Goal: Task Accomplishment & Management: Manage account settings

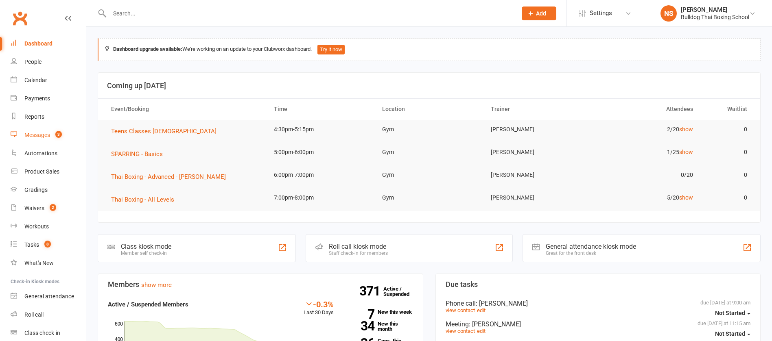
click at [33, 138] on div "Messages" at bounding box center [37, 135] width 26 height 7
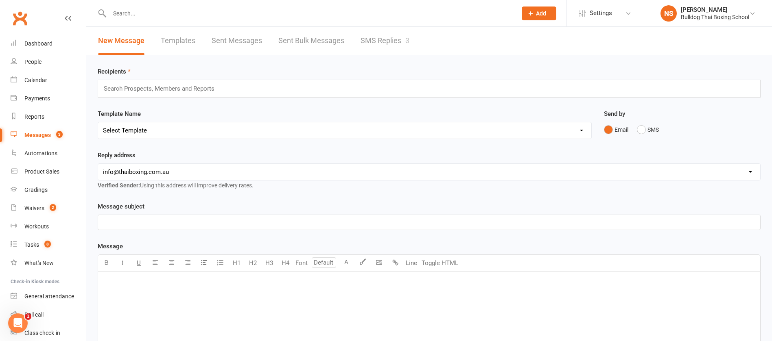
click at [391, 40] on link "SMS Replies 3" at bounding box center [385, 41] width 49 height 28
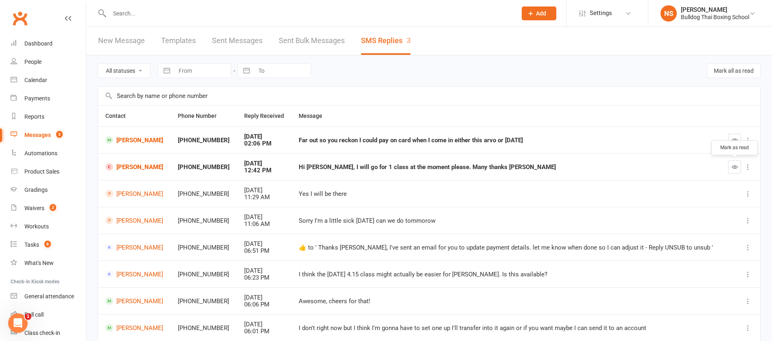
drag, startPoint x: 730, startPoint y: 166, endPoint x: 442, endPoint y: 40, distance: 314.4
click at [731, 166] on button "button" at bounding box center [734, 167] width 13 height 13
click at [732, 140] on icon "button" at bounding box center [735, 140] width 6 height 6
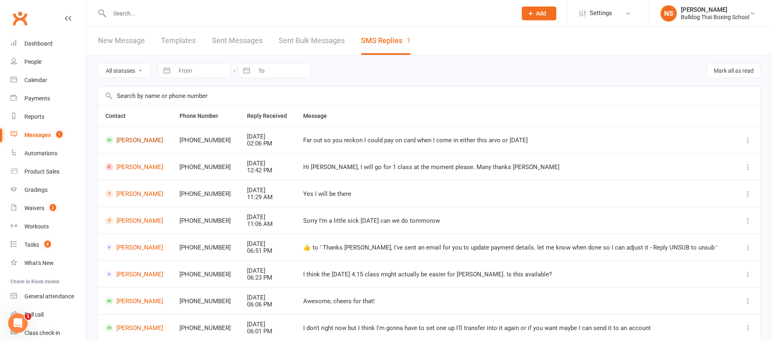
click at [130, 143] on link "[PERSON_NAME]" at bounding box center [134, 140] width 59 height 8
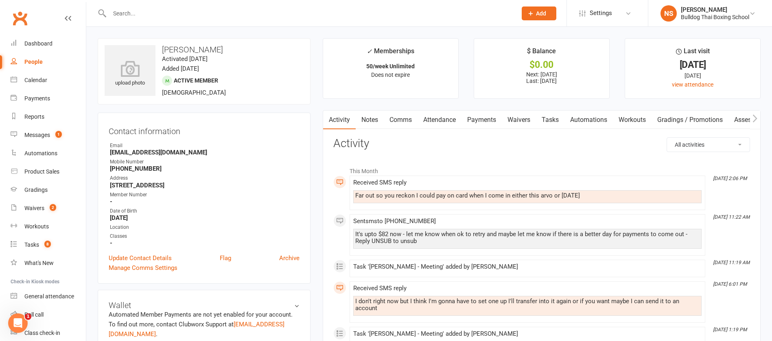
click at [397, 119] on link "Comms" at bounding box center [401, 120] width 34 height 19
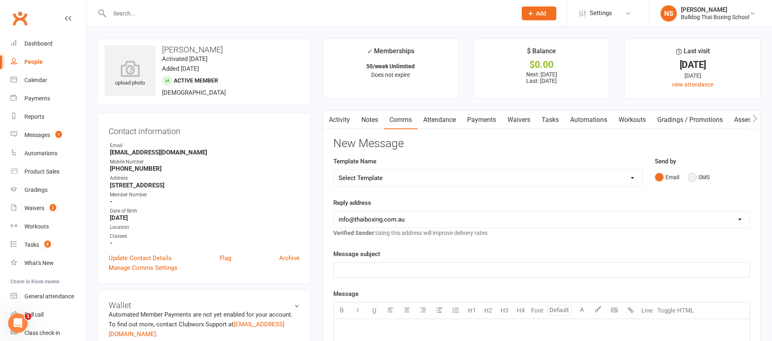
click at [692, 177] on button "SMS" at bounding box center [699, 177] width 22 height 15
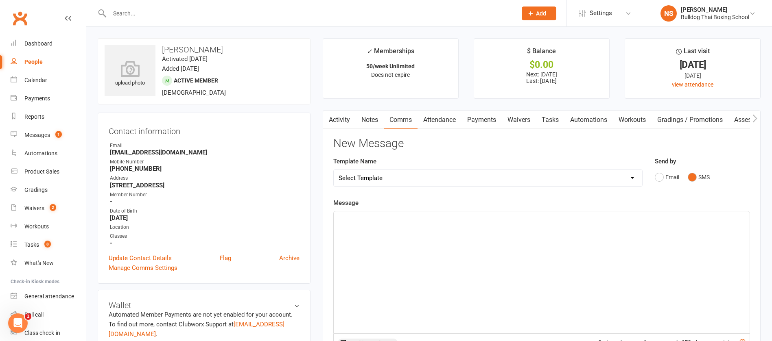
click at [405, 223] on p "﻿" at bounding box center [542, 219] width 406 height 10
click at [342, 219] on span "yes you can do that." at bounding box center [366, 218] width 55 height 7
click at [412, 218] on p "Yes you can do that." at bounding box center [542, 219] width 406 height 10
click at [587, 219] on p "Yes you can do that. It's not a charge from us, so unfortunately if you don't p…" at bounding box center [542, 219] width 406 height 10
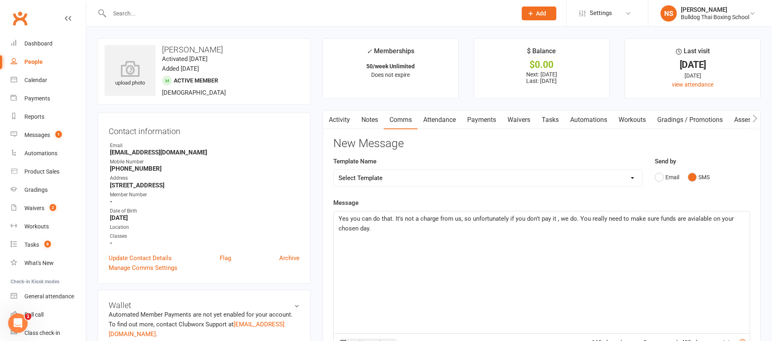
click at [568, 221] on span "Yes you can do that. It's not a charge from us, so unfortunately if you don't p…" at bounding box center [537, 223] width 397 height 17
click at [585, 216] on span "Yes you can do that. It's not a charge from us, so unfortunately if you don't p…" at bounding box center [538, 223] width 398 height 17
click at [381, 228] on p "Yes you can do that. It's not a charge from us, so unfortunately if you don't p…" at bounding box center [542, 224] width 406 height 20
click at [424, 229] on span "Yes you can do that. It's not a charge from us, so unfortunately if you don't p…" at bounding box center [537, 223] width 396 height 17
click at [484, 232] on p "Yes you can do that. It's not a charge from us, so unfortunately if you don't p…" at bounding box center [542, 224] width 406 height 20
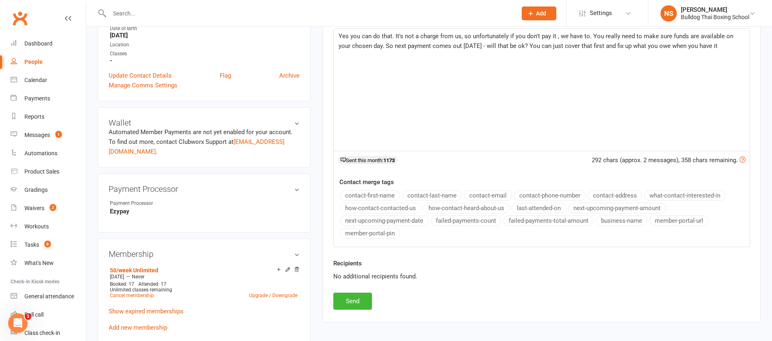
scroll to position [183, 0]
drag, startPoint x: 359, startPoint y: 301, endPoint x: 472, endPoint y: 277, distance: 115.0
click at [359, 300] on button "Send" at bounding box center [352, 301] width 39 height 17
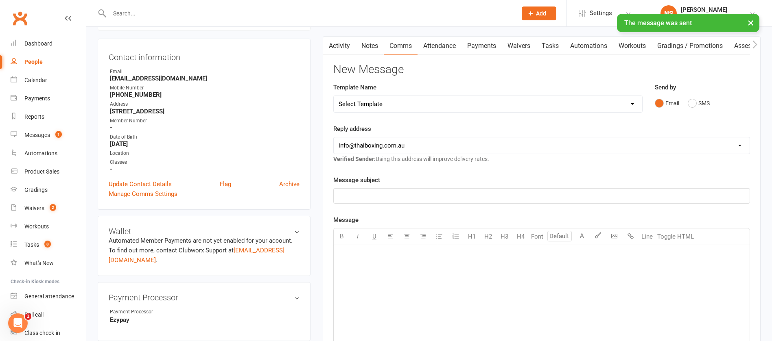
scroll to position [0, 0]
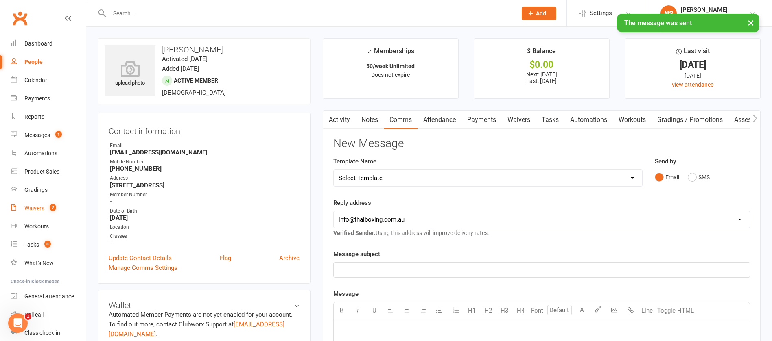
click at [36, 208] on div "Waivers" at bounding box center [34, 208] width 20 height 7
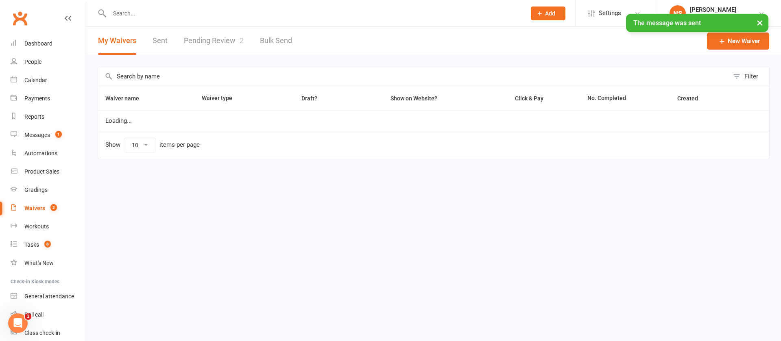
click at [208, 44] on link "Pending Review 2" at bounding box center [214, 41] width 60 height 28
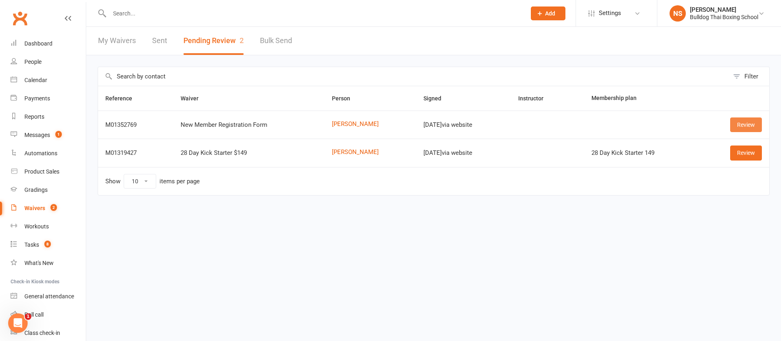
click at [761, 122] on link "Review" at bounding box center [747, 125] width 32 height 15
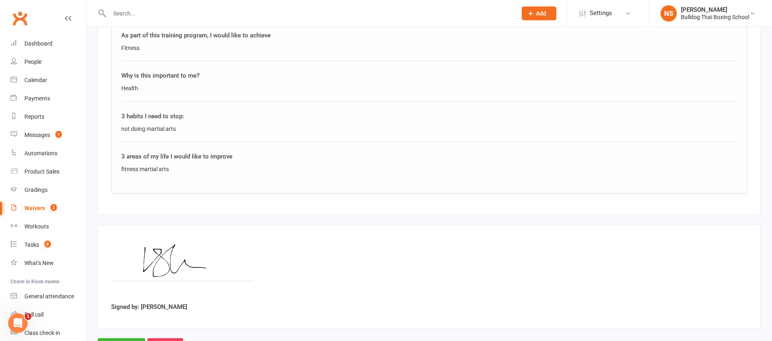
scroll to position [657, 0]
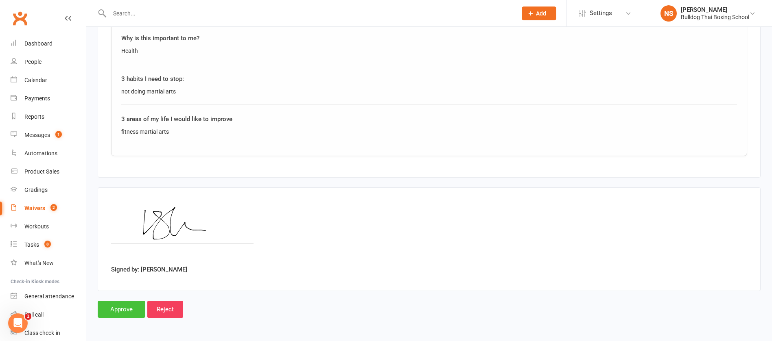
click at [121, 316] on input "Approve" at bounding box center [122, 309] width 48 height 17
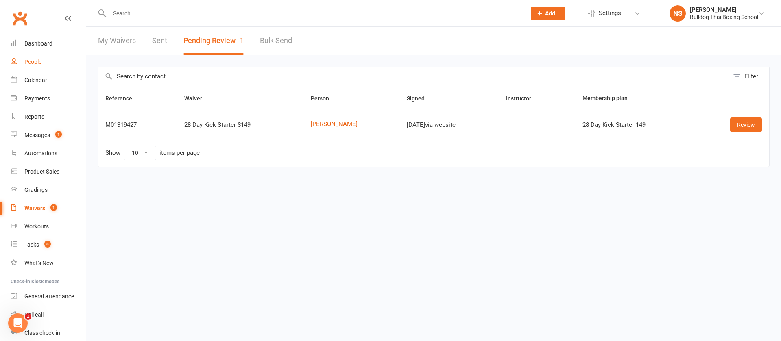
click at [39, 62] on div "People" at bounding box center [32, 62] width 17 height 7
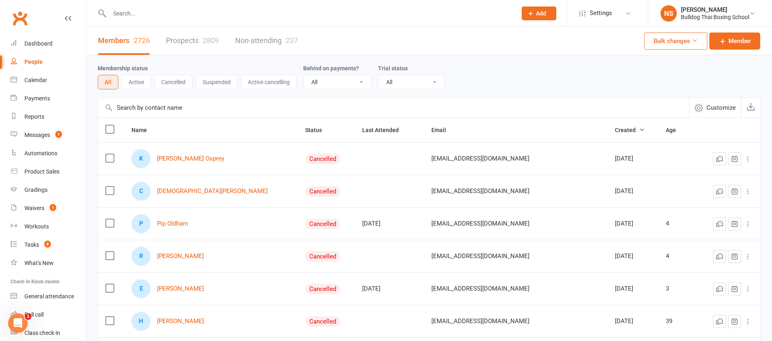
click at [131, 8] on input "text" at bounding box center [309, 13] width 404 height 11
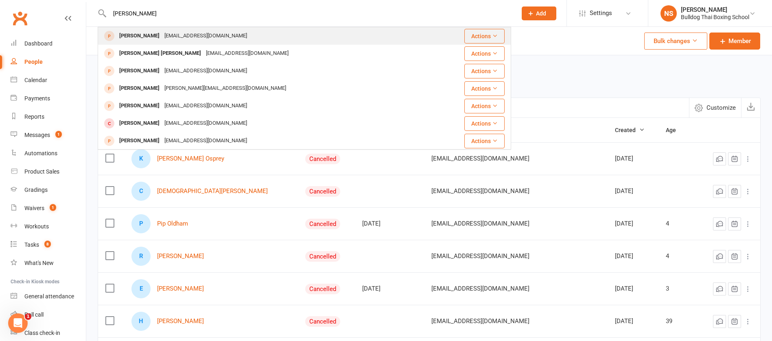
type input "[PERSON_NAME]"
click at [212, 37] on div "[EMAIL_ADDRESS][DOMAIN_NAME]" at bounding box center [206, 36] width 88 height 12
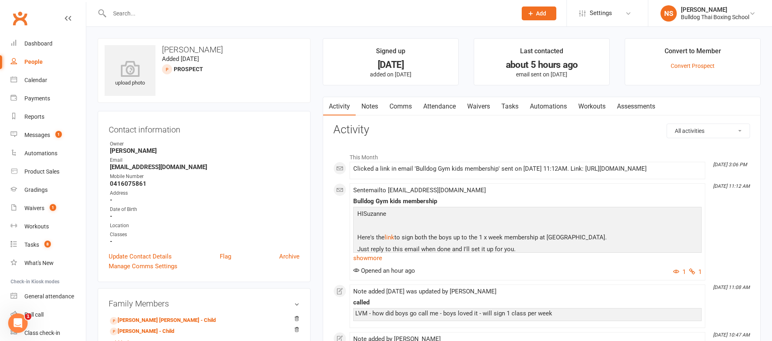
click at [485, 104] on link "Waivers" at bounding box center [479, 106] width 34 height 19
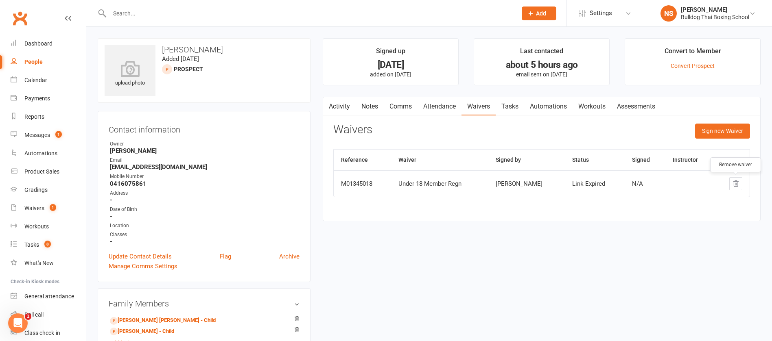
click at [737, 184] on icon "button" at bounding box center [735, 183] width 7 height 7
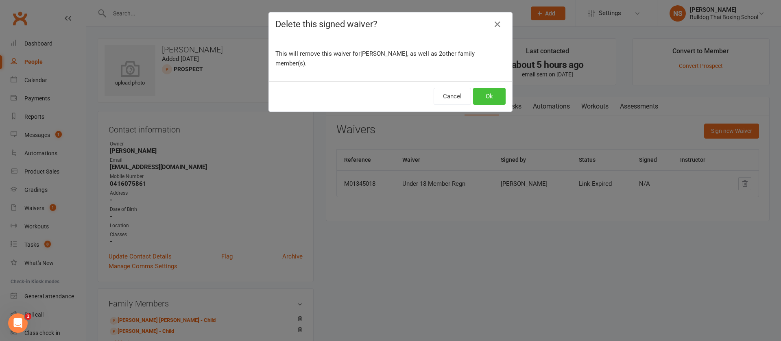
click at [483, 94] on button "Ok" at bounding box center [489, 96] width 33 height 17
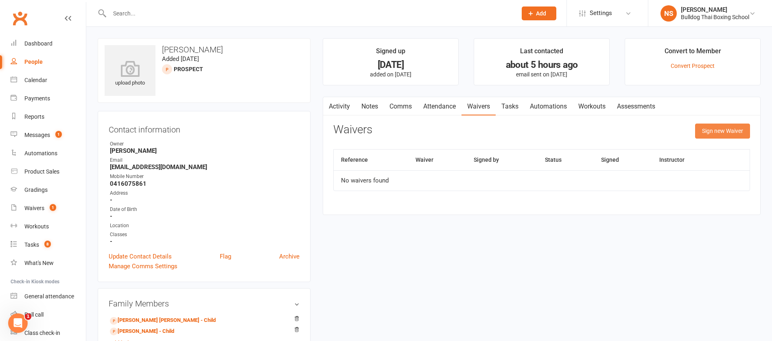
click at [724, 132] on button "Sign new Waiver" at bounding box center [722, 131] width 55 height 15
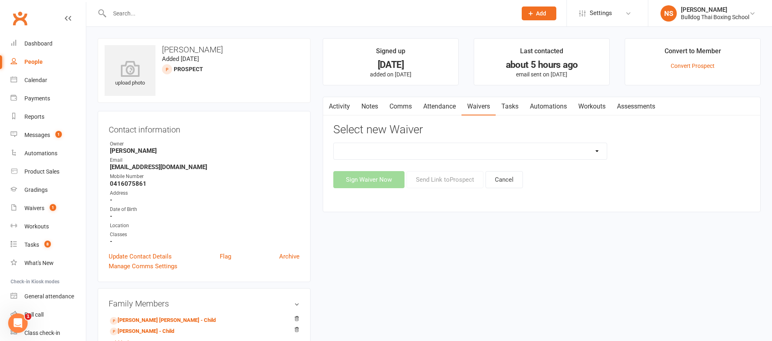
click at [438, 153] on select "12 Month Contract 14 Day Kick Off 21 Day Kick Starter 28 Day 99 and RO 35 28 Da…" at bounding box center [470, 151] width 273 height 16
select select "1551"
click at [334, 143] on select "12 Month Contract 14 Day Kick Off 21 Day Kick Starter 28 Day 99 and RO 35 28 Da…" at bounding box center [470, 151] width 273 height 16
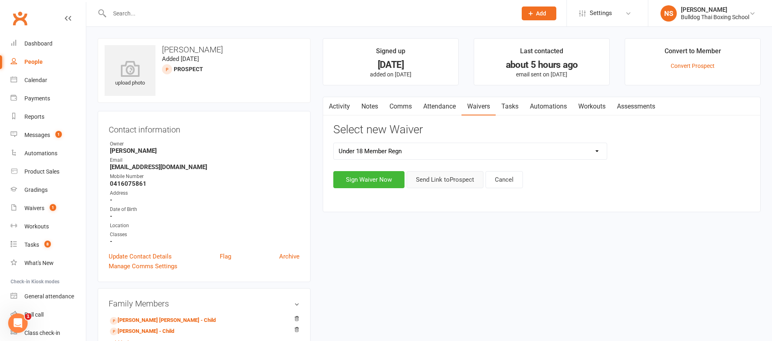
click at [427, 178] on button "Send Link to [GEOGRAPHIC_DATA]" at bounding box center [445, 179] width 77 height 17
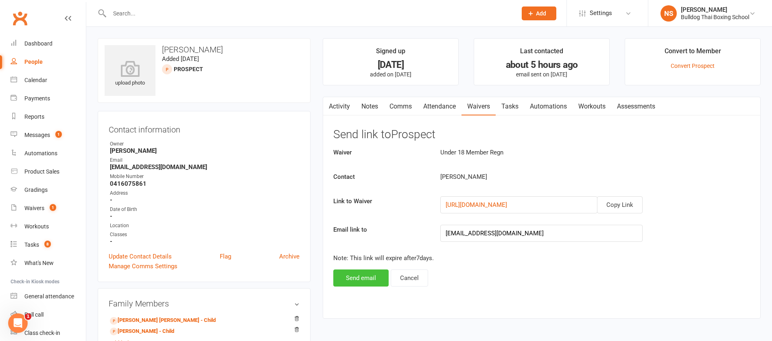
click at [358, 280] on button "Send email" at bounding box center [360, 278] width 55 height 17
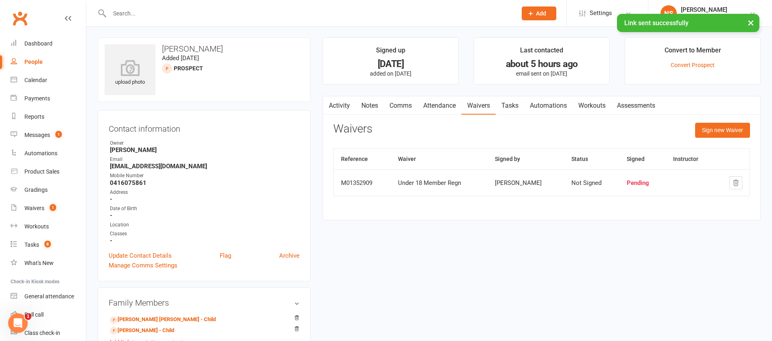
scroll to position [122, 0]
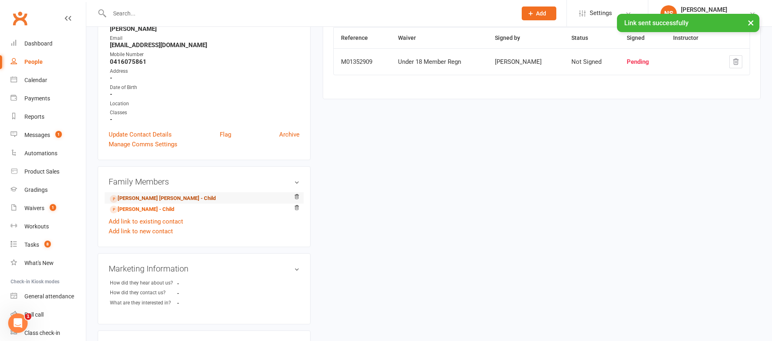
click at [138, 200] on link "[PERSON_NAME] [PERSON_NAME] - Child" at bounding box center [163, 199] width 106 height 9
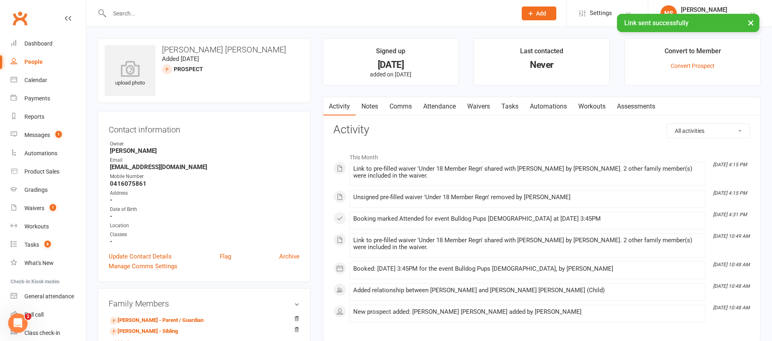
click at [685, 70] on li "Convert to Member Convert Prospect" at bounding box center [693, 61] width 136 height 47
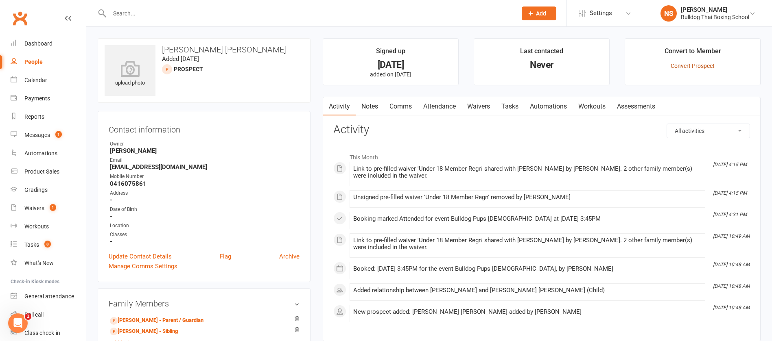
click at [696, 68] on link "Convert Prospect" at bounding box center [693, 66] width 44 height 7
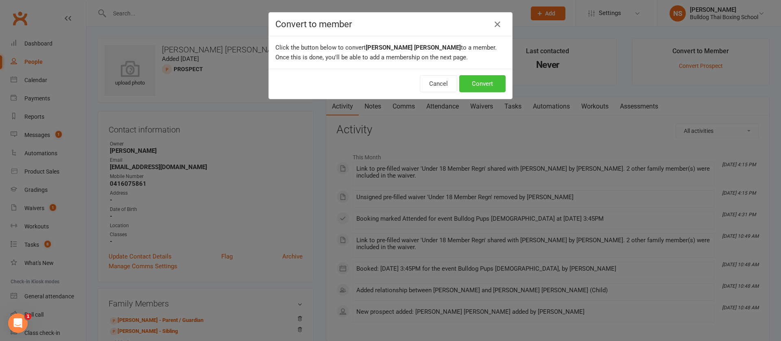
click at [494, 83] on button "Convert" at bounding box center [483, 83] width 46 height 17
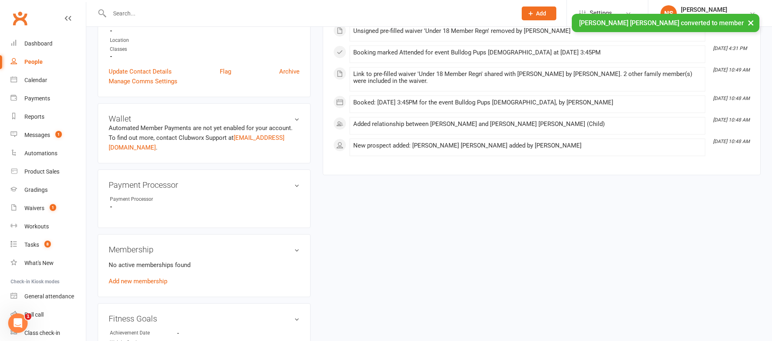
scroll to position [244, 0]
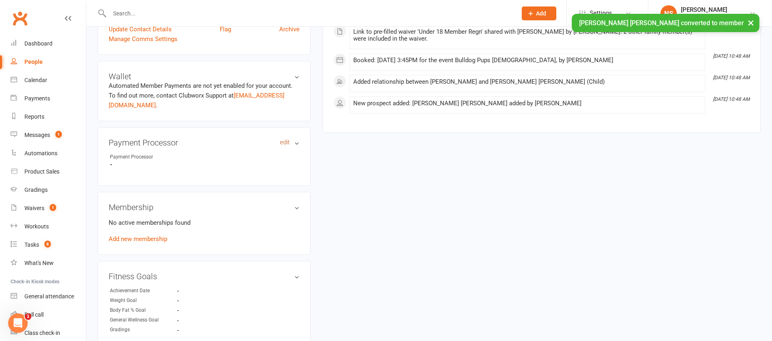
click at [286, 144] on link "edit" at bounding box center [285, 142] width 10 height 7
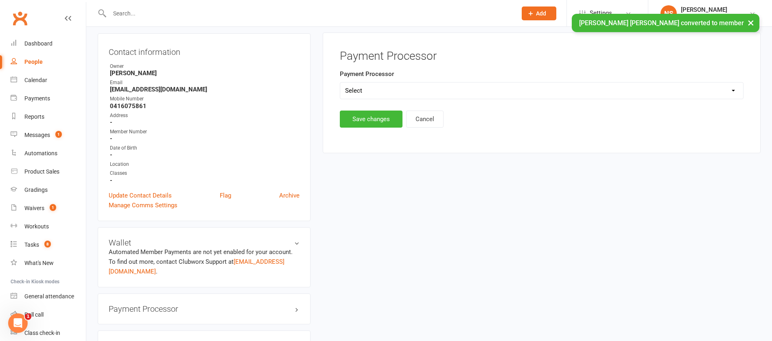
scroll to position [70, 0]
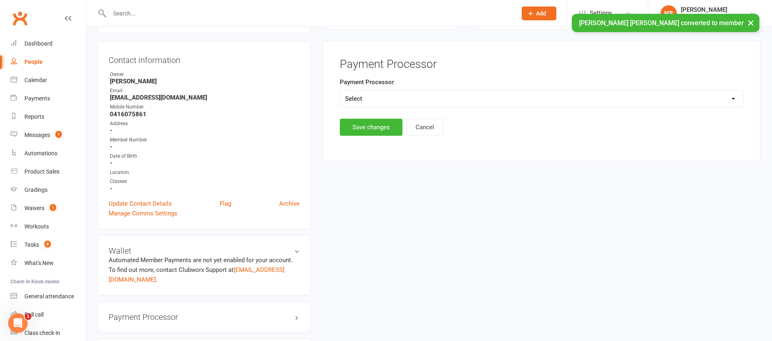
click at [371, 99] on select "Select Ezypay Ezidebit Cash Credit Card Ezypay Kids" at bounding box center [541, 99] width 403 height 16
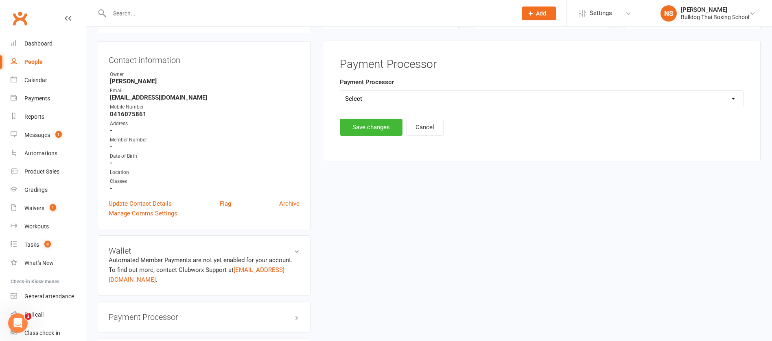
select select "Ezypay Kids"
click at [340, 91] on select "Select Ezypay Ezidebit Cash Credit Card Ezypay Kids" at bounding box center [541, 99] width 403 height 16
click at [368, 125] on button "Save changes" at bounding box center [371, 127] width 63 height 17
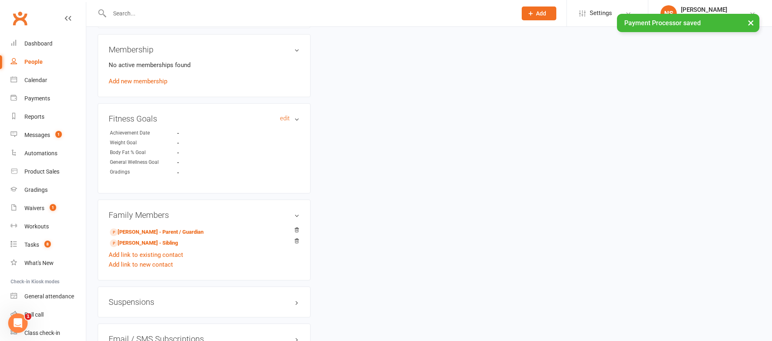
scroll to position [375, 0]
click at [136, 77] on div "No active memberships found Add new membership" at bounding box center [204, 73] width 191 height 26
click at [136, 82] on link "Add new membership" at bounding box center [138, 80] width 59 height 7
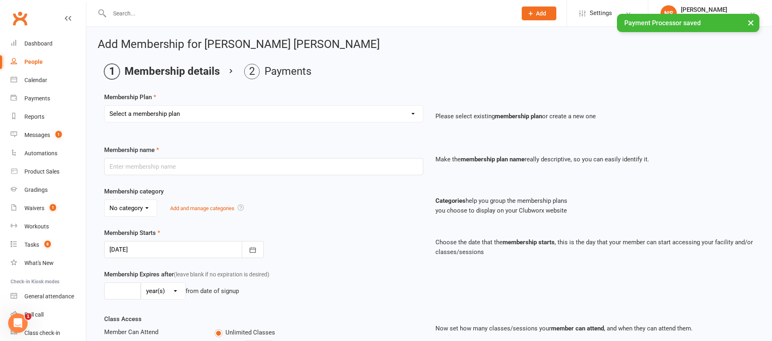
click at [146, 109] on select "Select a membership plan Create new Membership Plan 2 X WEEK MSHIP 1xWeek 25/we…" at bounding box center [264, 114] width 318 height 16
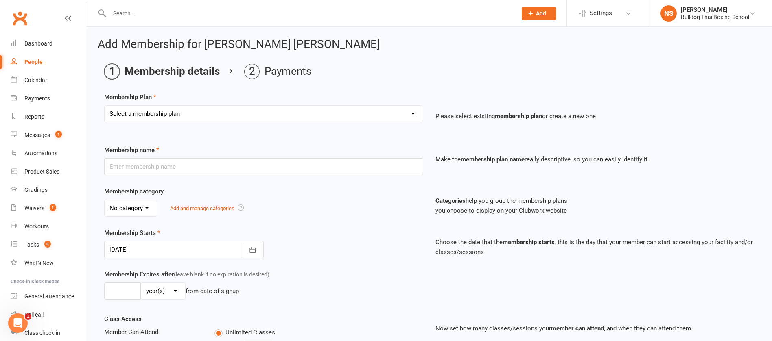
select select "28"
click at [105, 106] on select "Select a membership plan Create new Membership Plan 2 X WEEK MSHIP 1xWeek 25/we…" at bounding box center [264, 114] width 318 height 16
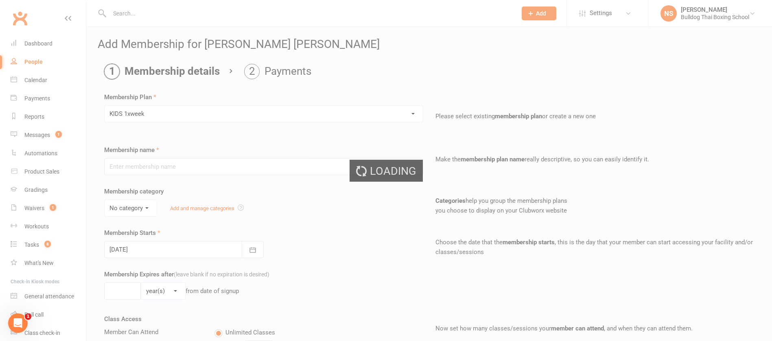
type input "KIDS 1xweek"
type input "0"
type input "1"
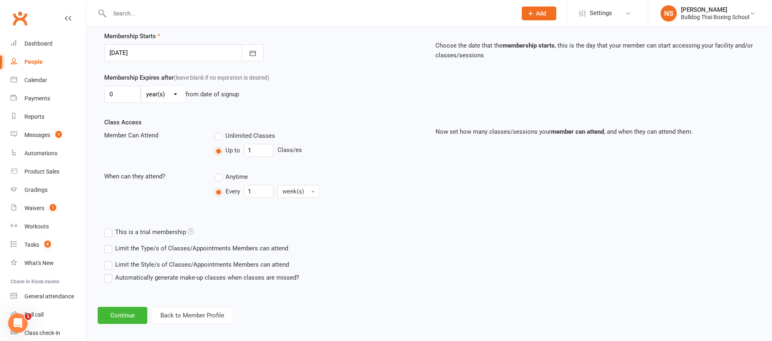
scroll to position [203, 0]
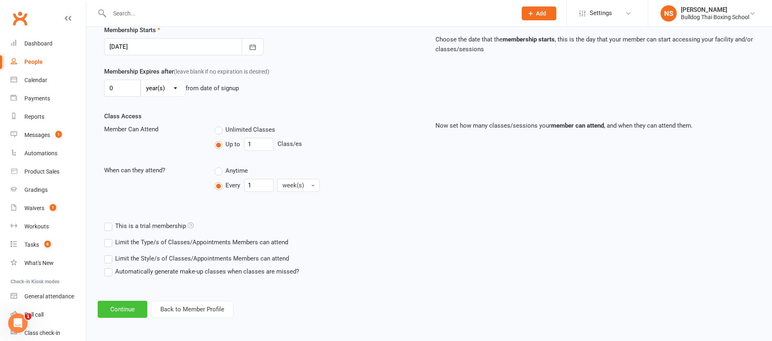
click at [121, 315] on button "Continue" at bounding box center [123, 309] width 50 height 17
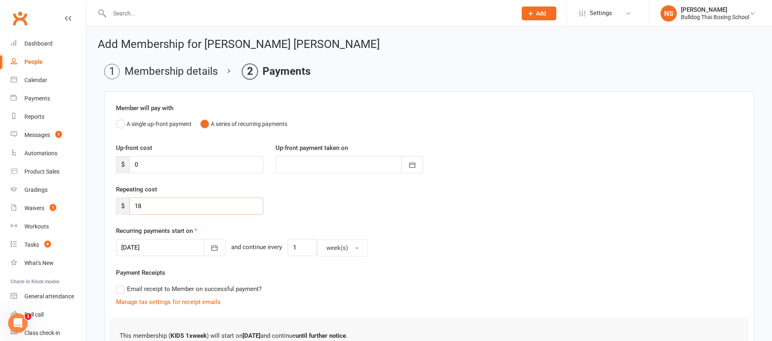
drag, startPoint x: 128, startPoint y: 201, endPoint x: 123, endPoint y: 201, distance: 4.9
click at [123, 201] on div "$ 18" at bounding box center [189, 206] width 147 height 17
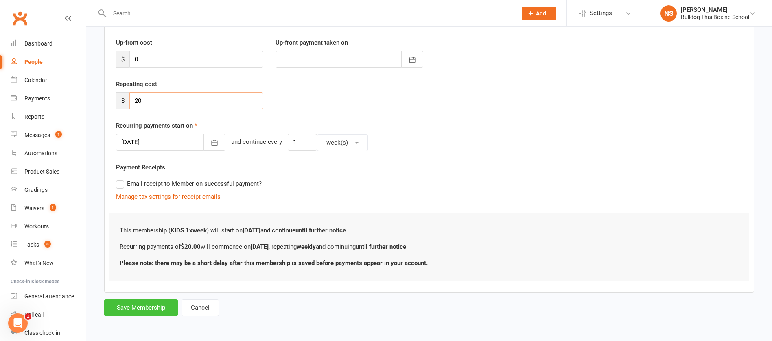
type input "20"
click at [135, 313] on button "Save Membership" at bounding box center [141, 308] width 74 height 17
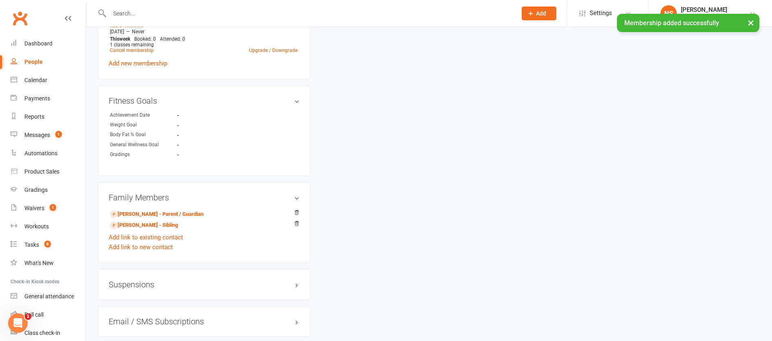
scroll to position [607, 0]
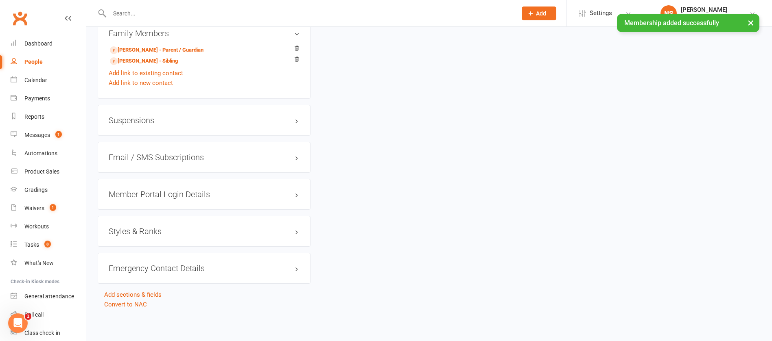
click at [149, 196] on h3 "Member Portal Login Details" at bounding box center [204, 194] width 191 height 9
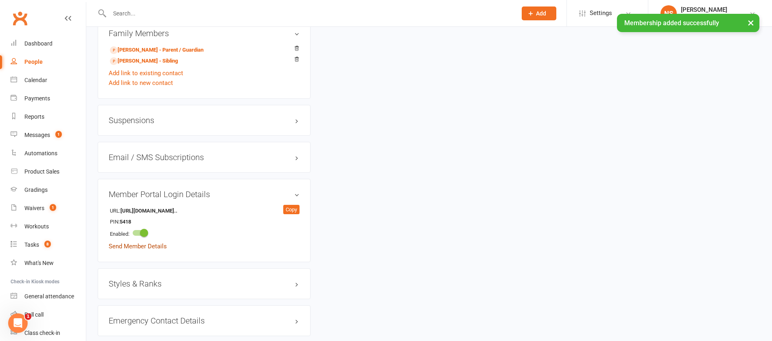
click at [150, 249] on link "Send Member Details" at bounding box center [138, 246] width 58 height 7
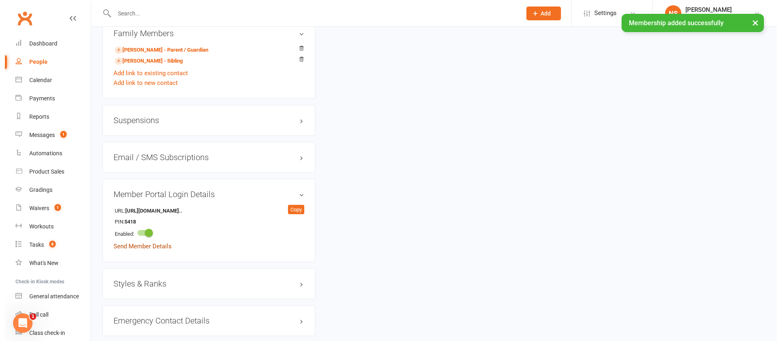
scroll to position [598, 0]
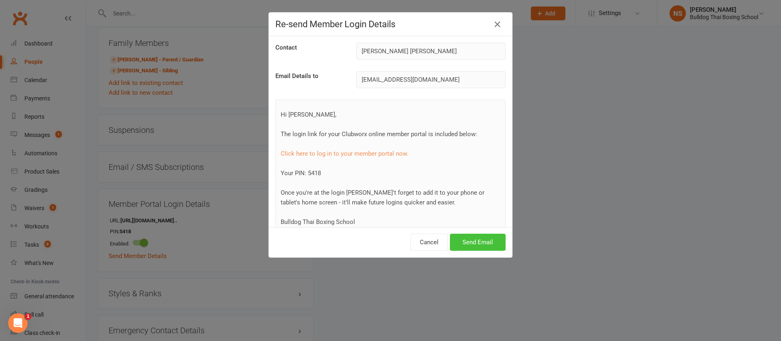
click at [450, 242] on button "Send Email" at bounding box center [478, 242] width 56 height 17
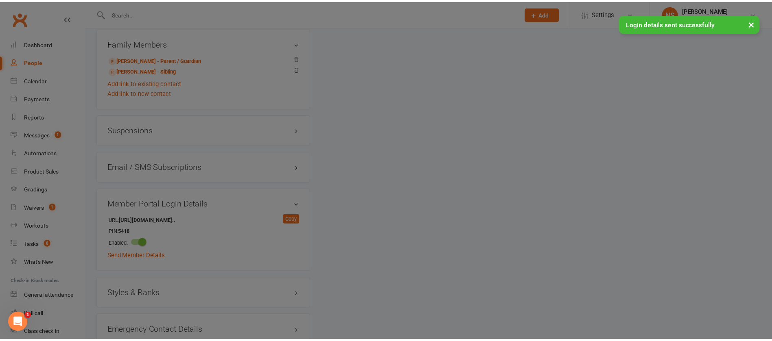
scroll to position [607, 0]
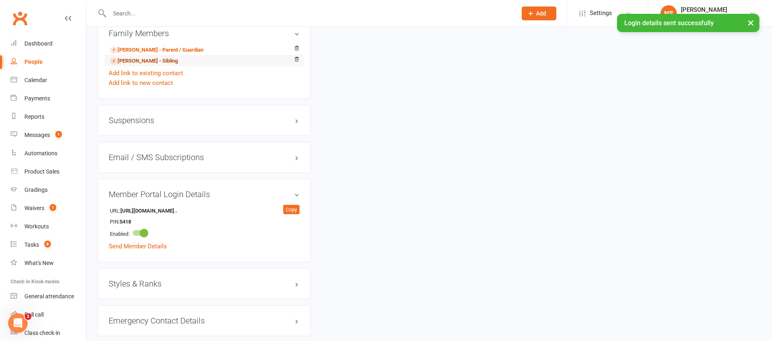
click at [155, 60] on link "[PERSON_NAME] - Sibling" at bounding box center [144, 61] width 68 height 9
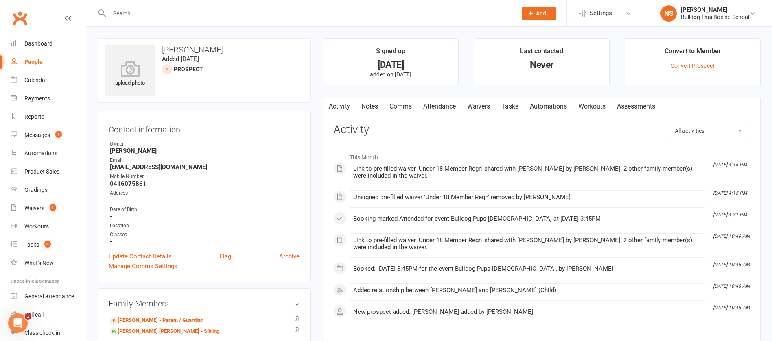
click at [516, 106] on link "Tasks" at bounding box center [510, 106] width 28 height 19
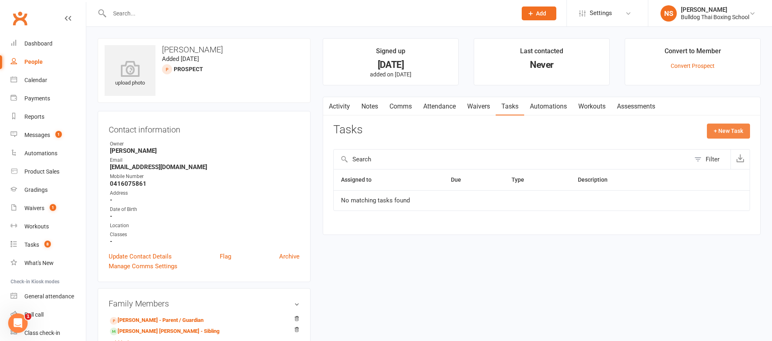
click at [738, 131] on button "+ New Task" at bounding box center [728, 131] width 43 height 15
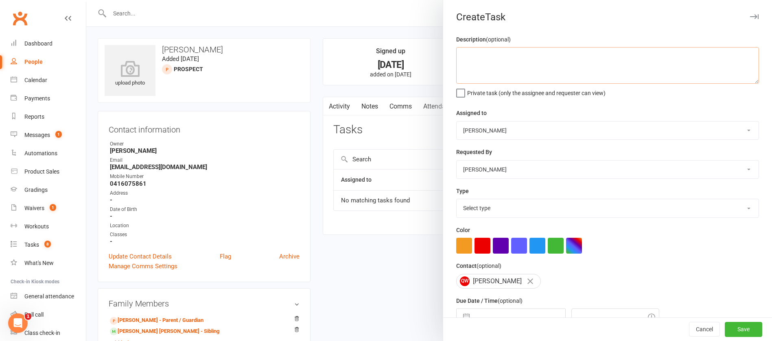
click at [525, 63] on textarea at bounding box center [607, 65] width 303 height 37
click at [385, 129] on div at bounding box center [429, 170] width 686 height 341
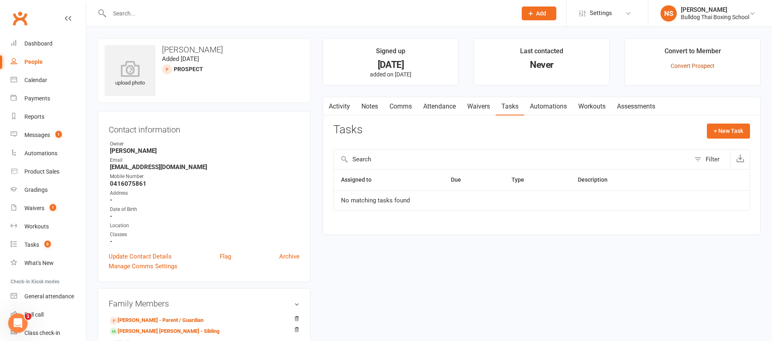
click at [677, 68] on link "Convert Prospect" at bounding box center [693, 66] width 44 height 7
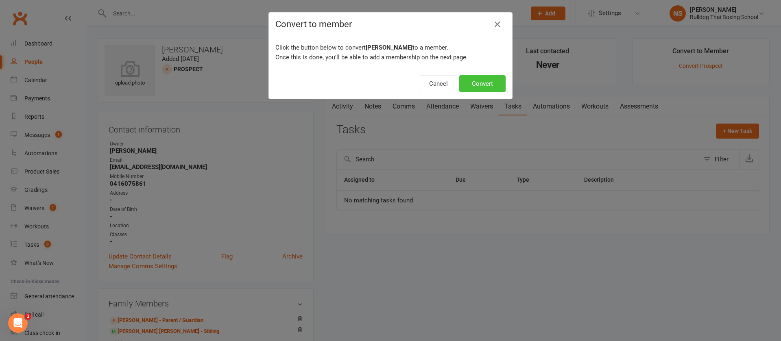
click at [484, 81] on button "Convert" at bounding box center [483, 83] width 46 height 17
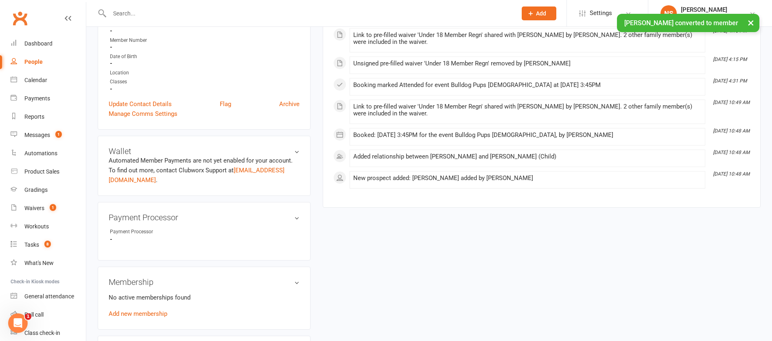
scroll to position [183, 0]
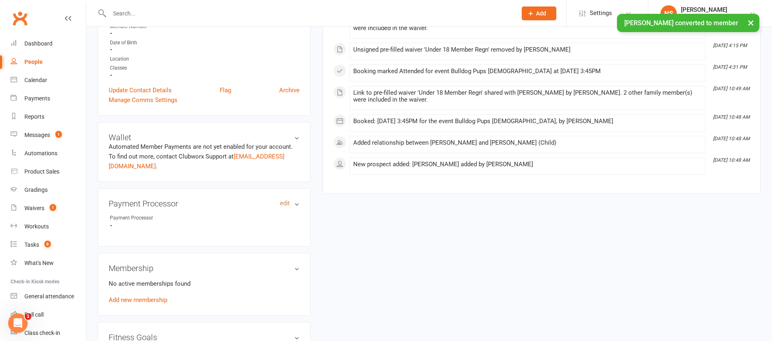
click at [285, 203] on link "edit" at bounding box center [285, 203] width 10 height 7
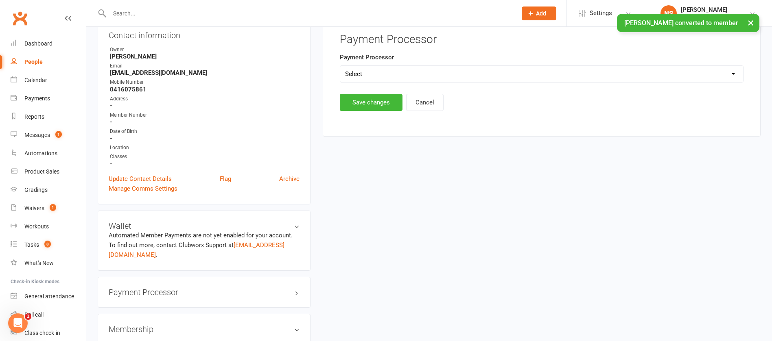
scroll to position [70, 0]
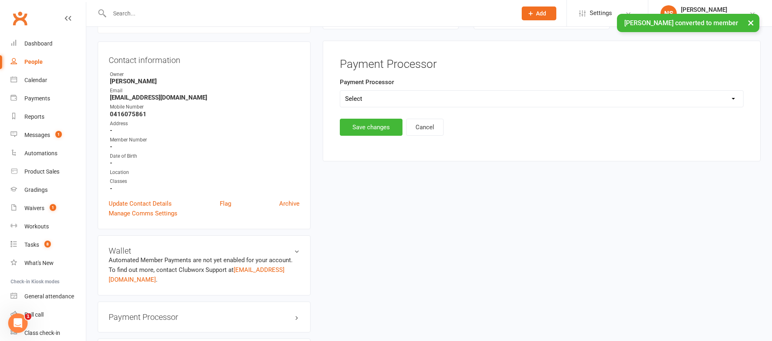
click at [353, 103] on select "Select Ezypay Ezidebit Cash Credit Card Ezypay Kids" at bounding box center [541, 99] width 403 height 16
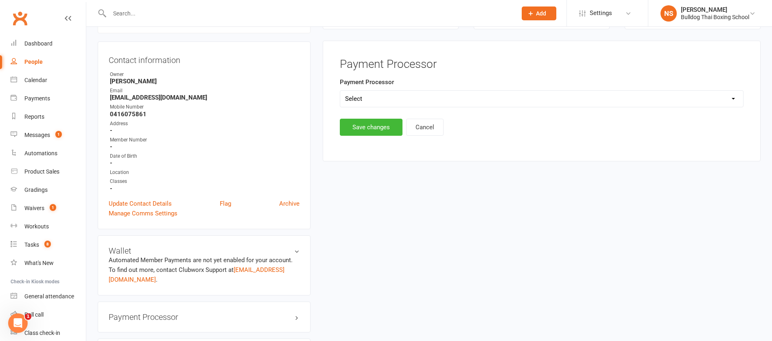
select select "Ezypay Kids"
click at [340, 91] on select "Select Ezypay Ezidebit Cash Credit Card Ezypay Kids" at bounding box center [541, 99] width 403 height 16
click at [368, 127] on button "Save changes" at bounding box center [371, 127] width 63 height 17
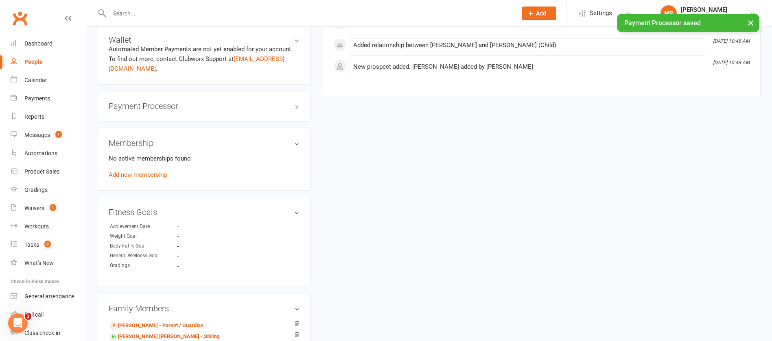
scroll to position [253, 0]
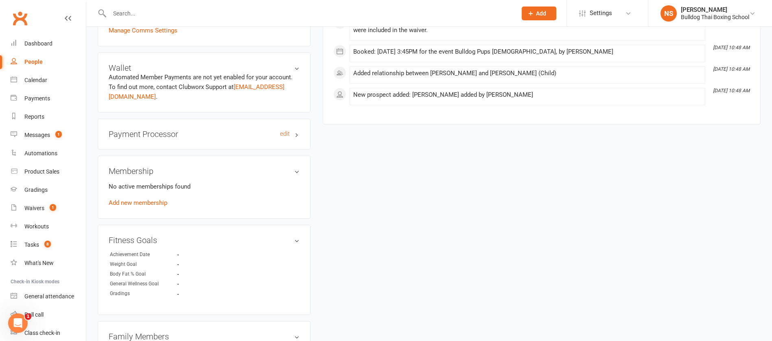
click at [273, 132] on h3 "Payment Processor edit" at bounding box center [204, 134] width 191 height 9
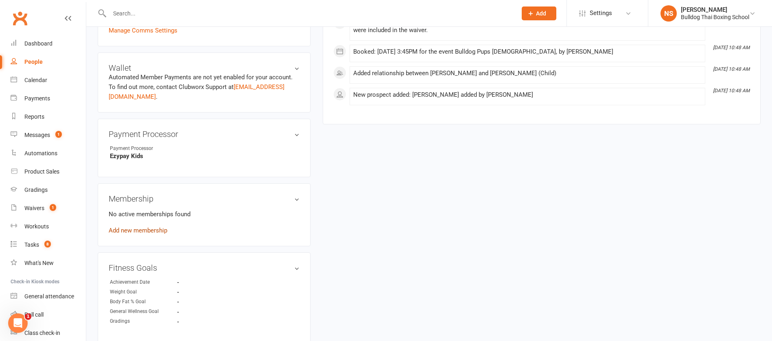
click at [158, 232] on link "Add new membership" at bounding box center [138, 230] width 59 height 7
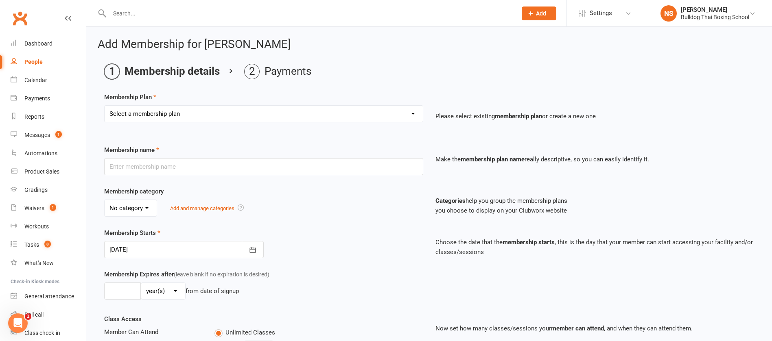
click at [161, 113] on select "Select a membership plan Create new Membership Plan 2 X WEEK MSHIP 1xWeek 25/we…" at bounding box center [264, 114] width 318 height 16
select select "28"
click at [105, 106] on select "Select a membership plan Create new Membership Plan 2 X WEEK MSHIP 1xWeek 25/we…" at bounding box center [264, 114] width 318 height 16
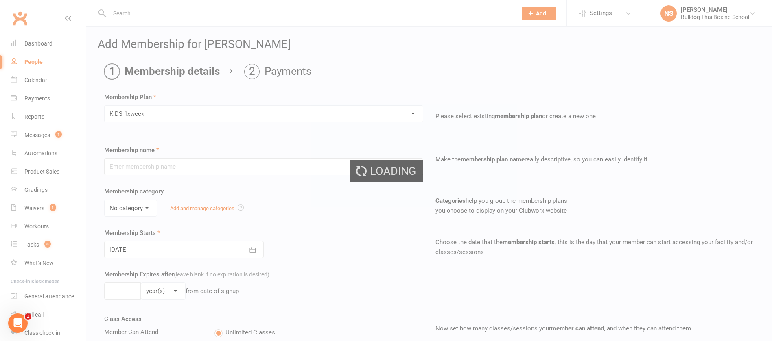
type input "KIDS 1xweek"
type input "0"
type input "1"
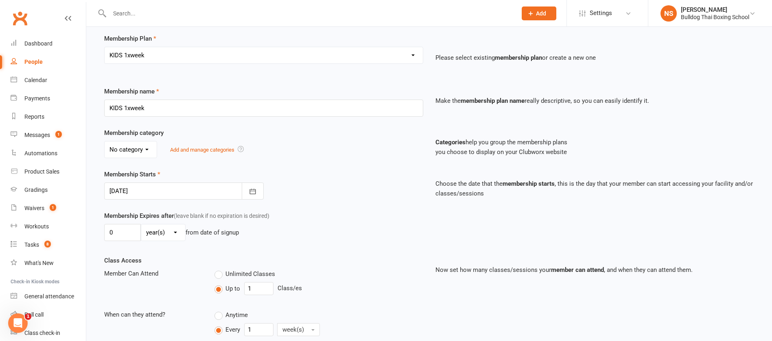
scroll to position [203, 0]
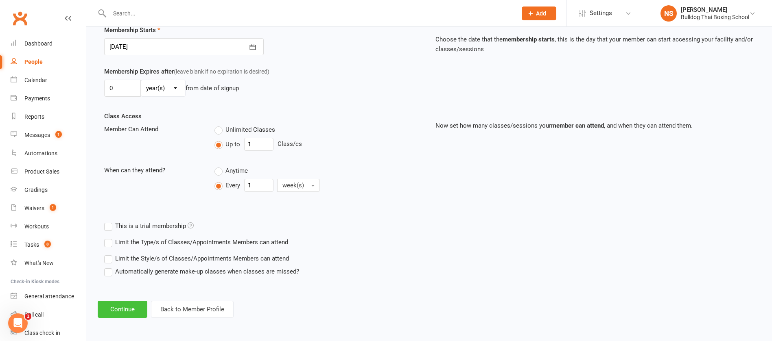
click at [127, 311] on button "Continue" at bounding box center [123, 309] width 50 height 17
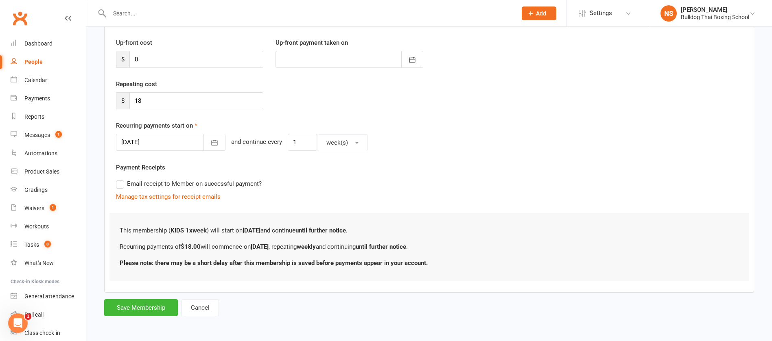
scroll to position [0, 0]
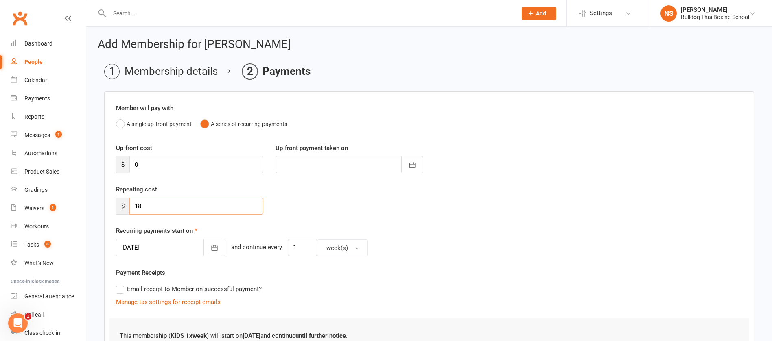
drag, startPoint x: 152, startPoint y: 205, endPoint x: 125, endPoint y: 206, distance: 26.9
click at [126, 206] on div "$ 18" at bounding box center [189, 206] width 147 height 17
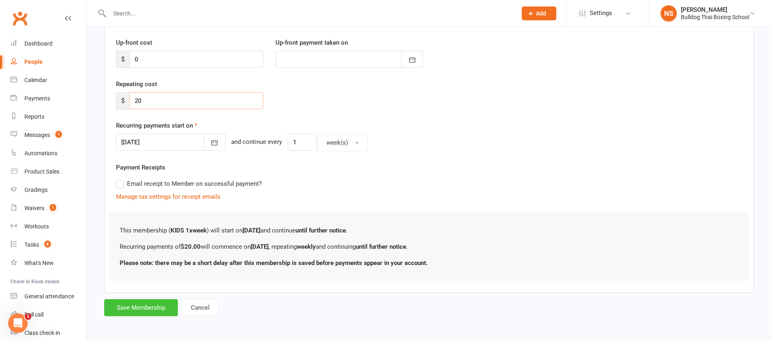
type input "20"
click at [137, 309] on button "Save Membership" at bounding box center [141, 308] width 74 height 17
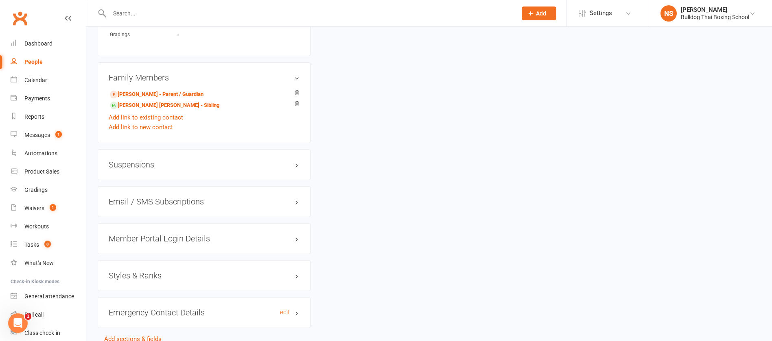
scroll to position [607, 0]
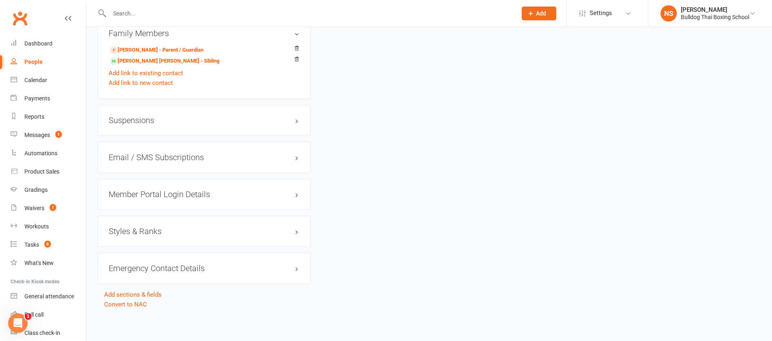
drag, startPoint x: 158, startPoint y: 193, endPoint x: 155, endPoint y: 202, distance: 9.2
click at [158, 193] on h3 "Member Portal Login Details" at bounding box center [204, 194] width 191 height 9
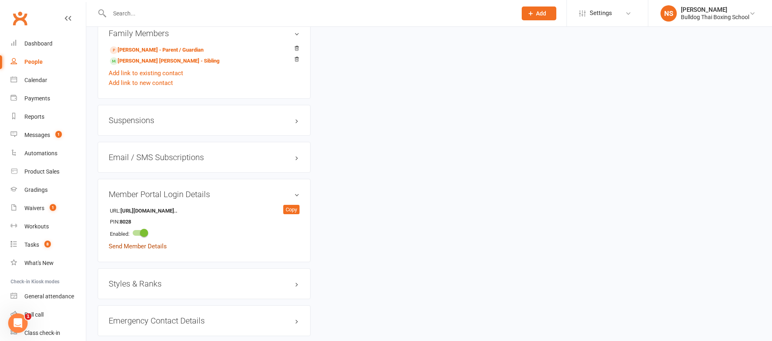
click at [155, 245] on link "Send Member Details" at bounding box center [138, 246] width 58 height 7
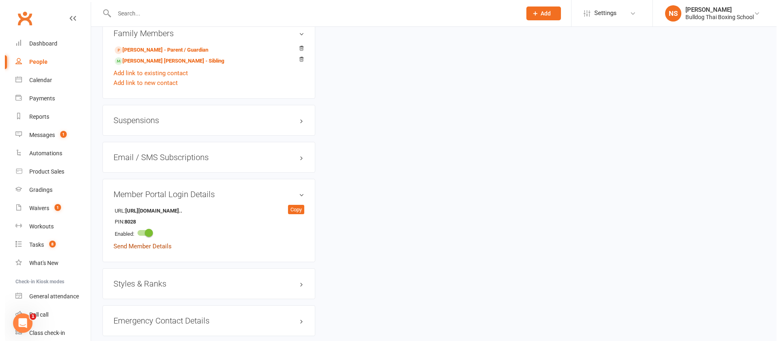
scroll to position [598, 0]
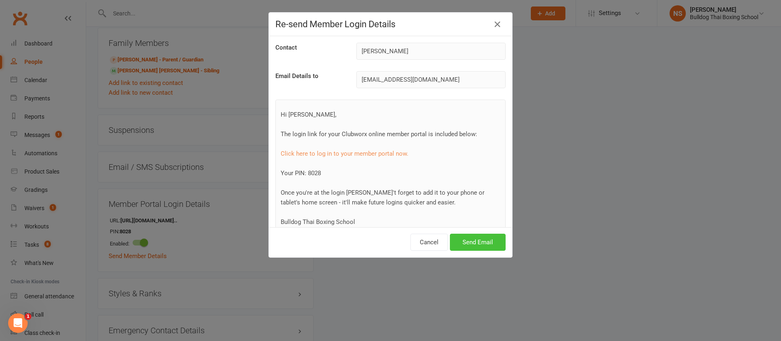
click at [460, 243] on button "Send Email" at bounding box center [478, 242] width 56 height 17
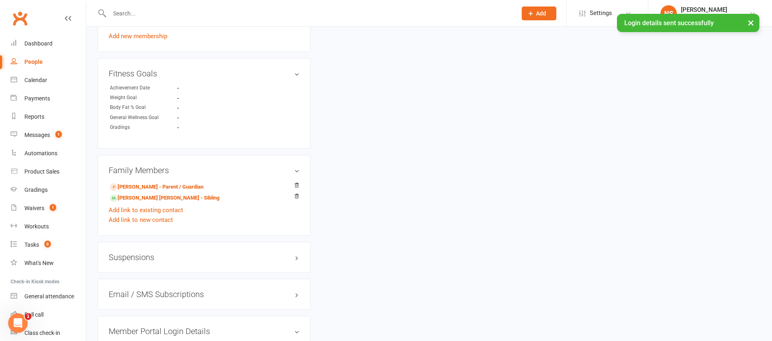
scroll to position [485, 0]
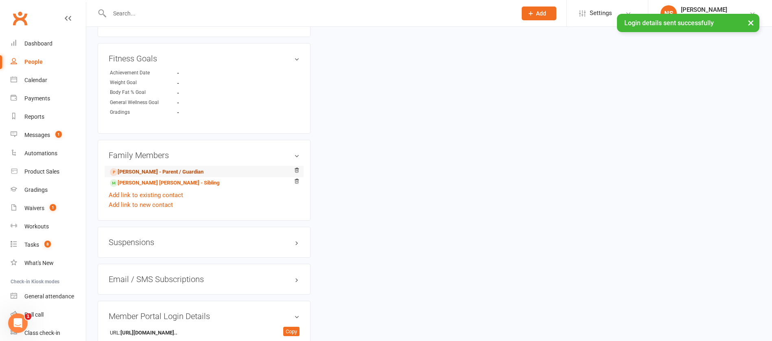
click at [174, 169] on link "[PERSON_NAME] - Parent / Guardian" at bounding box center [157, 172] width 94 height 9
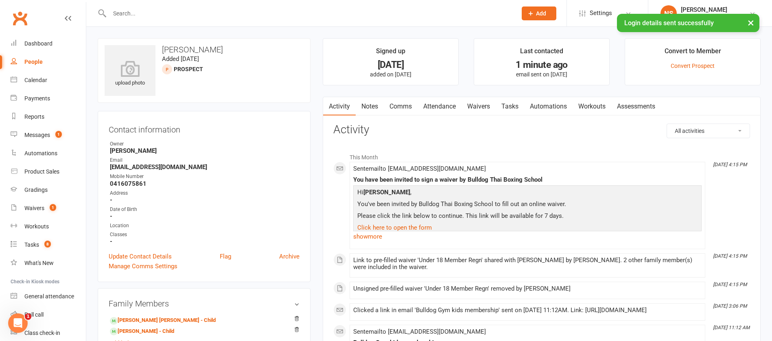
click at [402, 105] on link "Comms" at bounding box center [401, 106] width 34 height 19
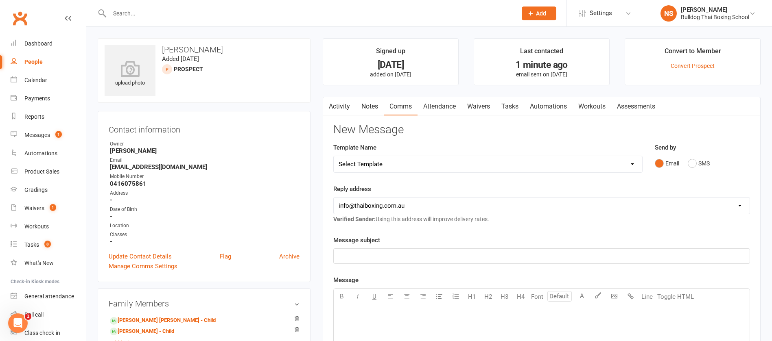
click at [396, 163] on select "Select Template [Email] Price Increase 28 Day Kick starter [SMS] 10 Pass Check …" at bounding box center [488, 164] width 309 height 16
select select "157"
click at [334, 156] on select "Select Template [Email] Price Increase 28 Day Kick starter [SMS] 10 Pass Check …" at bounding box center [488, 164] width 309 height 16
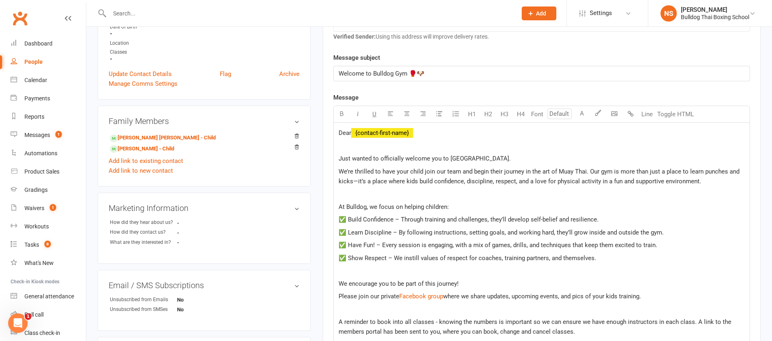
scroll to position [183, 0]
drag, startPoint x: 422, startPoint y: 169, endPoint x: 410, endPoint y: 167, distance: 12.0
click at [410, 168] on span "We’re thrilled to have your child join our team and begin their journey in the …" at bounding box center [540, 176] width 403 height 17
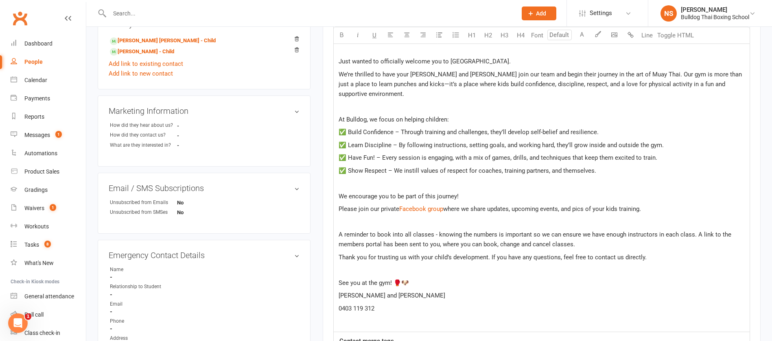
scroll to position [305, 0]
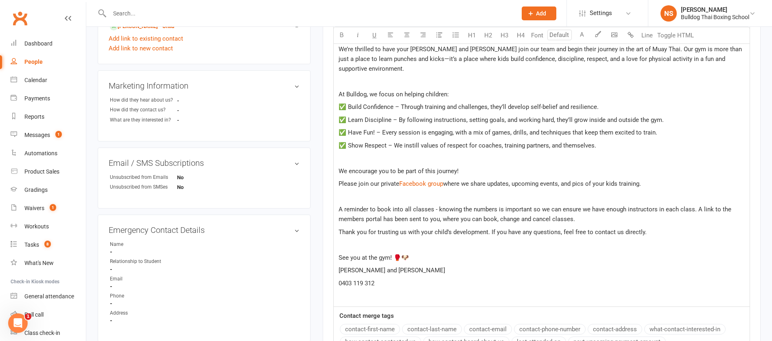
click at [447, 229] on span "Thank you for trusting us with your child’s development. If you have any questi…" at bounding box center [493, 232] width 308 height 7
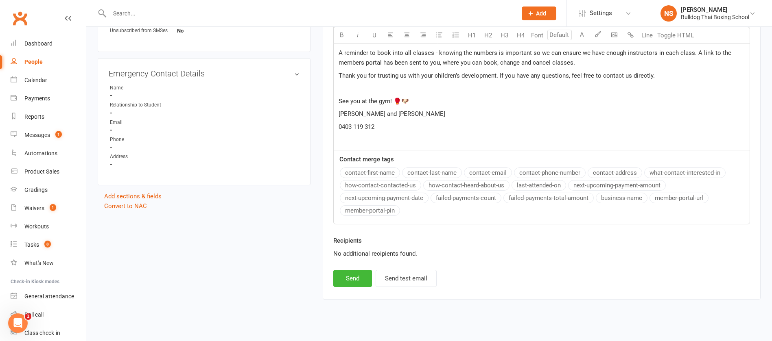
scroll to position [462, 0]
click at [357, 270] on button "Send" at bounding box center [352, 278] width 39 height 17
select select
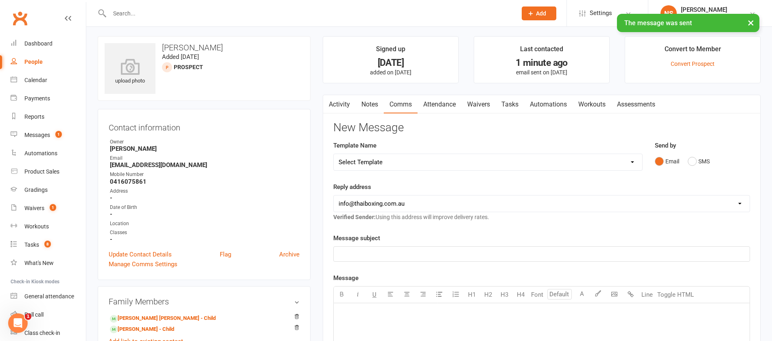
scroll to position [0, 0]
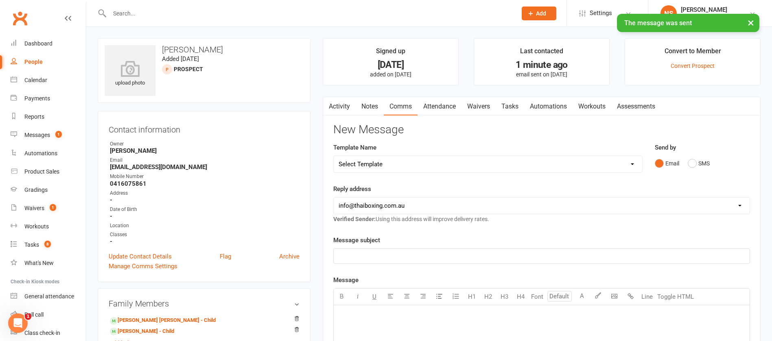
click at [509, 105] on link "Tasks" at bounding box center [510, 106] width 28 height 19
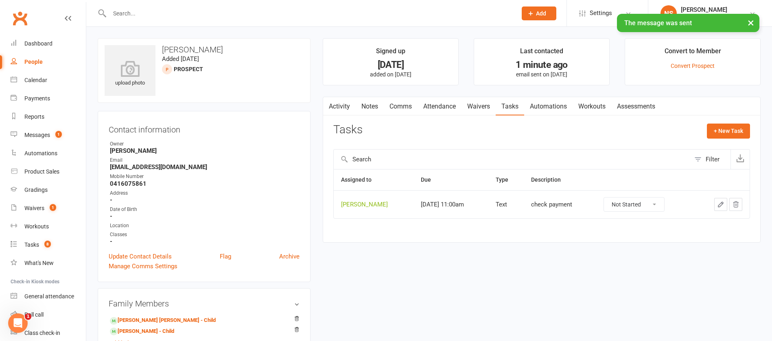
click at [721, 205] on icon "button" at bounding box center [720, 204] width 7 height 7
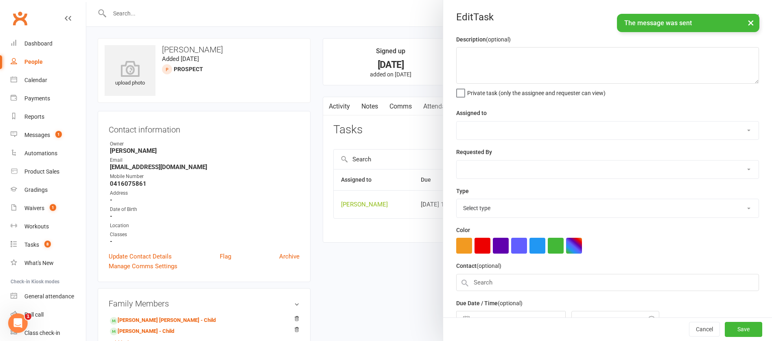
type textarea "check payment"
select select "12940"
type input "[DATE]"
type input "11:00am"
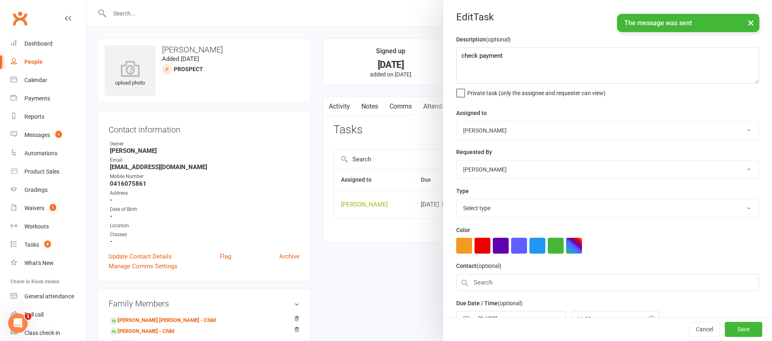
select select "13825"
drag, startPoint x: 522, startPoint y: 69, endPoint x: 474, endPoint y: 59, distance: 49.0
click at [474, 59] on textarea "check payment" at bounding box center [607, 65] width 303 height 37
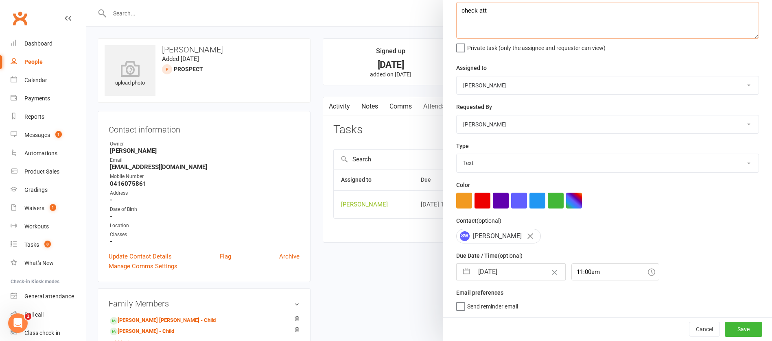
type textarea "check att"
click at [523, 271] on input "[DATE]" at bounding box center [520, 272] width 92 height 16
select select "7"
select select "2025"
select select "8"
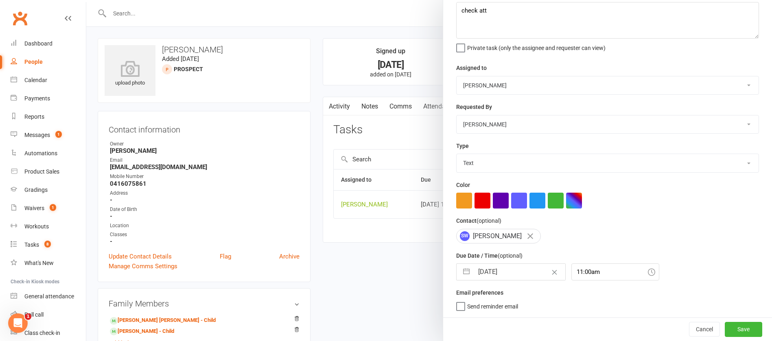
select select "2025"
select select "9"
select select "2025"
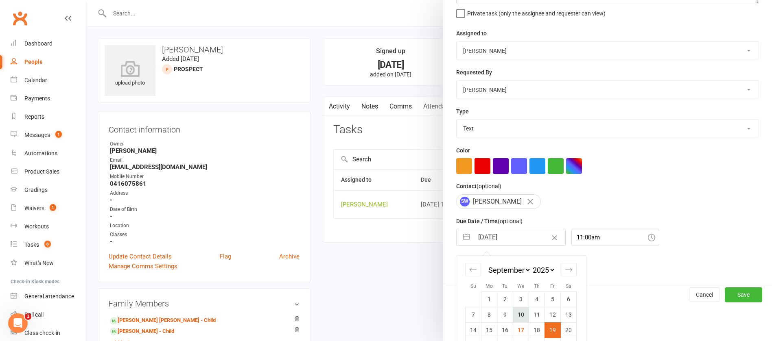
scroll to position [120, 0]
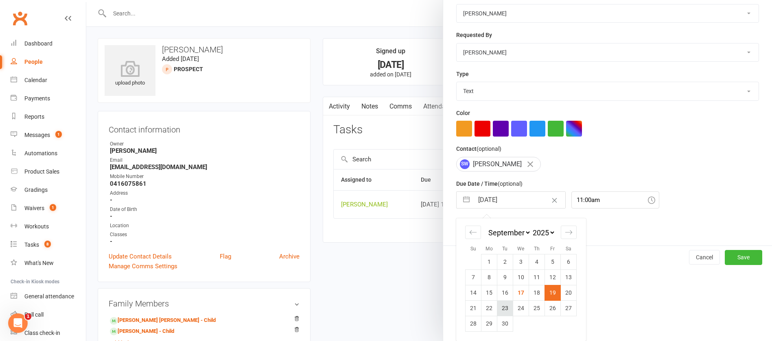
click at [501, 306] on td "23" at bounding box center [505, 308] width 16 height 15
type input "[DATE]"
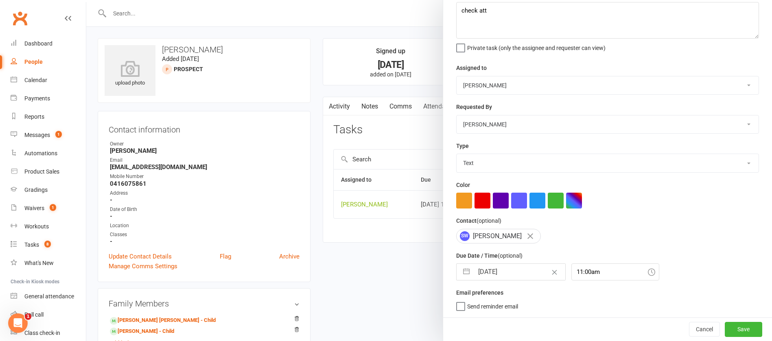
scroll to position [48, 0]
click at [725, 330] on button "Save" at bounding box center [743, 329] width 37 height 15
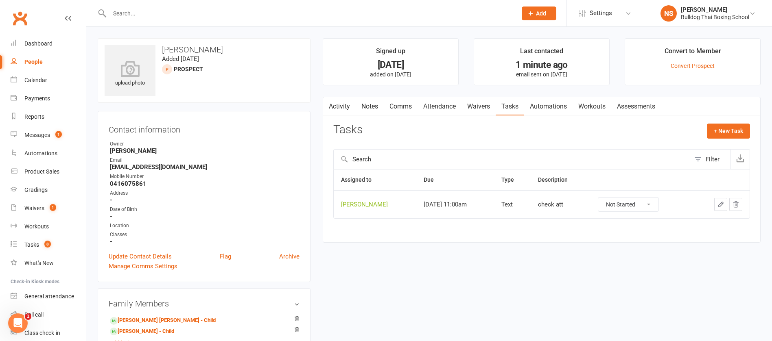
click at [119, 11] on input "text" at bounding box center [309, 13] width 404 height 11
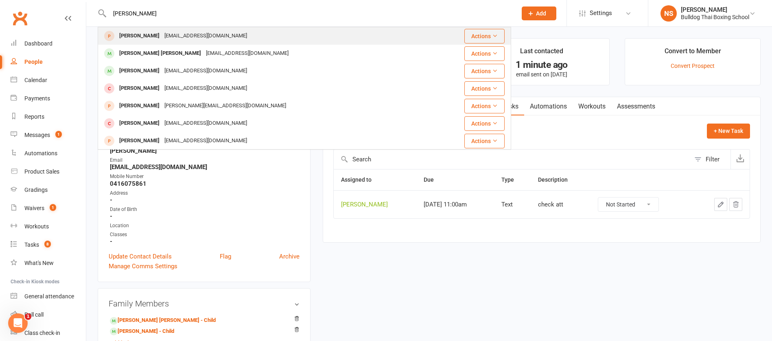
type input "[PERSON_NAME]"
click at [195, 33] on div "[EMAIL_ADDRESS][DOMAIN_NAME]" at bounding box center [206, 36] width 88 height 12
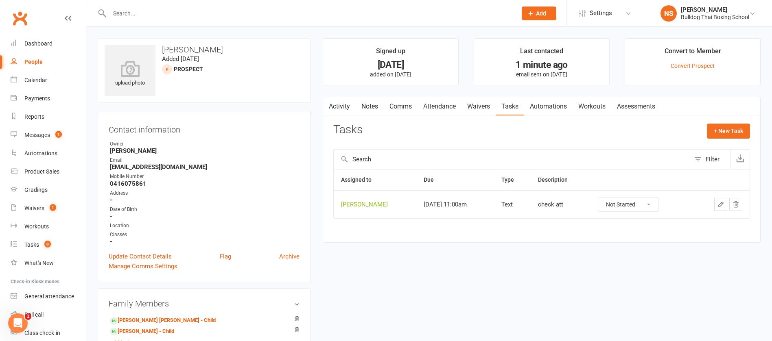
click at [372, 108] on link "Notes" at bounding box center [370, 106] width 28 height 19
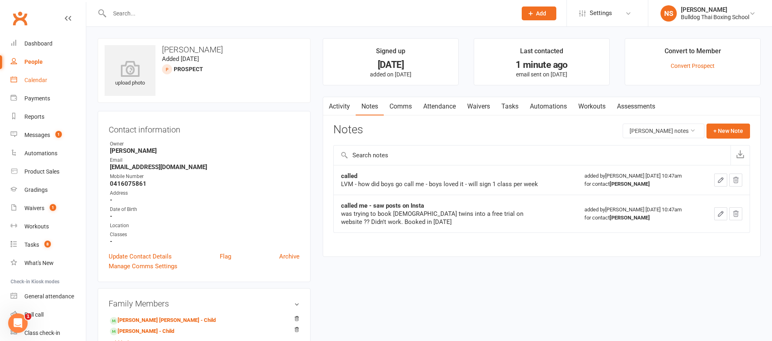
click at [35, 79] on div "Calendar" at bounding box center [35, 80] width 23 height 7
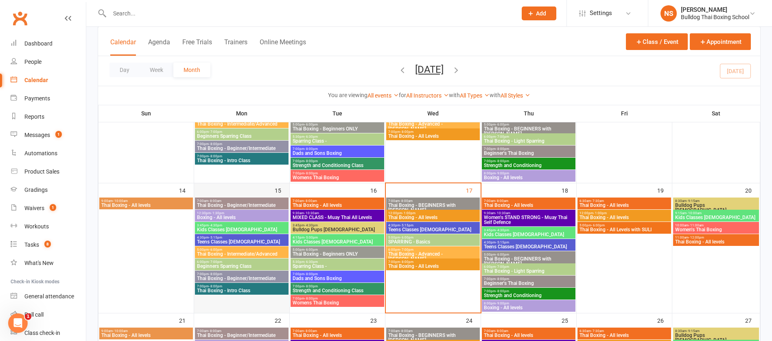
scroll to position [305, 0]
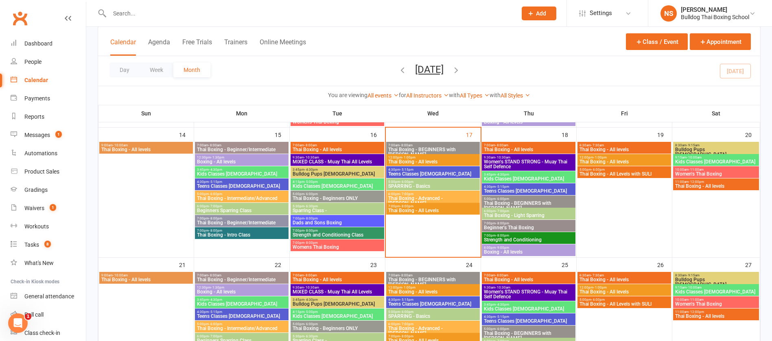
click at [239, 172] on span "Kids Classes [DEMOGRAPHIC_DATA]" at bounding box center [242, 174] width 90 height 5
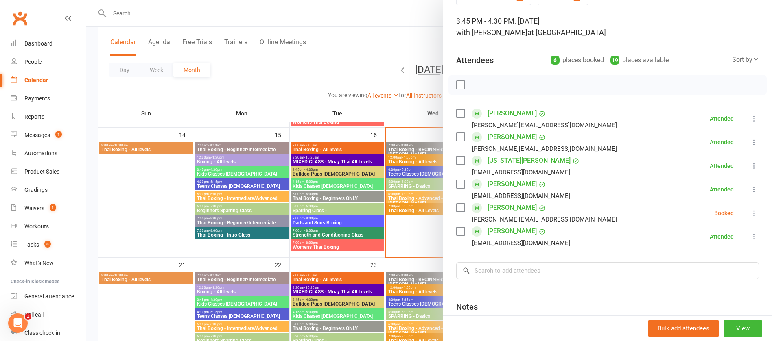
scroll to position [61, 0]
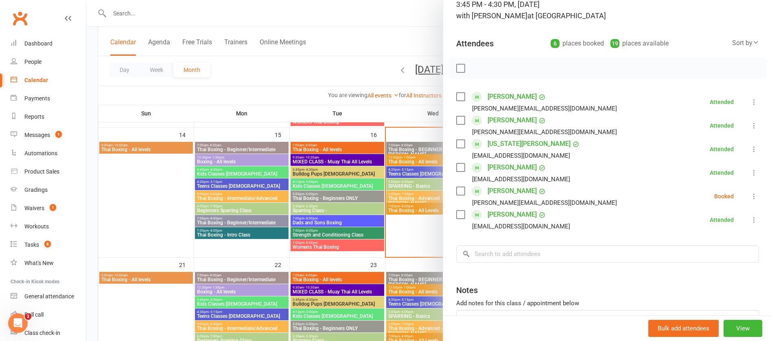
click at [216, 184] on div at bounding box center [429, 170] width 686 height 341
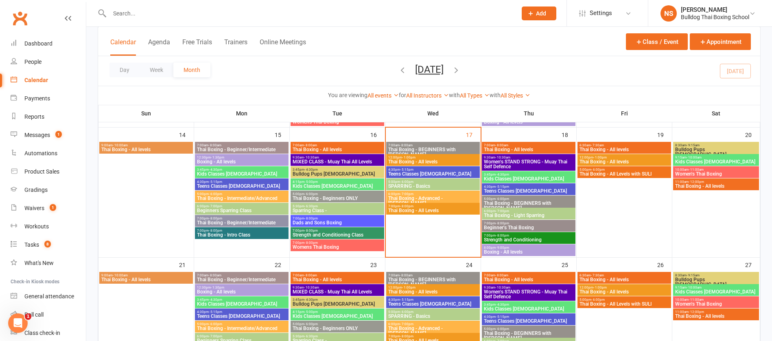
click at [216, 184] on span "Teens Classes [DEMOGRAPHIC_DATA]" at bounding box center [242, 186] width 90 height 5
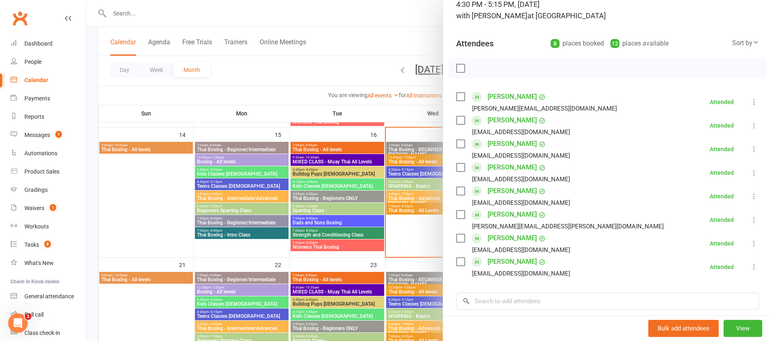
scroll to position [122, 0]
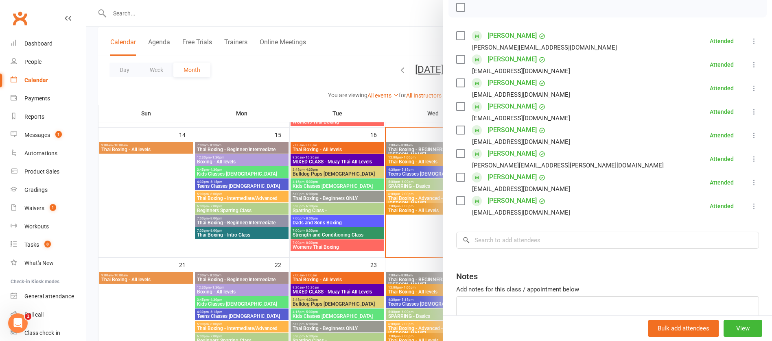
click at [217, 199] on div at bounding box center [429, 170] width 686 height 341
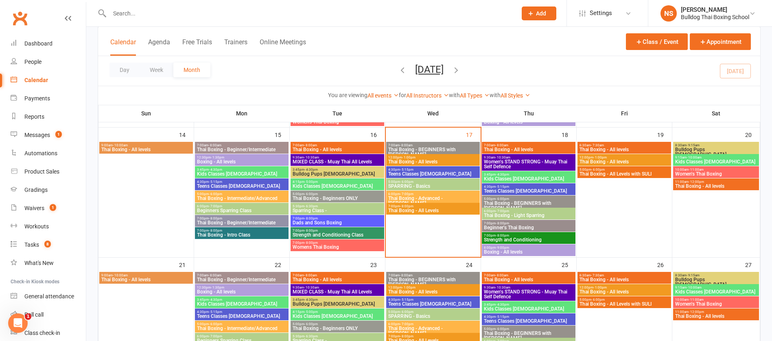
click at [217, 199] on span "Thai Boxing - Intermediate/Advanced" at bounding box center [242, 198] width 90 height 5
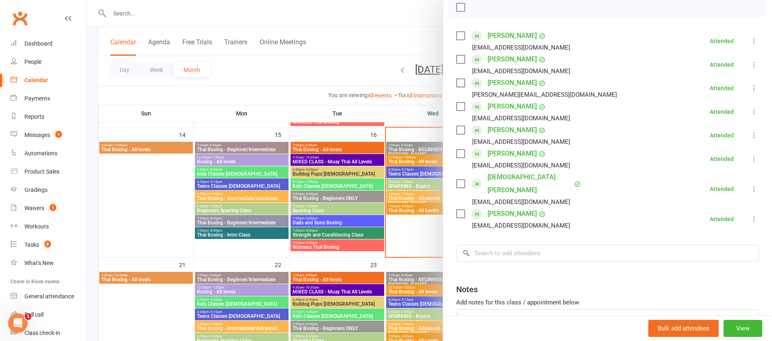
click at [217, 222] on div at bounding box center [429, 170] width 686 height 341
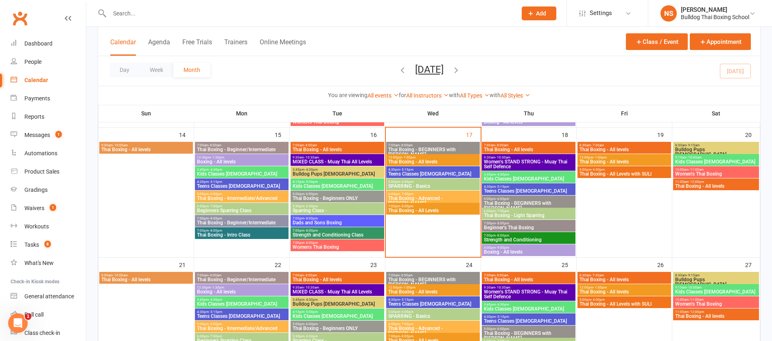
click at [217, 222] on span "Thai Boxing - Beginner/Intermediate" at bounding box center [242, 223] width 90 height 5
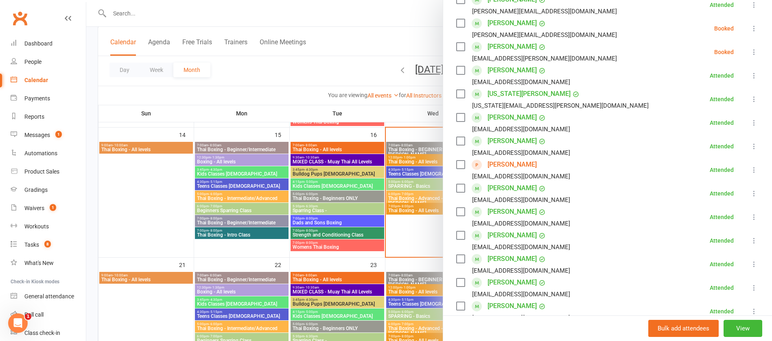
scroll to position [183, 0]
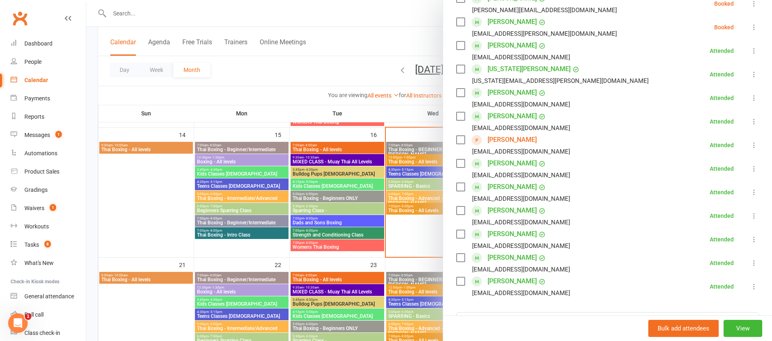
click at [252, 238] on div at bounding box center [429, 170] width 686 height 341
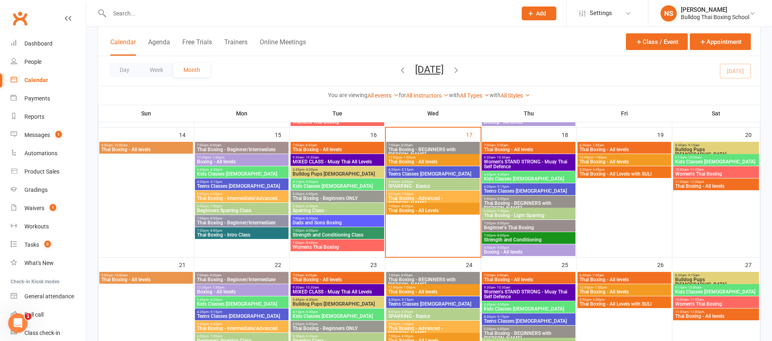
click at [252, 235] on span "Thai Boxing - Intro Class" at bounding box center [242, 235] width 90 height 5
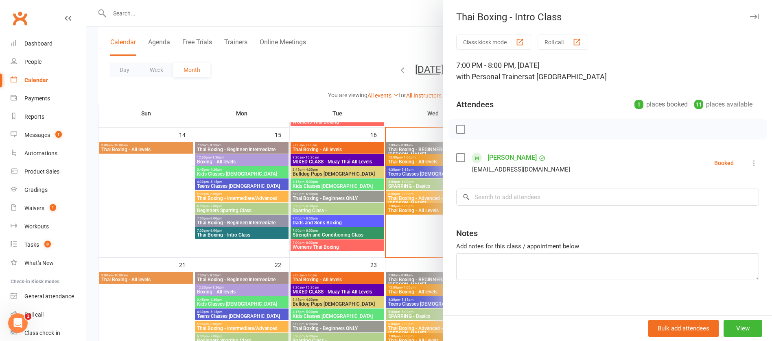
click at [337, 10] on div at bounding box center [429, 170] width 686 height 341
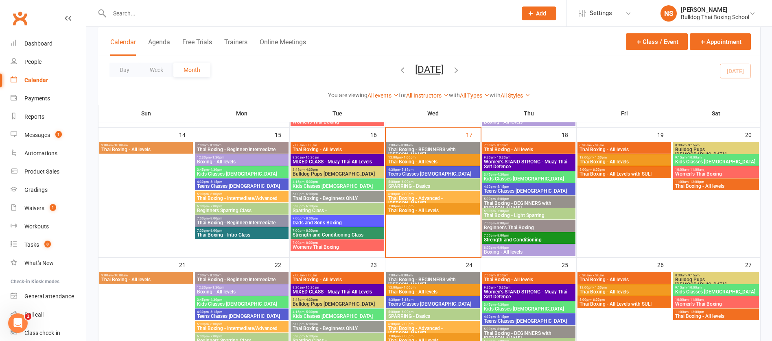
click at [339, 172] on span "Bulldog Pups [DEMOGRAPHIC_DATA]" at bounding box center [337, 174] width 90 height 5
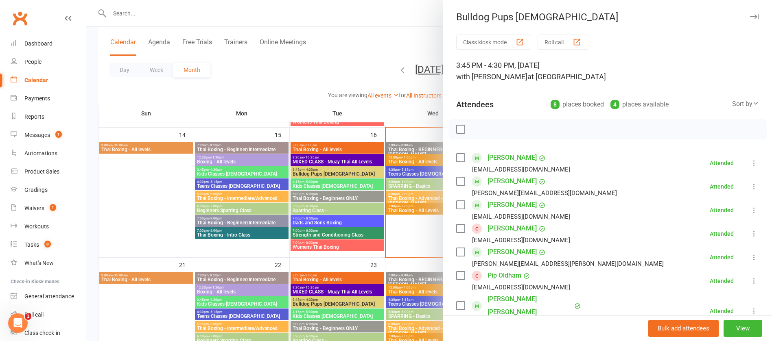
scroll to position [61, 0]
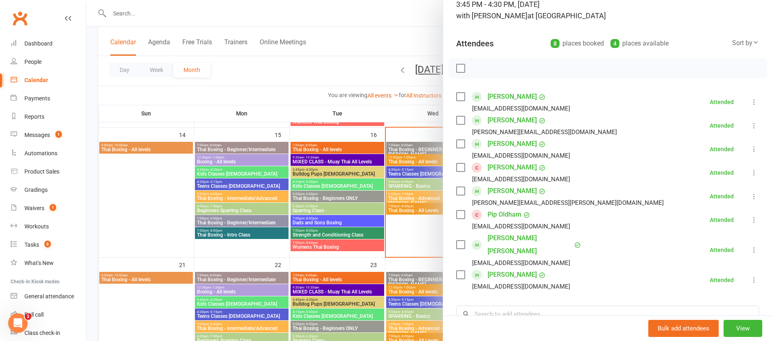
click at [302, 68] on div at bounding box center [429, 170] width 686 height 341
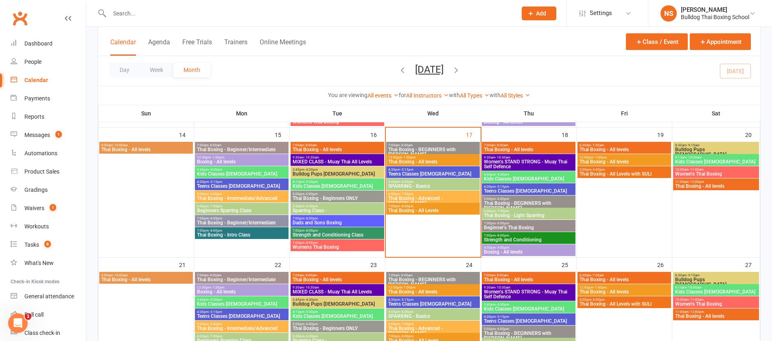
click at [321, 196] on span "Thai Boxing - Beginners ONLY" at bounding box center [337, 198] width 90 height 5
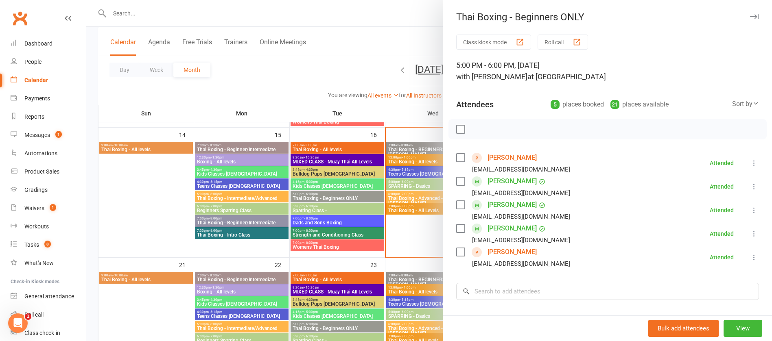
click at [345, 36] on div at bounding box center [429, 170] width 686 height 341
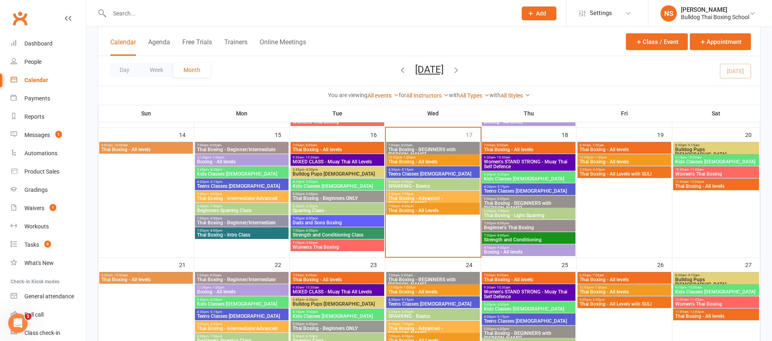
click at [302, 221] on span "Dads and Sons Boxing" at bounding box center [337, 223] width 90 height 5
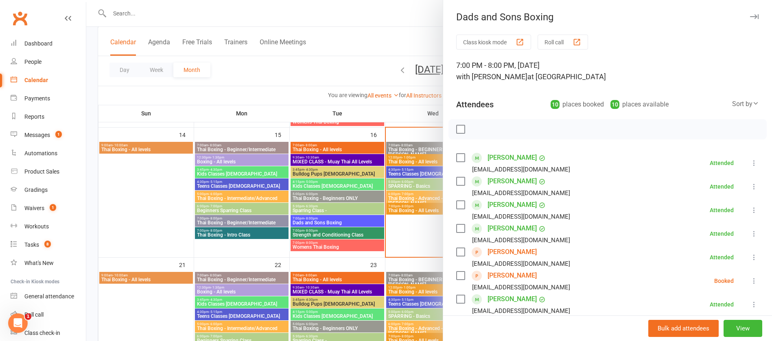
click at [309, 185] on div at bounding box center [429, 170] width 686 height 341
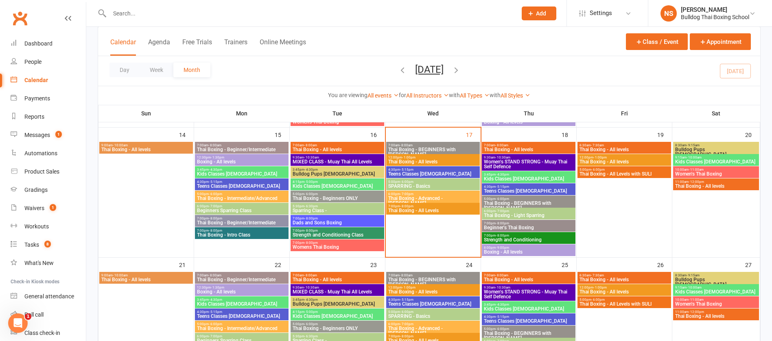
click at [309, 185] on div at bounding box center [429, 170] width 686 height 341
click at [309, 185] on span "Kids Classes [DEMOGRAPHIC_DATA]" at bounding box center [337, 186] width 90 height 5
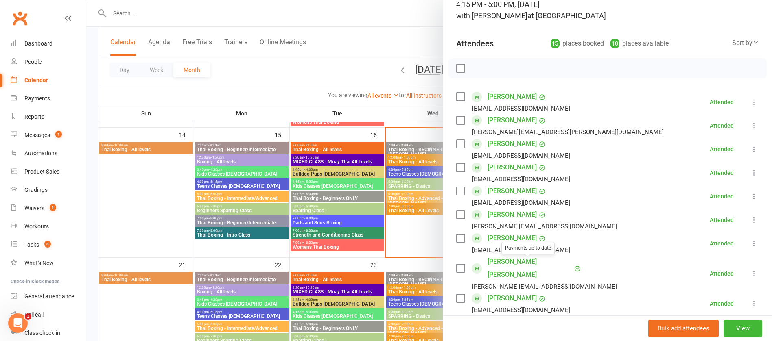
scroll to position [0, 0]
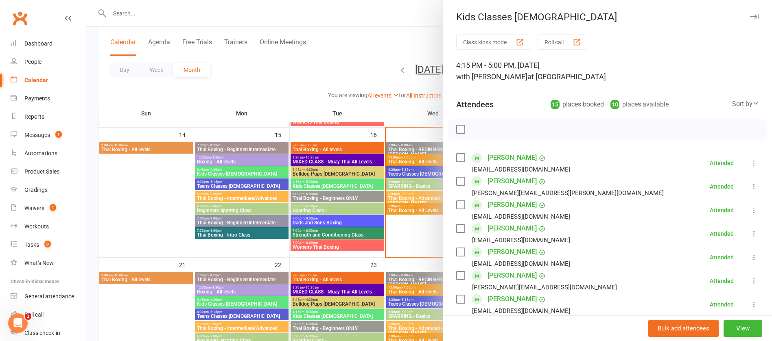
click at [269, 70] on div at bounding box center [429, 170] width 686 height 341
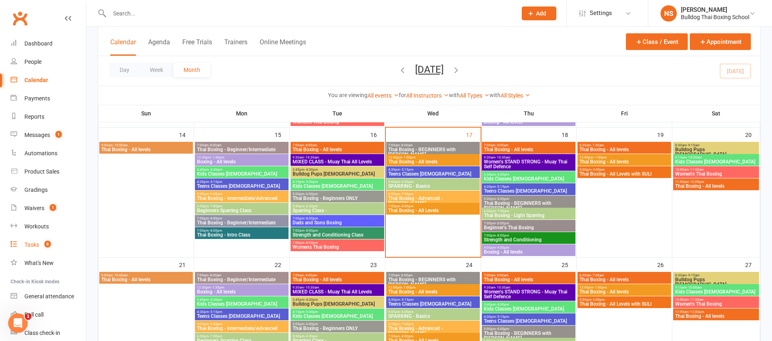
click at [31, 245] on div "Tasks" at bounding box center [31, 245] width 15 height 7
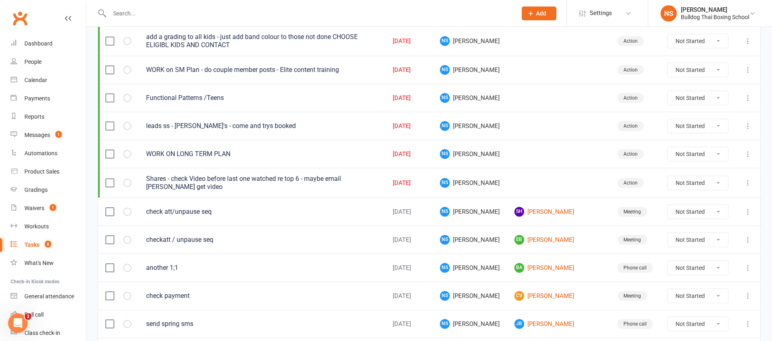
scroll to position [122, 0]
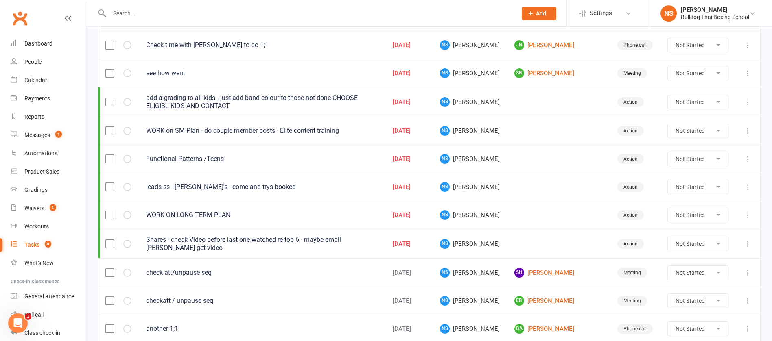
click at [748, 187] on icon at bounding box center [748, 187] width 8 height 8
click at [707, 220] on link "Edit" at bounding box center [703, 219] width 81 height 16
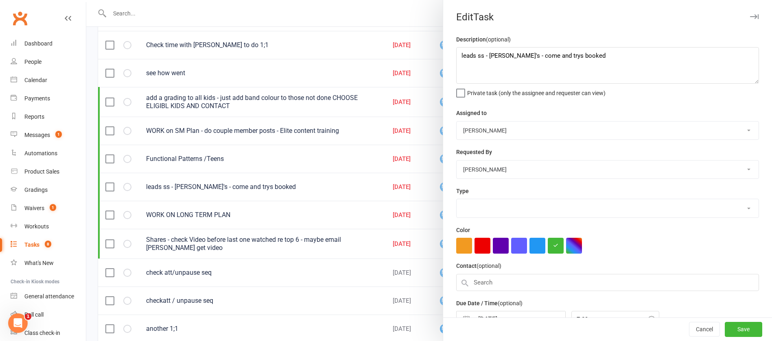
select select "26436"
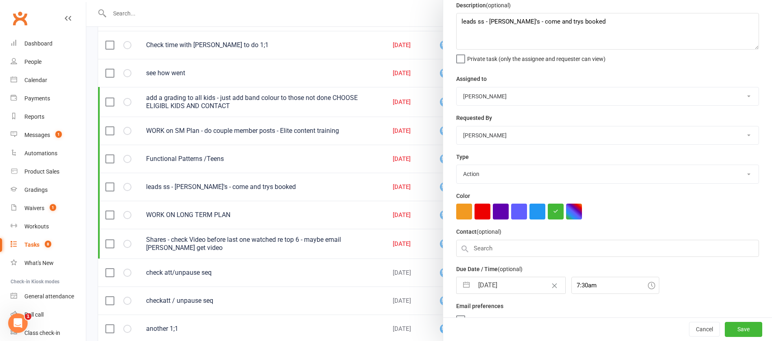
scroll to position [51, 0]
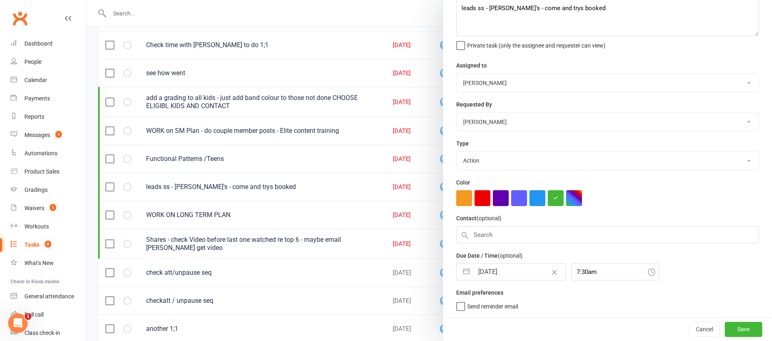
select select "7"
select select "2025"
select select "8"
select select "2025"
select select "9"
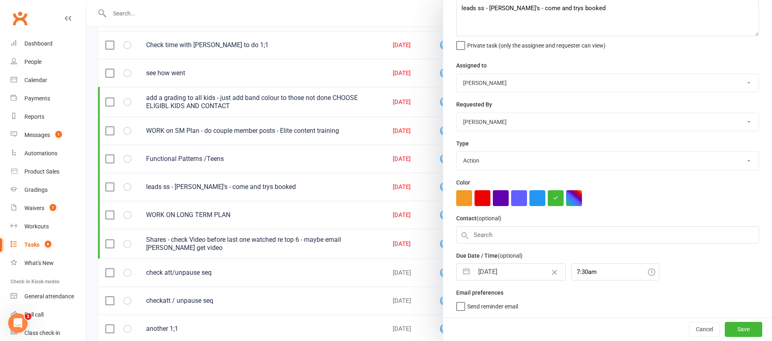
select select "2025"
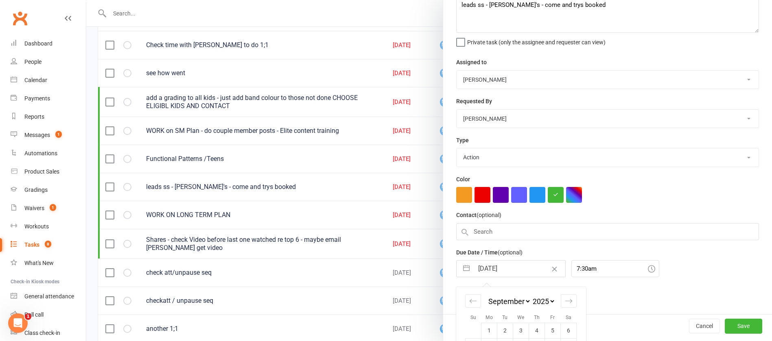
click at [512, 269] on input "[DATE]" at bounding box center [520, 269] width 92 height 16
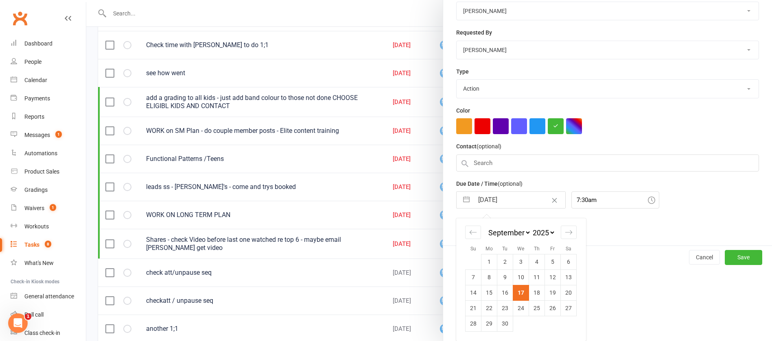
click at [550, 290] on td "19" at bounding box center [553, 292] width 16 height 15
type input "[DATE]"
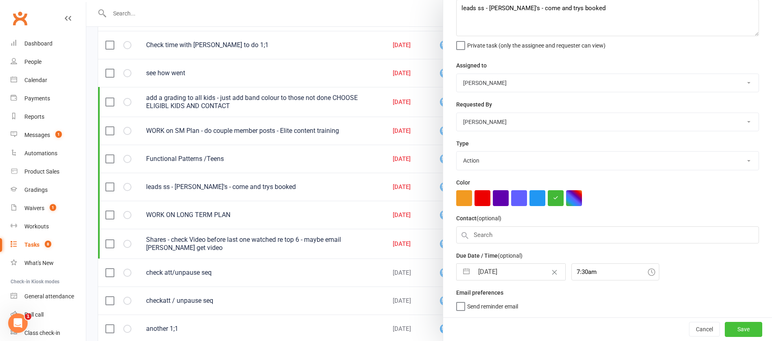
click at [725, 327] on button "Save" at bounding box center [743, 329] width 37 height 15
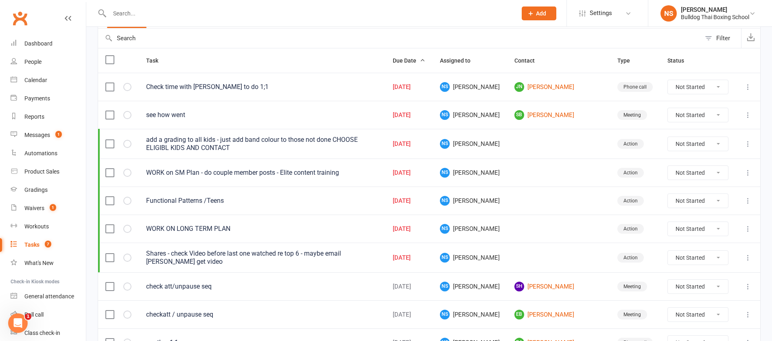
scroll to position [61, 0]
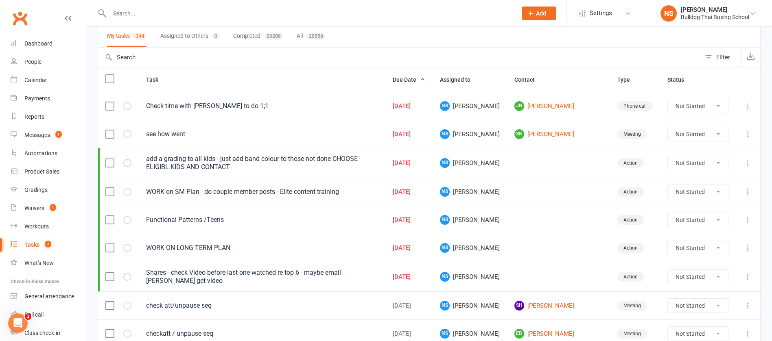
click at [746, 164] on icon at bounding box center [748, 163] width 8 height 8
click at [710, 193] on link "Edit" at bounding box center [703, 195] width 81 height 16
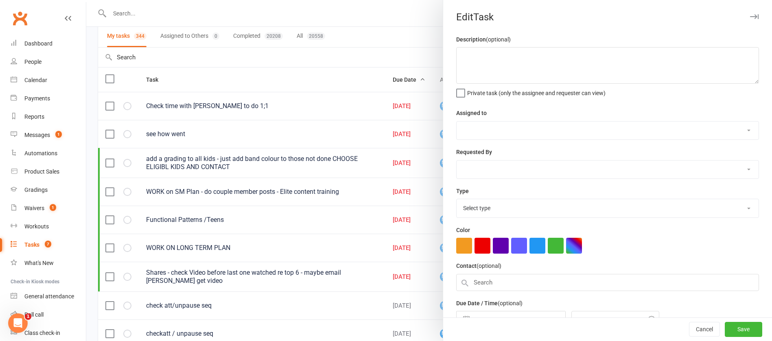
type textarea "add a grading to all kids - just add band colour to those not done CHOOSE ELIGI…"
select select "12940"
type input "[DATE]"
type input "4:00am"
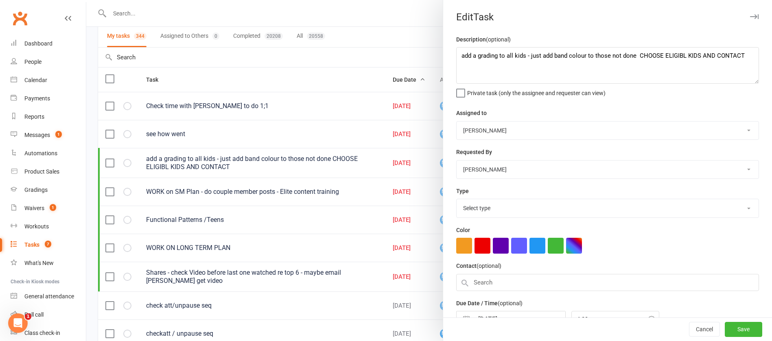
select select "26436"
drag, startPoint x: 633, startPoint y: 56, endPoint x: 442, endPoint y: 54, distance: 190.5
click at [443, 54] on div "Description (optional) add a grading to all kids - just add band colour to thos…" at bounding box center [607, 200] width 329 height 331
click at [584, 53] on textarea "CHOOSE ELIGIBL KIDS AND CONTACT" at bounding box center [607, 65] width 303 height 37
click at [589, 54] on textarea "CHOOSE ELIGIBL KIDS AND CONTACT - chat witj [PERSON_NAME]" at bounding box center [607, 65] width 303 height 37
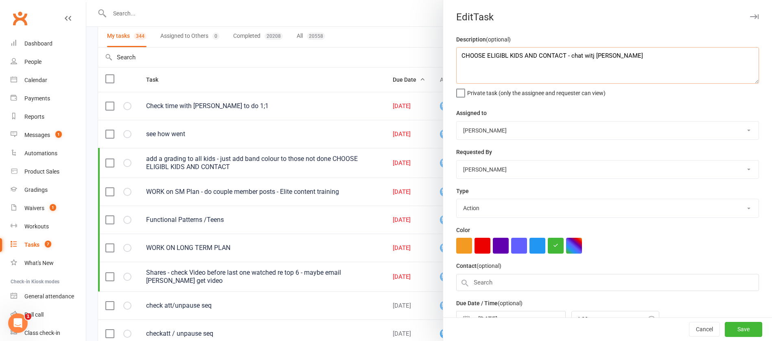
click at [590, 56] on textarea "CHOOSE ELIGIBL KIDS AND CONTACT - chat witj [PERSON_NAME]" at bounding box center [607, 65] width 303 height 37
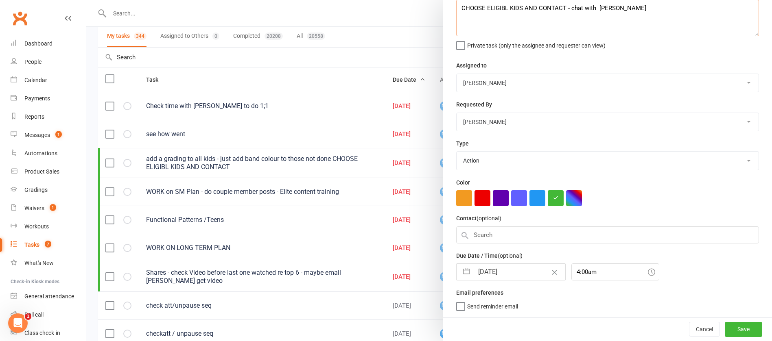
type textarea "CHOOSE ELIGIBL KIDS AND CONTACT - chat with [PERSON_NAME]"
select select "7"
select select "2025"
select select "8"
select select "2025"
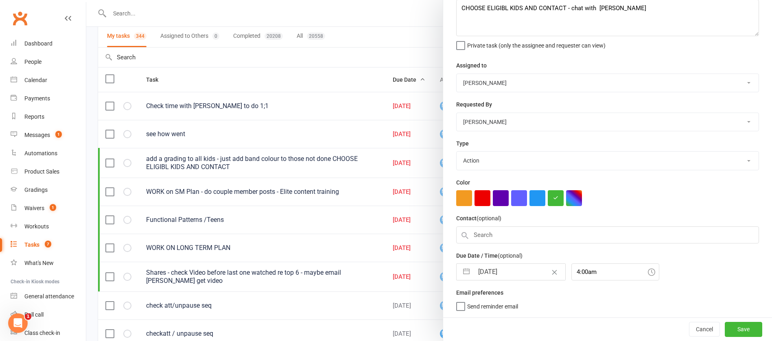
select select "9"
select select "2025"
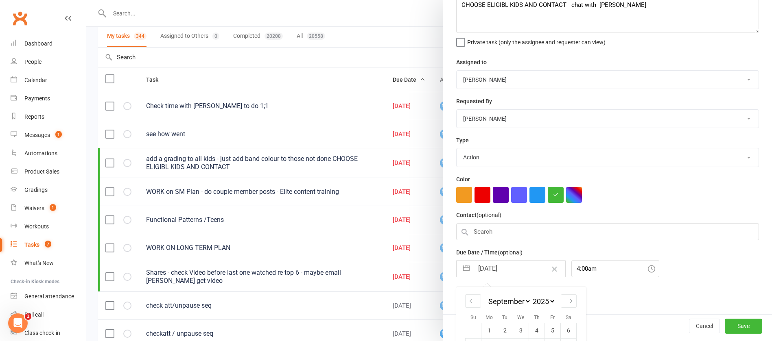
click at [514, 271] on input "[DATE]" at bounding box center [520, 269] width 92 height 16
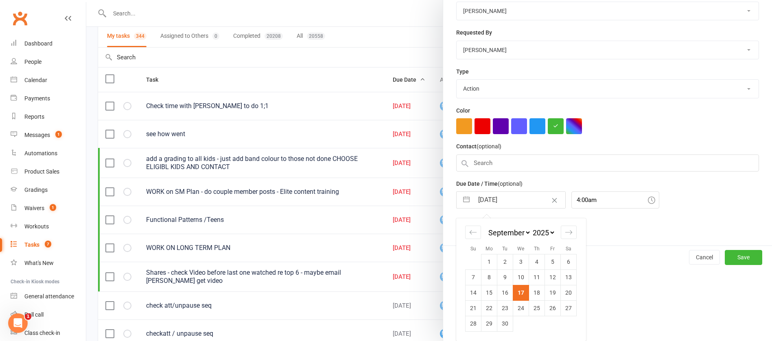
click at [532, 293] on td "18" at bounding box center [537, 292] width 16 height 15
type input "[DATE]"
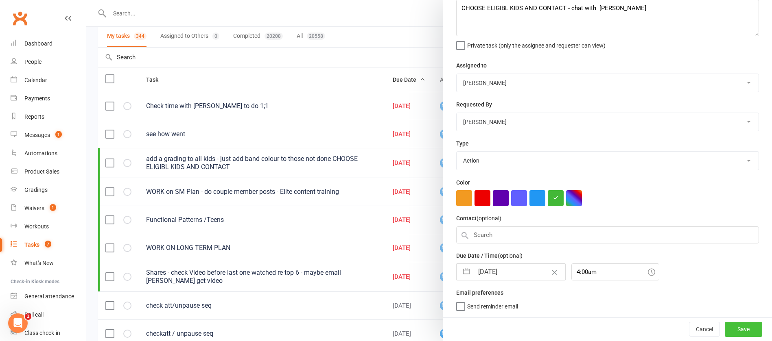
click at [725, 326] on button "Save" at bounding box center [743, 329] width 37 height 15
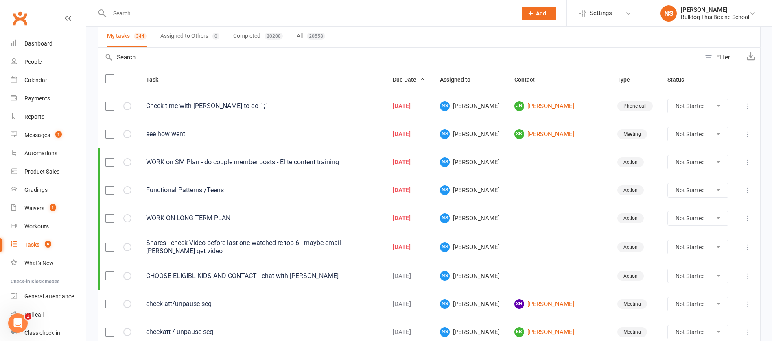
click at [747, 192] on icon at bounding box center [748, 190] width 8 height 8
click at [713, 221] on link "Edit" at bounding box center [703, 222] width 81 height 16
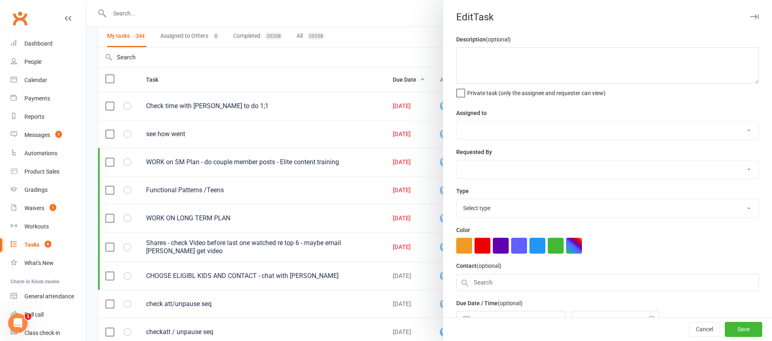
type textarea "Functional Patterns /Teens"
select select "12940"
type input "[DATE]"
type input "6:15am"
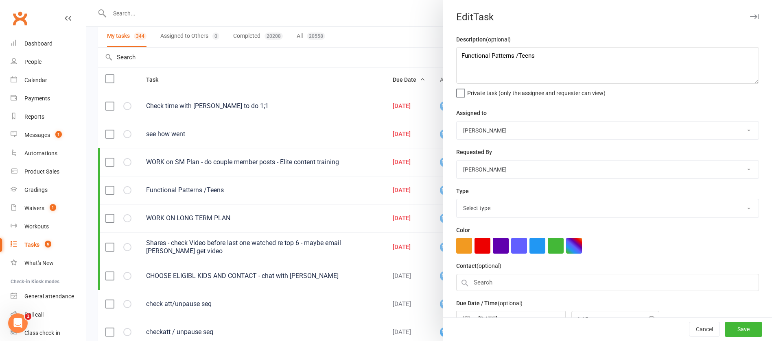
select select "26436"
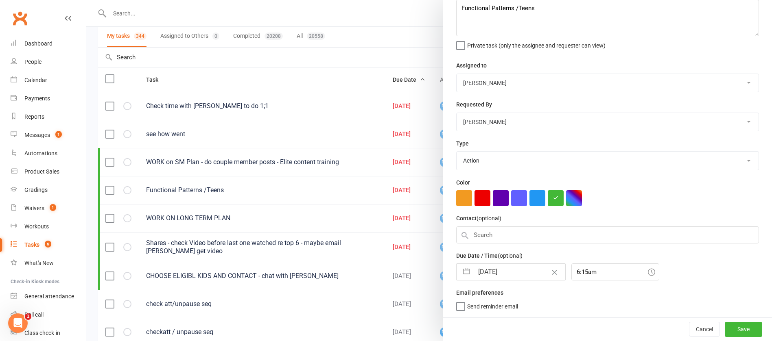
click at [519, 274] on input "[DATE]" at bounding box center [520, 272] width 92 height 16
select select "7"
select select "2025"
select select "8"
select select "2025"
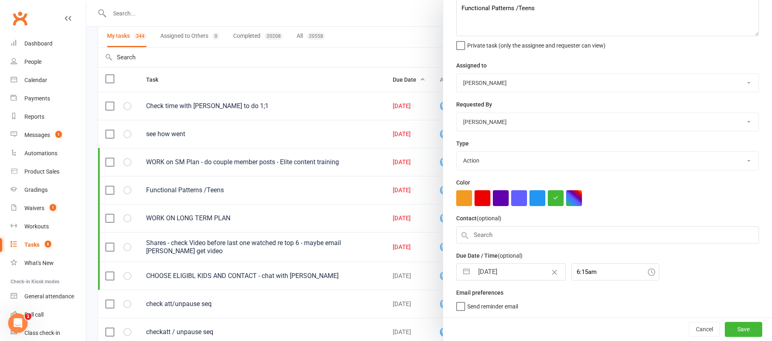
select select "9"
select select "2025"
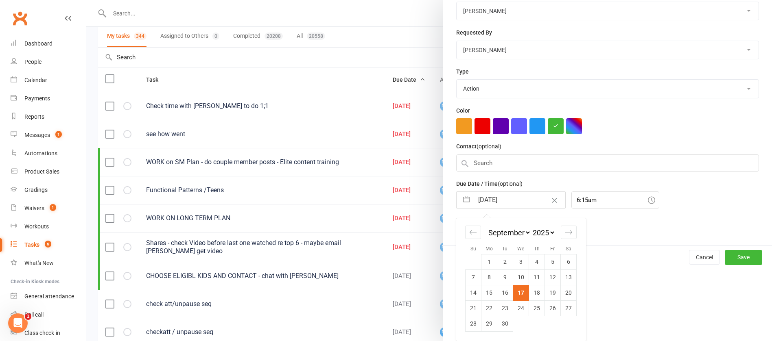
click at [517, 302] on td "24" at bounding box center [521, 308] width 16 height 15
type input "[DATE]"
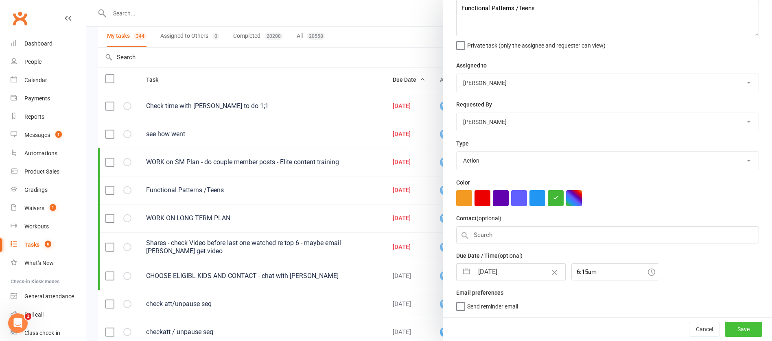
click at [730, 331] on button "Save" at bounding box center [743, 329] width 37 height 15
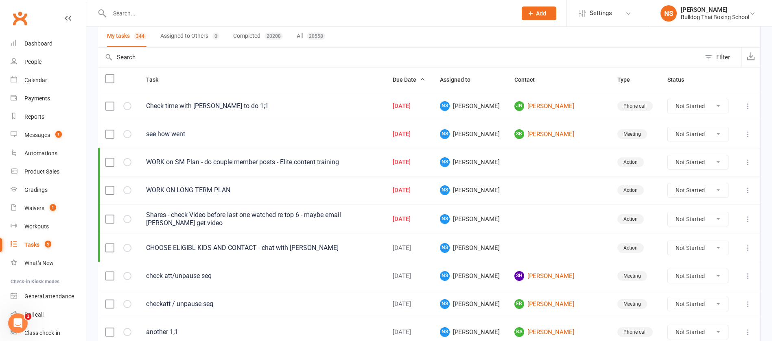
click at [747, 161] on icon at bounding box center [748, 162] width 8 height 8
click at [717, 191] on link "Edit" at bounding box center [703, 194] width 81 height 16
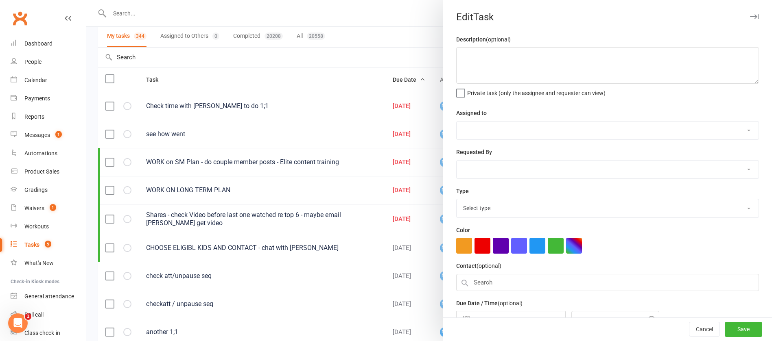
type textarea "WORK on SM Plan - do couple member posts - Elite content training"
select select "12940"
type input "[DATE]"
type input "4:15am"
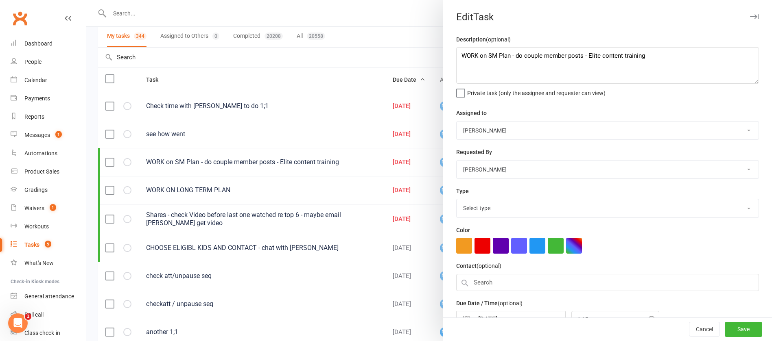
select select "26436"
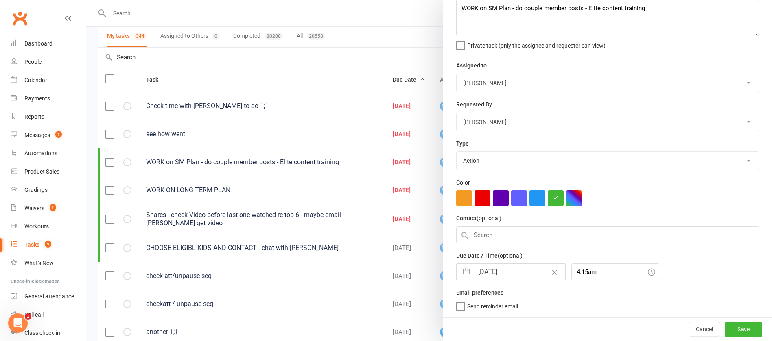
click at [520, 271] on input "[DATE]" at bounding box center [520, 272] width 92 height 16
select select "7"
select select "2025"
select select "8"
select select "2025"
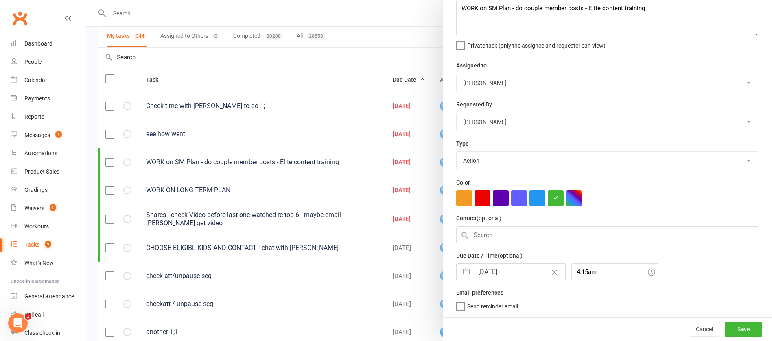
select select "9"
select select "2025"
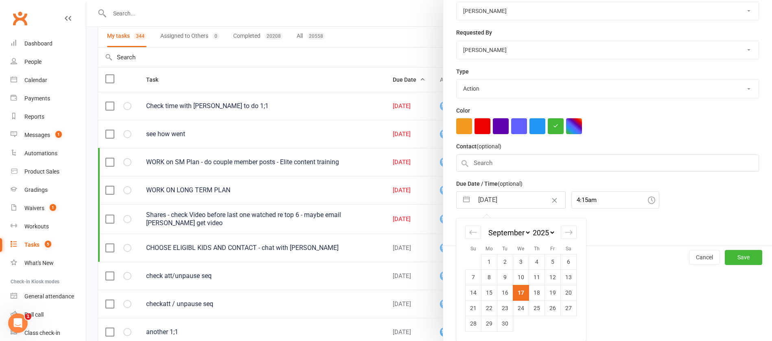
drag, startPoint x: 533, startPoint y: 291, endPoint x: 577, endPoint y: 307, distance: 46.2
click at [534, 291] on td "18" at bounding box center [537, 292] width 16 height 15
type input "[DATE]"
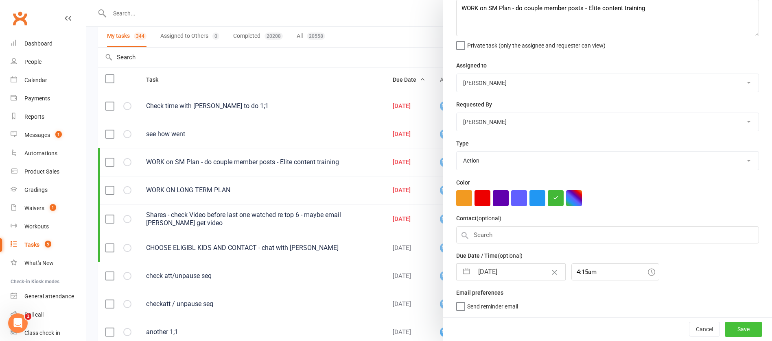
click at [725, 327] on button "Save" at bounding box center [743, 329] width 37 height 15
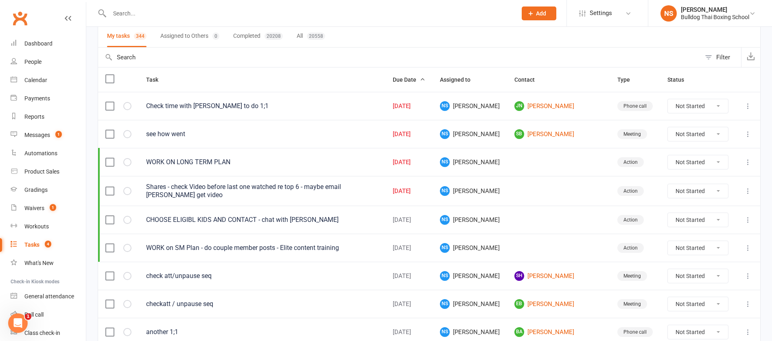
click at [746, 162] on icon at bounding box center [748, 162] width 8 height 8
click at [701, 195] on link "Edit" at bounding box center [703, 194] width 81 height 16
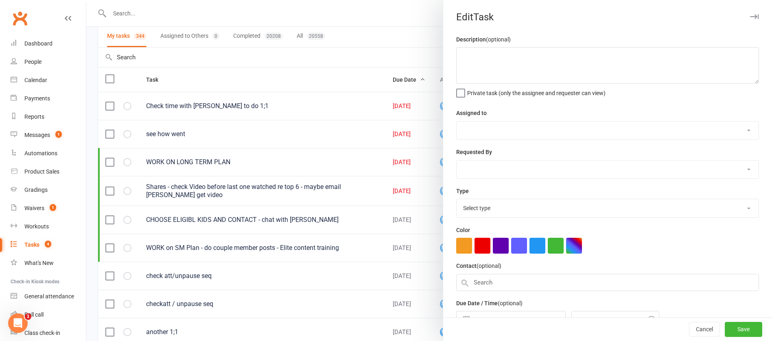
type textarea "WORK ON LONG TERM PLAN"
select select "12940"
type input "[DATE]"
type input "7:45am"
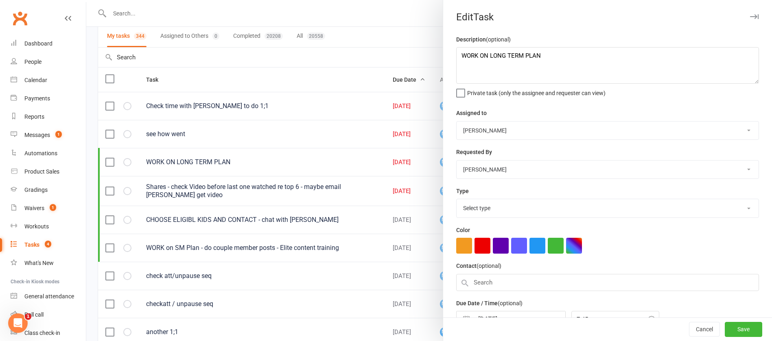
select select "26436"
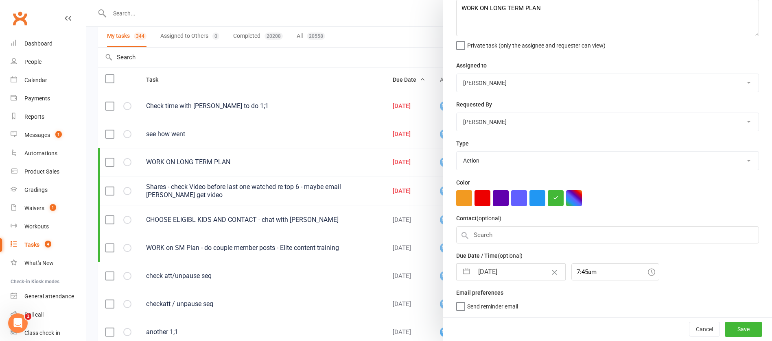
click at [516, 276] on input "[DATE]" at bounding box center [520, 272] width 92 height 16
select select "7"
select select "2025"
select select "8"
select select "2025"
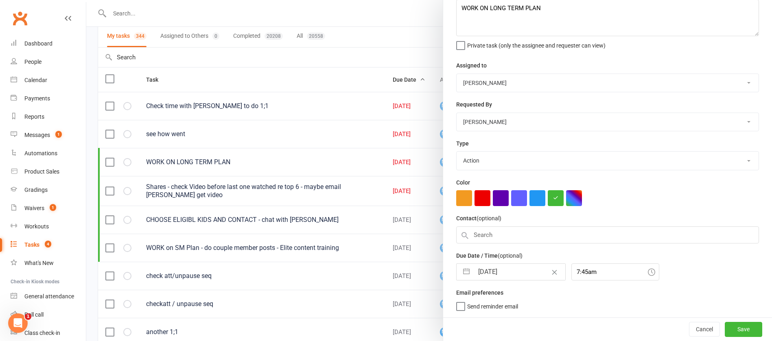
select select "9"
select select "2025"
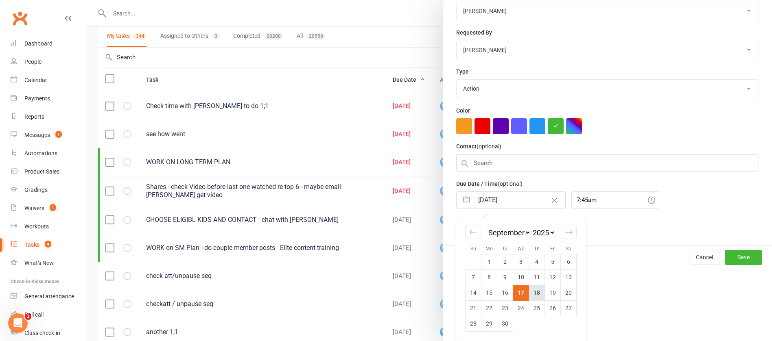
click at [532, 297] on td "18" at bounding box center [537, 292] width 16 height 15
type input "[DATE]"
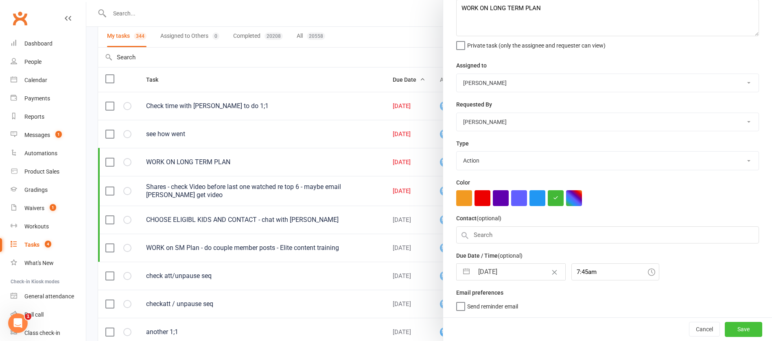
click at [731, 330] on button "Save" at bounding box center [743, 329] width 37 height 15
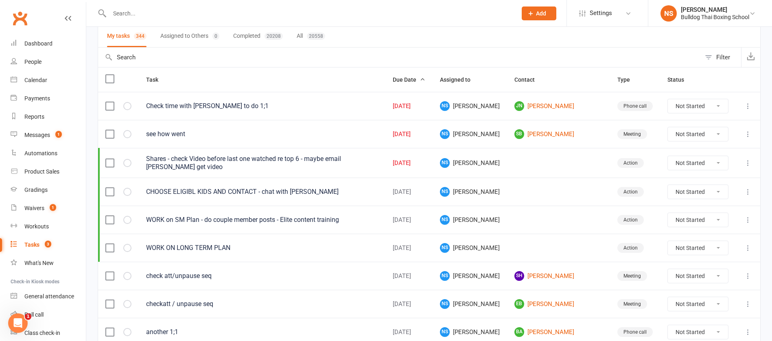
click at [34, 244] on div "Tasks" at bounding box center [31, 245] width 15 height 7
click at [30, 242] on div "Tasks" at bounding box center [31, 245] width 15 height 7
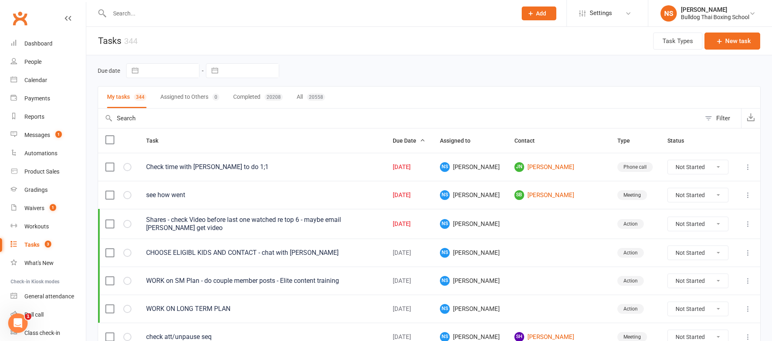
click at [181, 70] on input "text" at bounding box center [170, 71] width 57 height 14
select select "7"
select select "2025"
select select "8"
select select "2025"
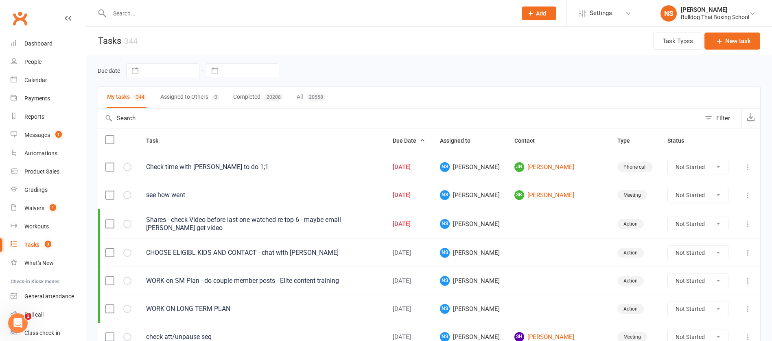
select select "9"
select select "2025"
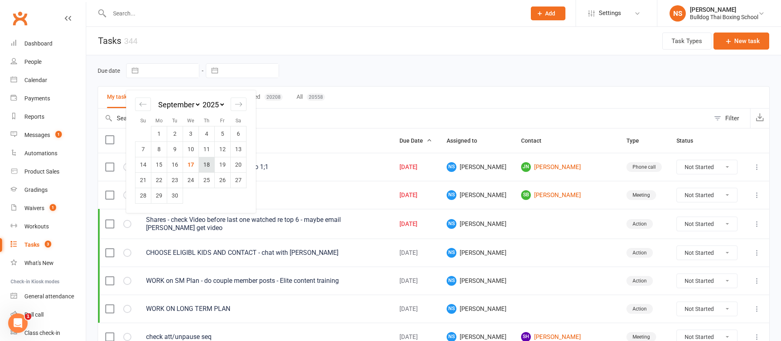
click at [206, 164] on td "18" at bounding box center [207, 164] width 16 height 15
type input "[DATE]"
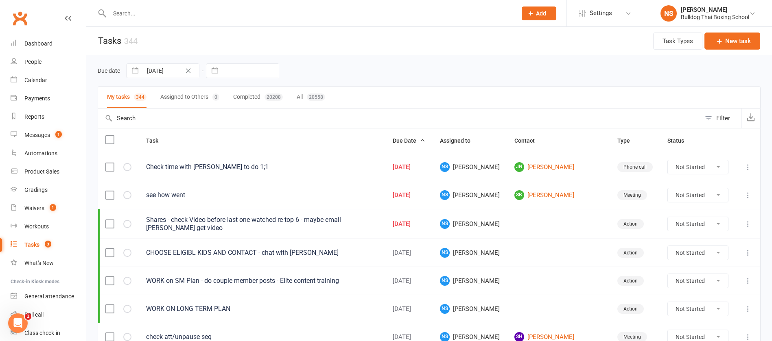
click at [245, 69] on input "text" at bounding box center [250, 71] width 57 height 14
select select "7"
select select "2025"
select select "8"
select select "2025"
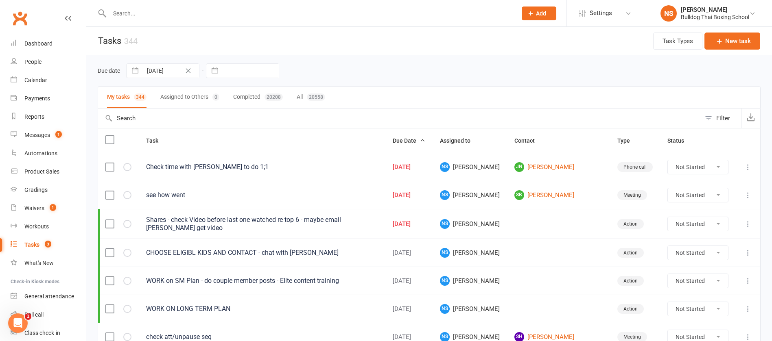
select select "9"
select select "2025"
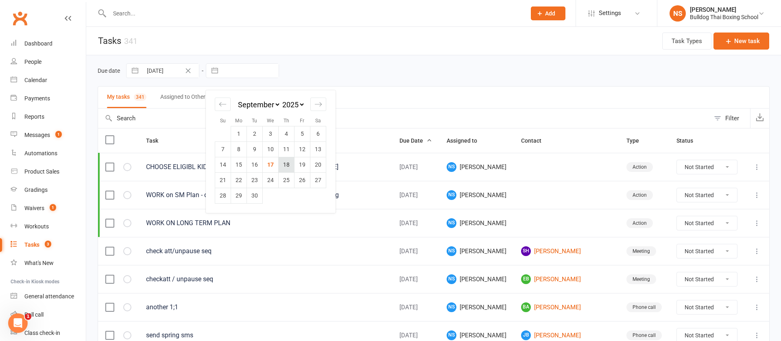
click at [289, 164] on td "18" at bounding box center [287, 164] width 16 height 15
type input "[DATE]"
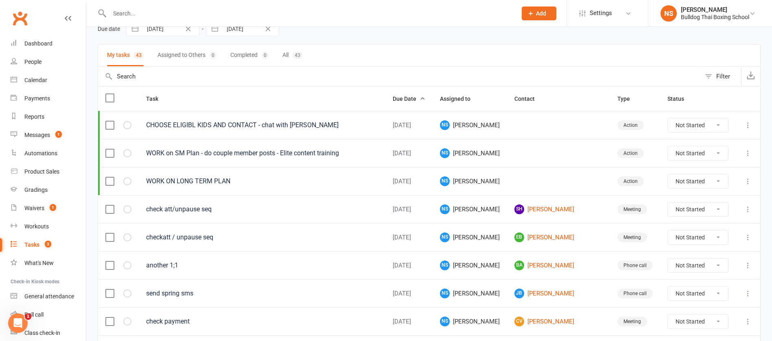
scroll to position [61, 0]
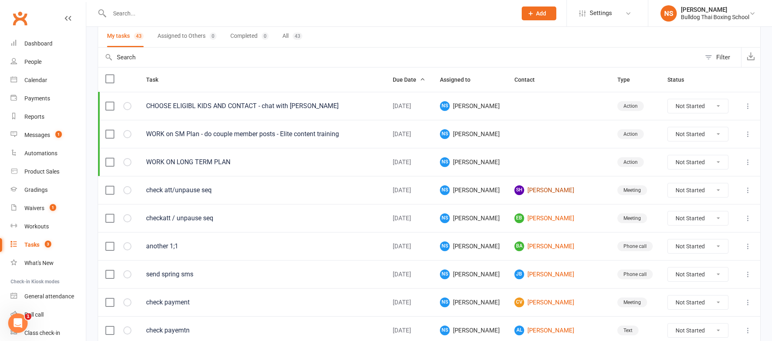
click at [560, 191] on link "SH [PERSON_NAME]" at bounding box center [558, 191] width 88 height 10
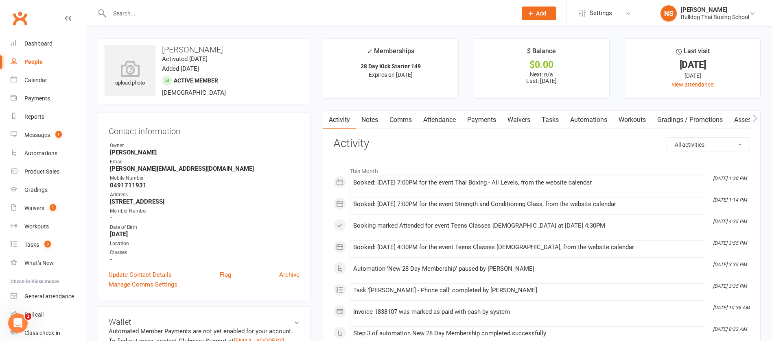
click at [586, 120] on link "Automations" at bounding box center [589, 120] width 48 height 19
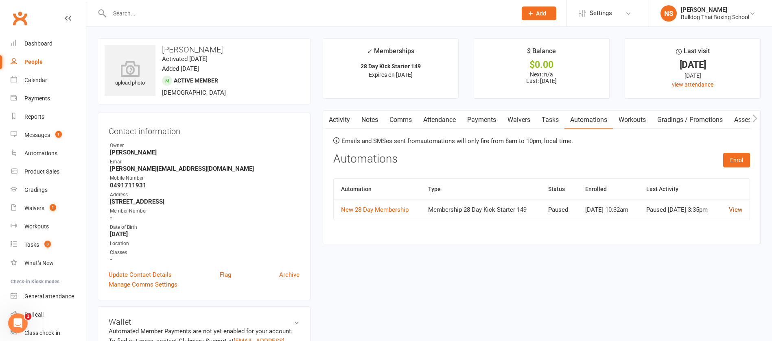
click at [736, 214] on link "View" at bounding box center [735, 209] width 13 height 7
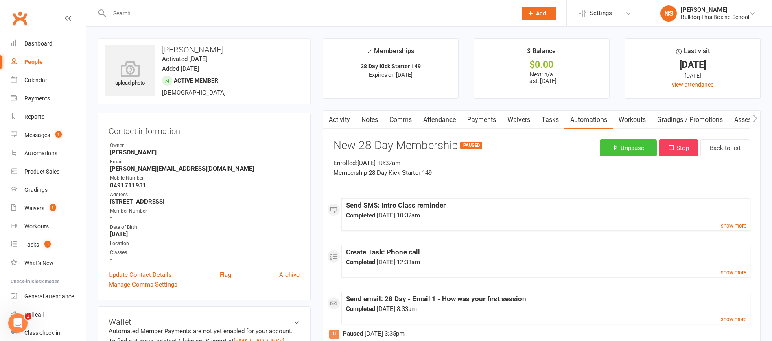
click at [623, 147] on button "Unpause" at bounding box center [628, 148] width 57 height 17
click at [550, 118] on link "Tasks" at bounding box center [550, 120] width 28 height 19
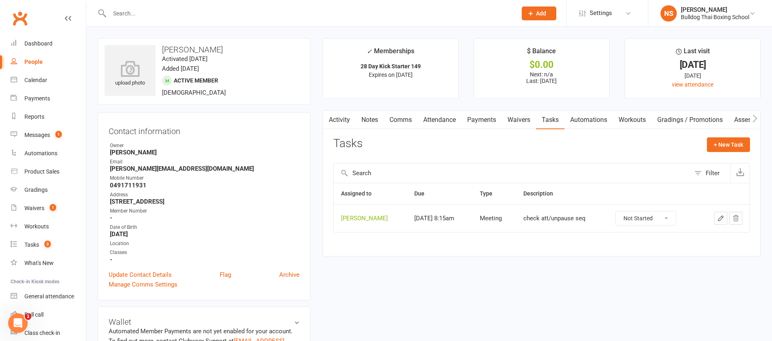
click at [340, 116] on link "Activity" at bounding box center [339, 120] width 33 height 19
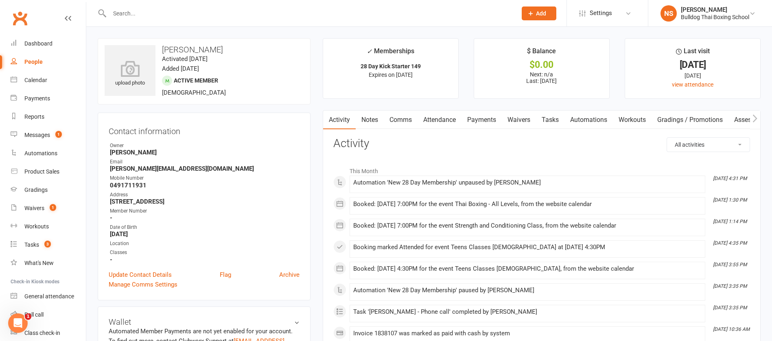
click at [552, 116] on link "Tasks" at bounding box center [550, 120] width 28 height 19
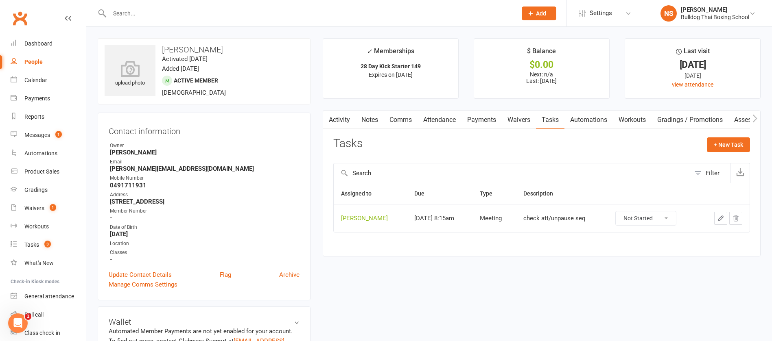
click at [721, 217] on icon "button" at bounding box center [720, 218] width 5 height 5
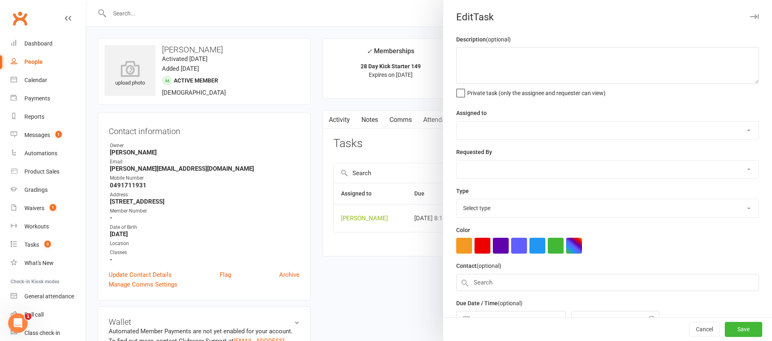
type textarea "check att/unpause seq"
select select "12940"
type input "[DATE]"
type input "8:15am"
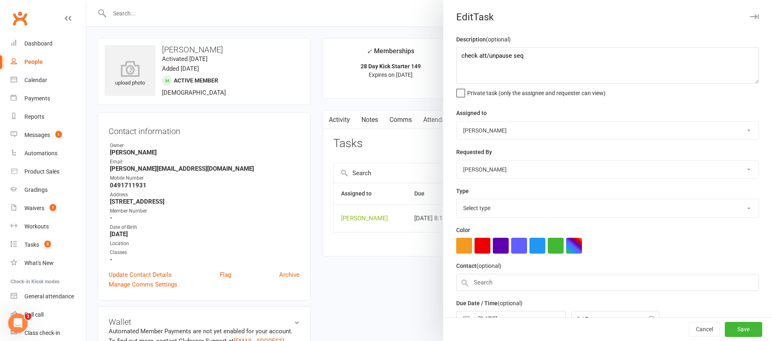
select select "12049"
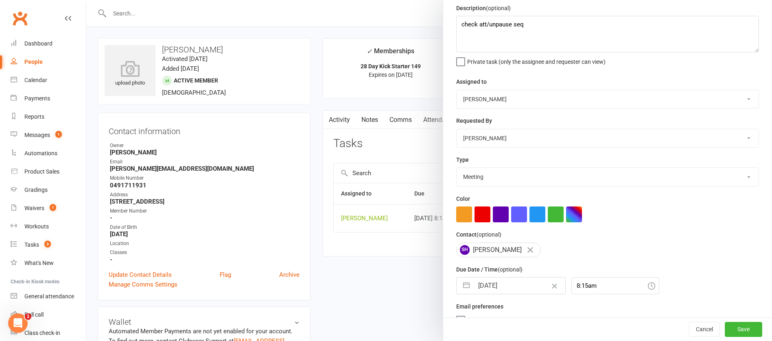
scroll to position [48, 0]
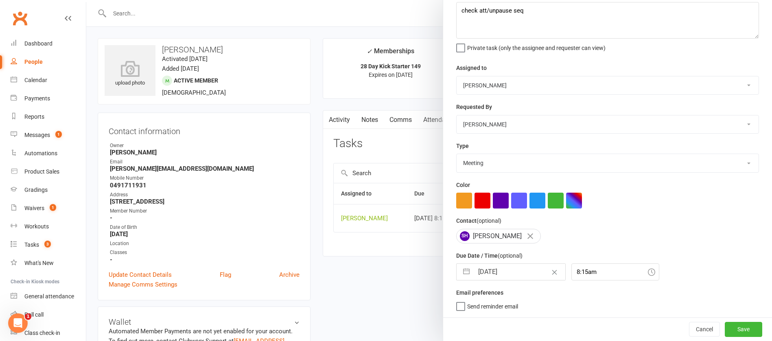
click at [514, 271] on input "[DATE]" at bounding box center [520, 272] width 92 height 16
select select "7"
select select "2025"
select select "8"
select select "2025"
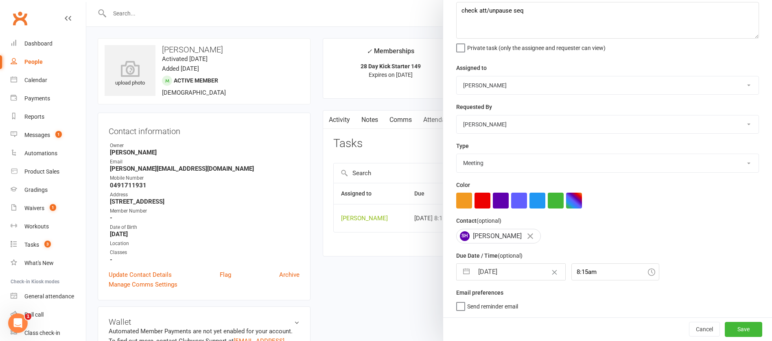
select select "9"
select select "2025"
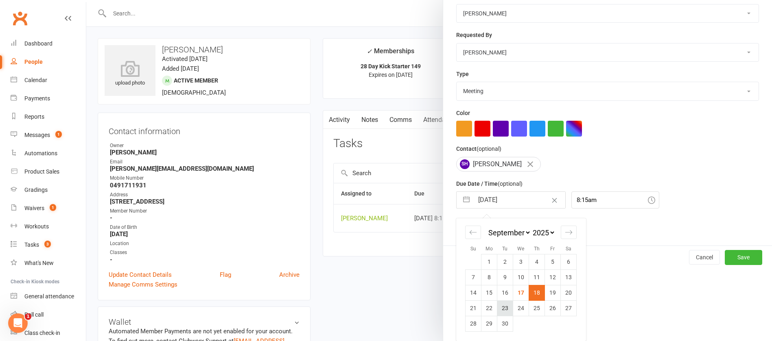
click at [503, 311] on td "23" at bounding box center [505, 308] width 16 height 15
type input "[DATE]"
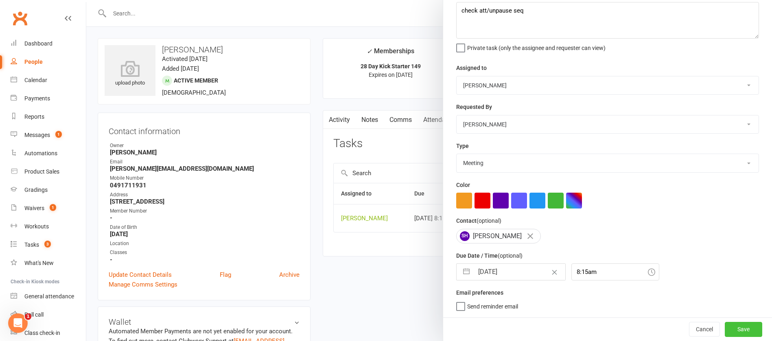
click at [725, 333] on button "Save" at bounding box center [743, 329] width 37 height 15
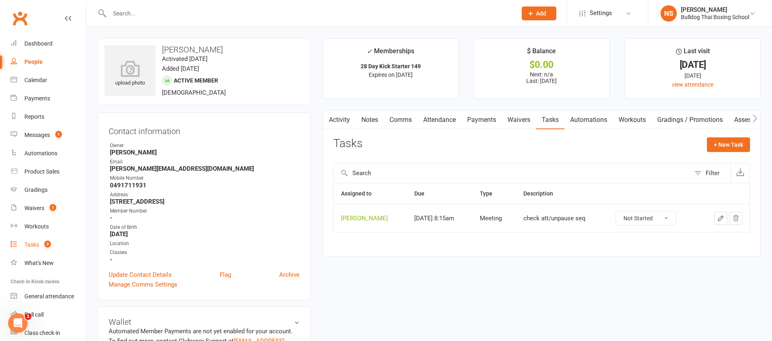
click at [28, 246] on div "Tasks" at bounding box center [31, 245] width 15 height 7
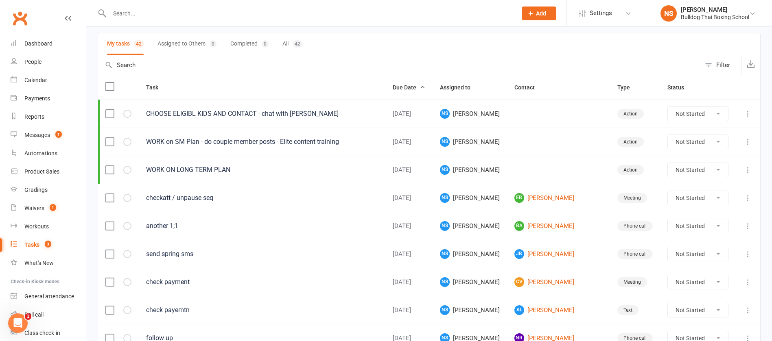
scroll to position [122, 0]
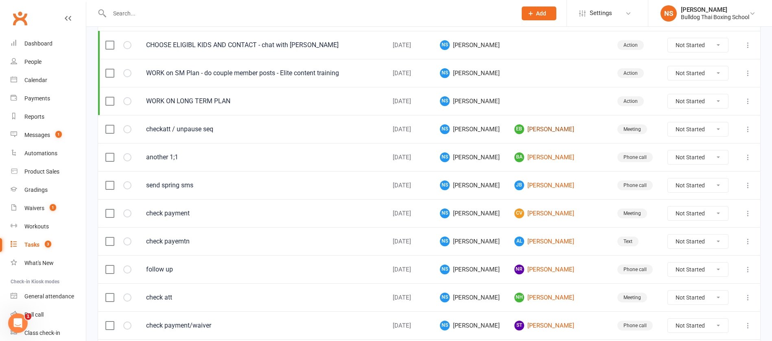
click at [550, 127] on link "EB [PERSON_NAME]" at bounding box center [558, 130] width 88 height 10
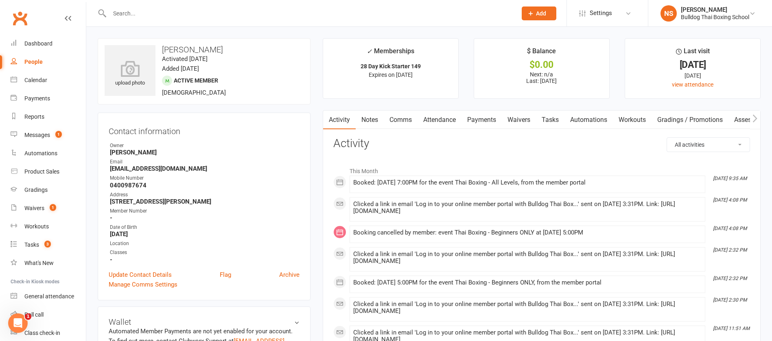
click at [593, 118] on link "Automations" at bounding box center [589, 120] width 48 height 19
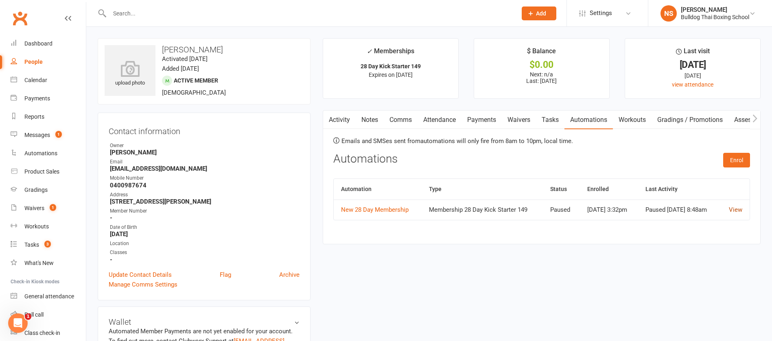
click at [738, 214] on link "View" at bounding box center [735, 209] width 13 height 7
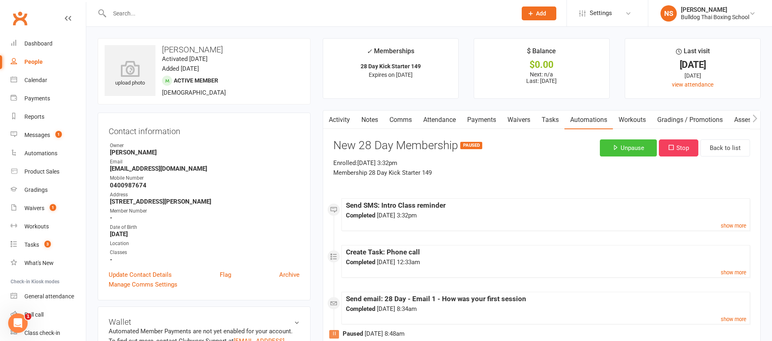
click at [640, 150] on button "Unpause" at bounding box center [628, 148] width 57 height 17
click at [554, 116] on link "Tasks" at bounding box center [550, 120] width 28 height 19
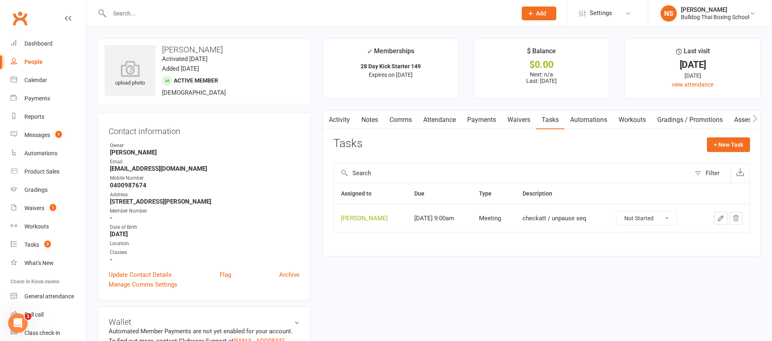
click at [721, 217] on icon "button" at bounding box center [720, 218] width 7 height 7
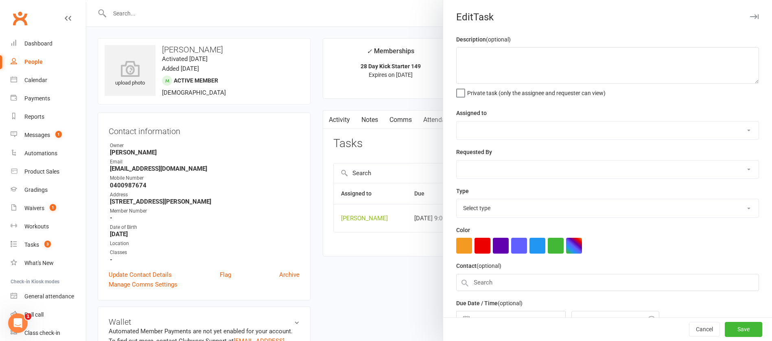
type textarea "checkatt / unpause seq"
select select "12940"
type input "[DATE]"
type input "9:00am"
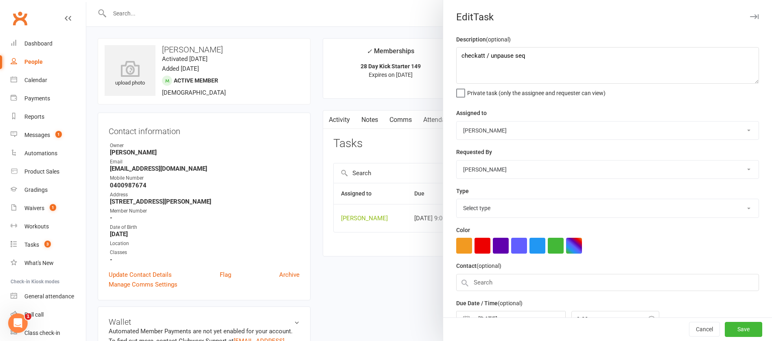
select select "12049"
drag, startPoint x: 511, startPoint y: 59, endPoint x: 487, endPoint y: 52, distance: 25.6
click at [487, 54] on textarea "checkatt / unpause seq" at bounding box center [607, 65] width 303 height 37
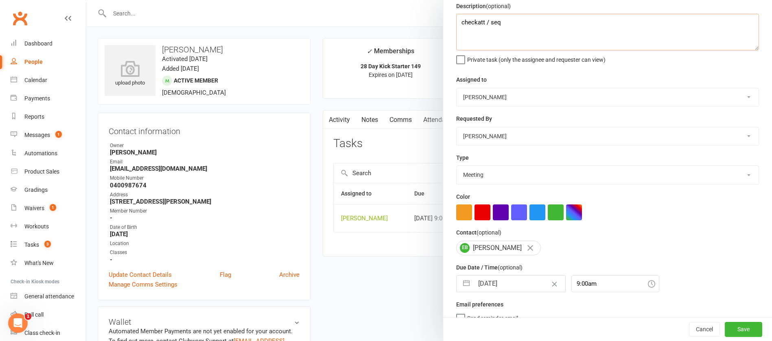
scroll to position [48, 0]
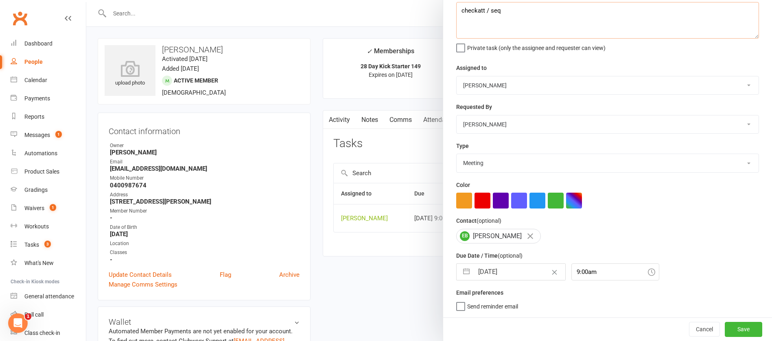
type textarea "checkatt / seq"
click at [511, 273] on input "[DATE]" at bounding box center [520, 272] width 92 height 16
select select "7"
select select "2025"
select select "8"
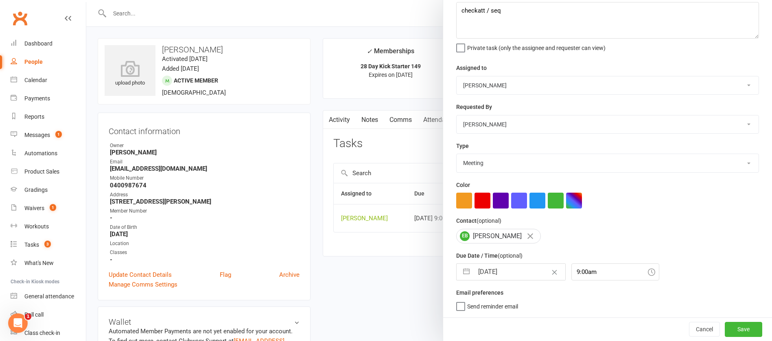
select select "2025"
select select "9"
select select "2025"
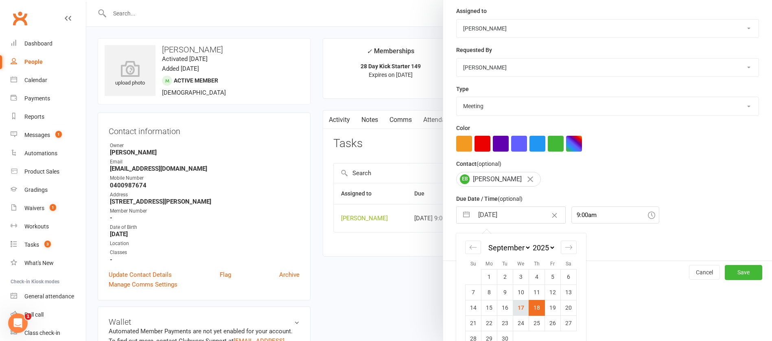
scroll to position [120, 0]
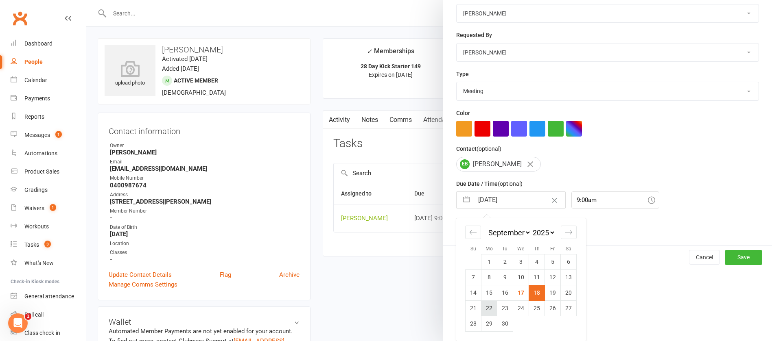
click at [483, 305] on td "22" at bounding box center [490, 308] width 16 height 15
type input "[DATE]"
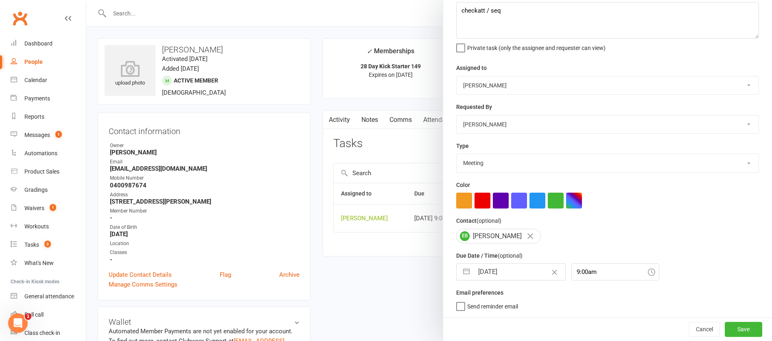
scroll to position [48, 0]
select select "7"
select select "2025"
select select "8"
select select "2025"
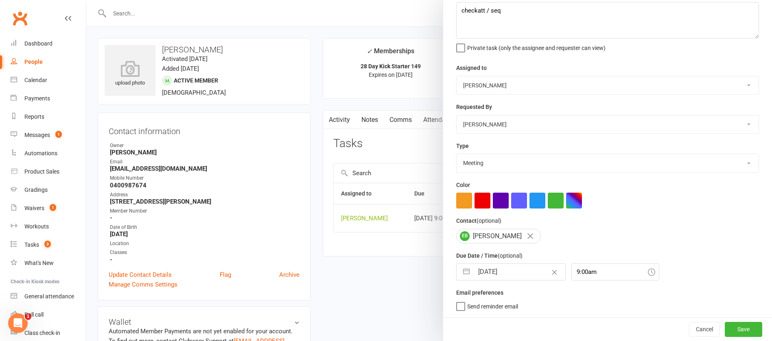
select select "9"
select select "2025"
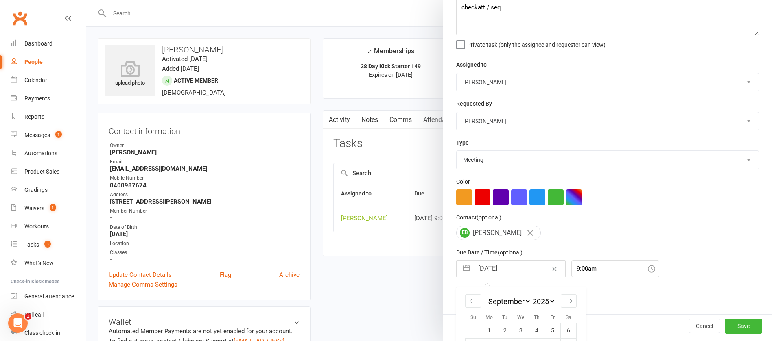
click at [508, 271] on input "[DATE]" at bounding box center [520, 269] width 92 height 16
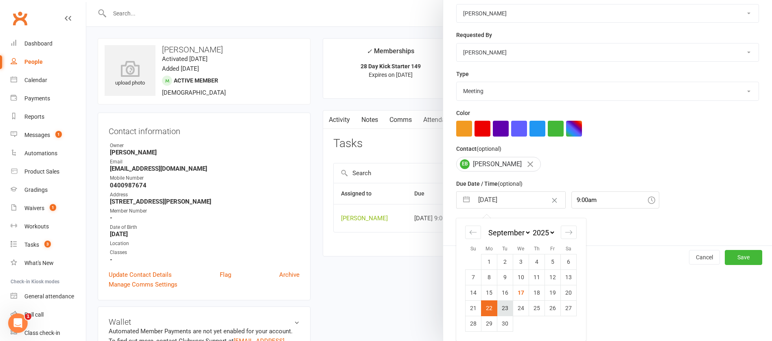
click at [503, 308] on td "23" at bounding box center [505, 308] width 16 height 15
type input "[DATE]"
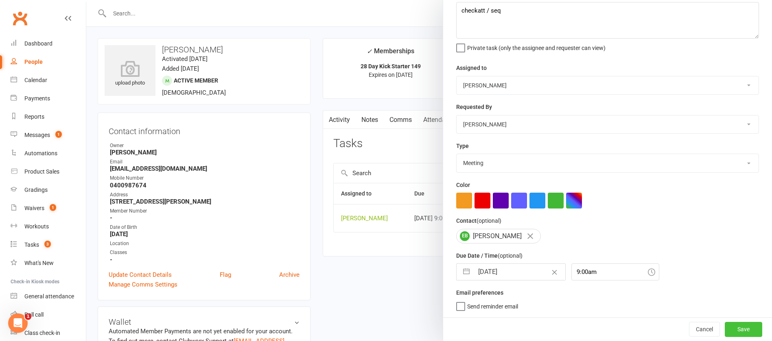
click at [725, 330] on button "Save" at bounding box center [743, 329] width 37 height 15
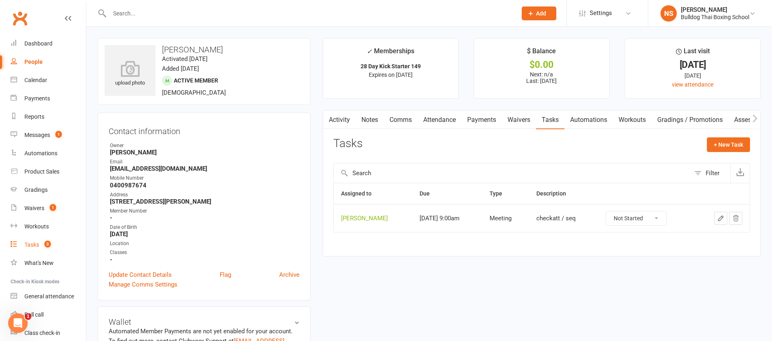
click at [28, 243] on div "Tasks" at bounding box center [31, 245] width 15 height 7
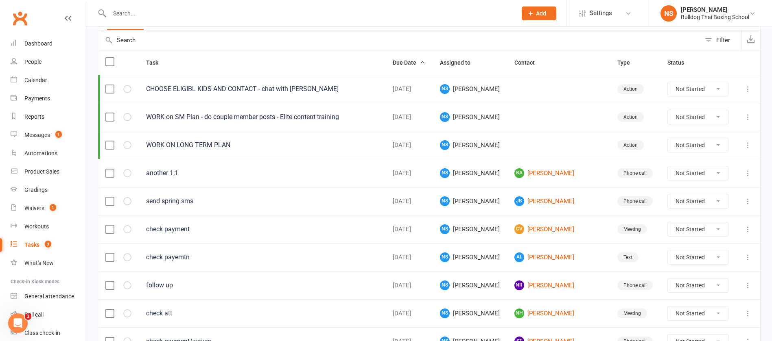
scroll to position [122, 0]
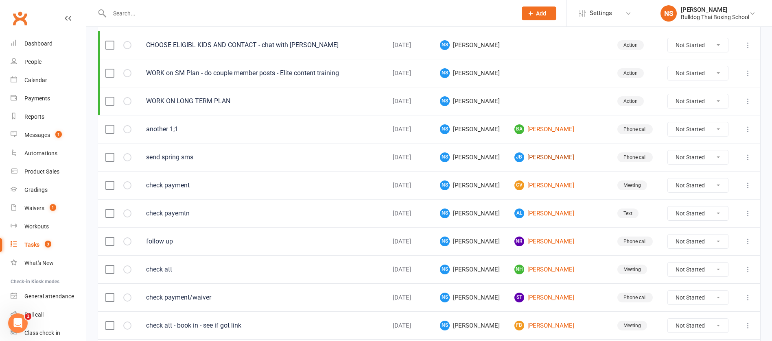
click at [545, 157] on link "[PERSON_NAME]" at bounding box center [558, 158] width 88 height 10
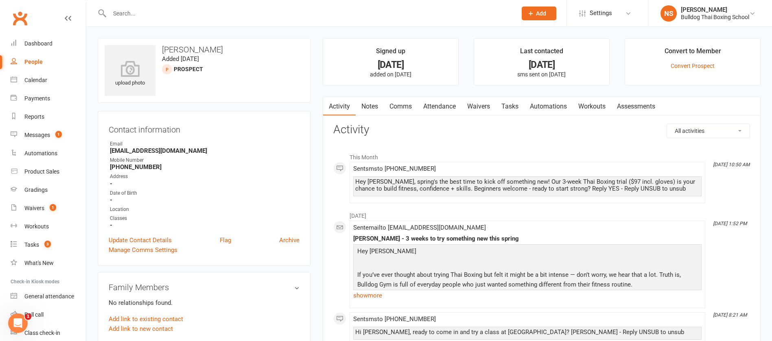
click at [375, 105] on link "Notes" at bounding box center [370, 106] width 28 height 19
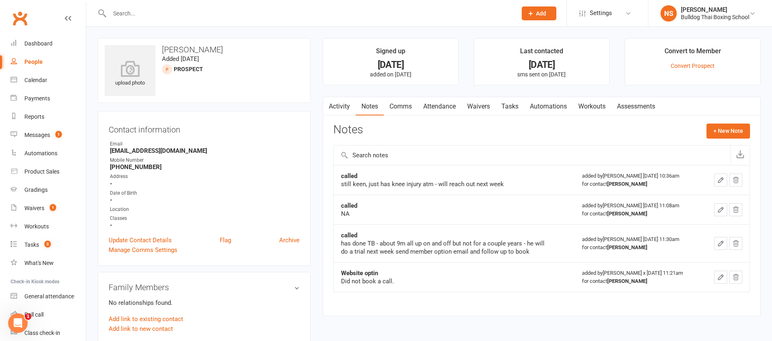
click at [514, 106] on link "Tasks" at bounding box center [510, 106] width 28 height 19
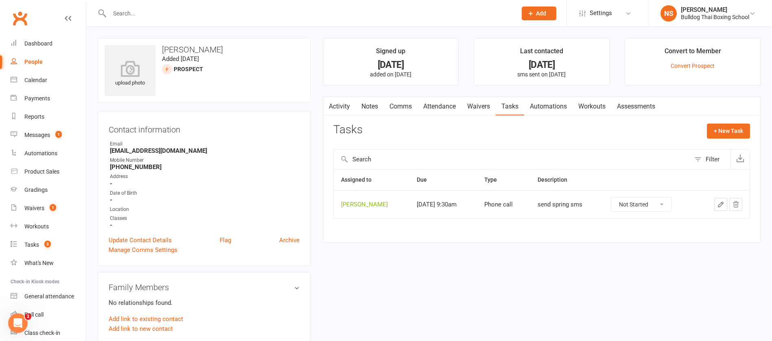
click at [720, 203] on icon "button" at bounding box center [720, 204] width 7 height 7
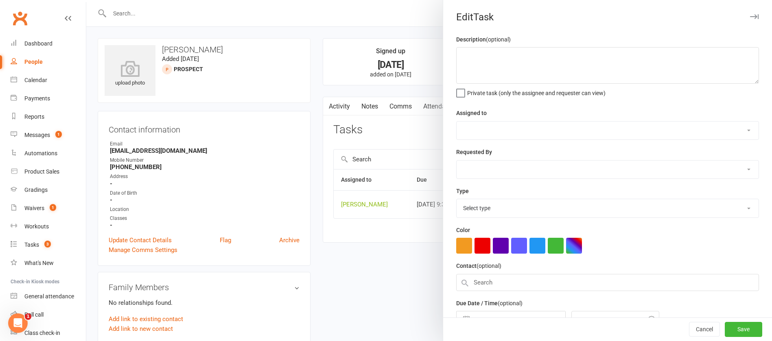
type textarea "send spring sms"
select select "12940"
select select "45795"
type input "[DATE]"
type input "9:30am"
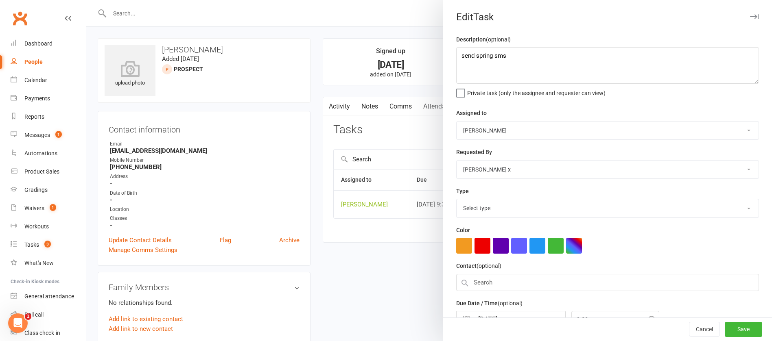
select select "12048"
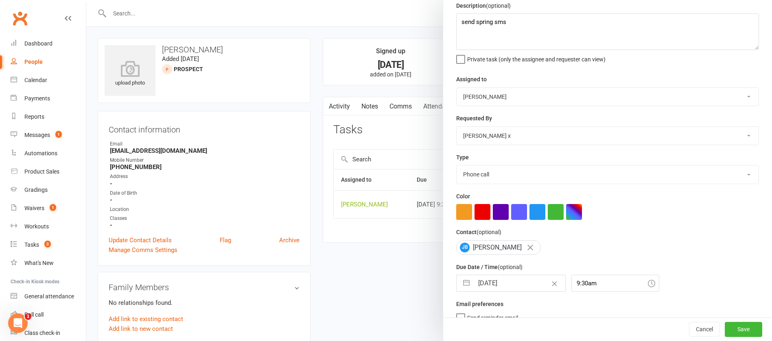
scroll to position [48, 0]
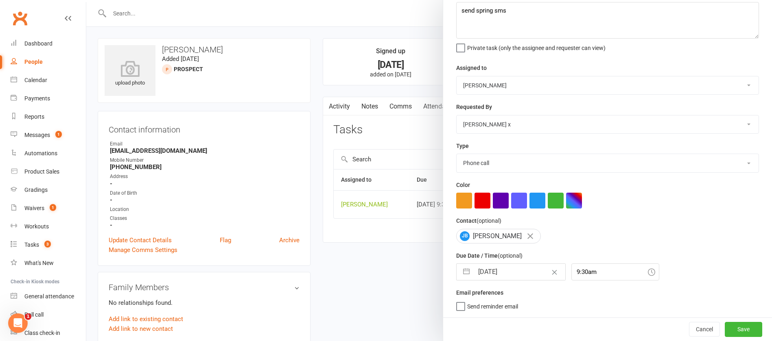
click at [520, 269] on input "[DATE]" at bounding box center [520, 272] width 92 height 16
select select "7"
select select "2025"
select select "8"
select select "2025"
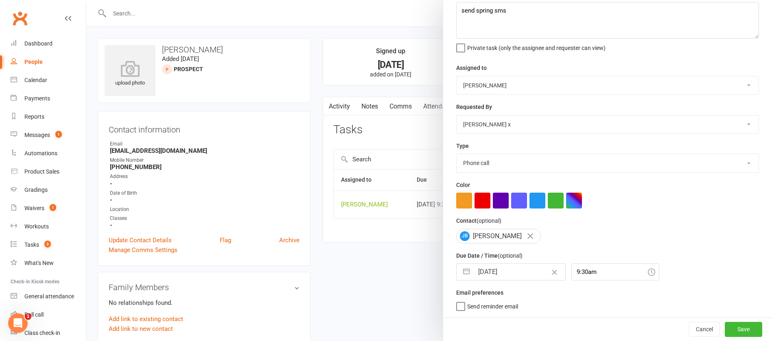
select select "9"
select select "2025"
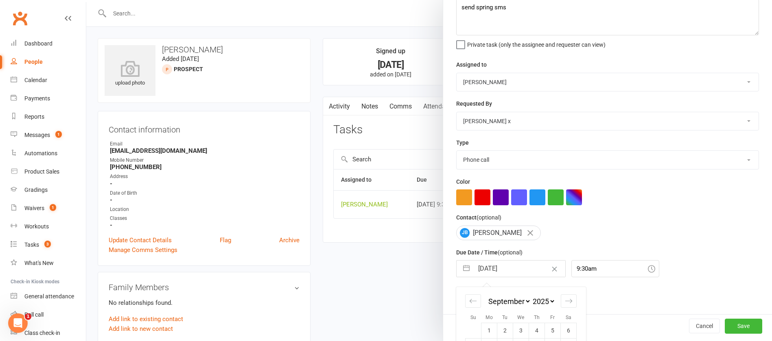
click at [368, 107] on div at bounding box center [429, 170] width 686 height 341
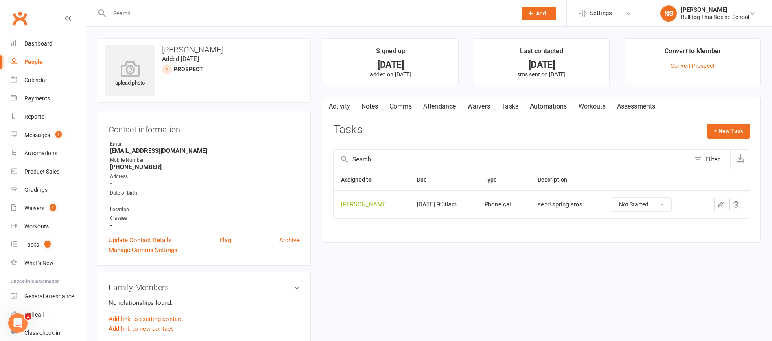
click at [370, 103] on link "Notes" at bounding box center [370, 106] width 28 height 19
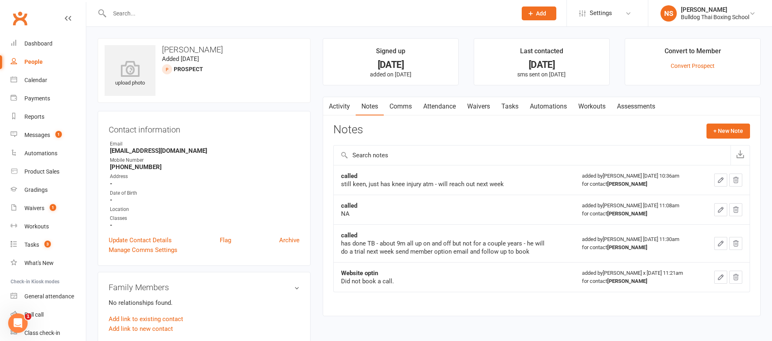
click at [339, 102] on link "Activity" at bounding box center [339, 106] width 33 height 19
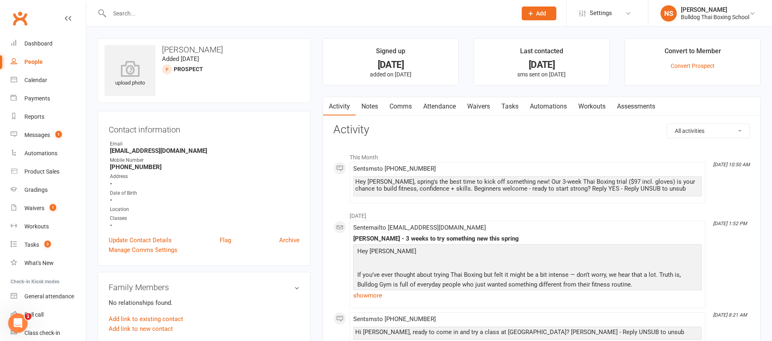
drag, startPoint x: 507, startPoint y: 103, endPoint x: 515, endPoint y: 108, distance: 9.5
click at [508, 103] on link "Tasks" at bounding box center [510, 106] width 28 height 19
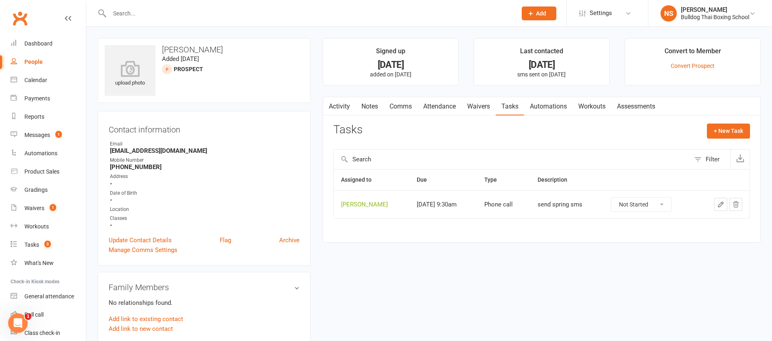
click at [719, 203] on icon "button" at bounding box center [720, 204] width 7 height 7
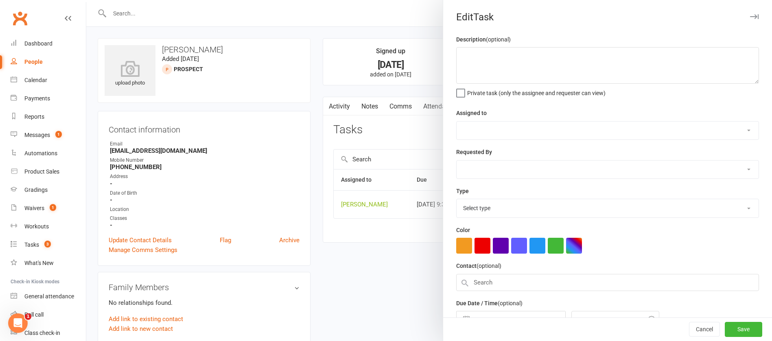
type textarea "send spring sms"
select select "12940"
select select "45795"
type input "[DATE]"
type input "9:30am"
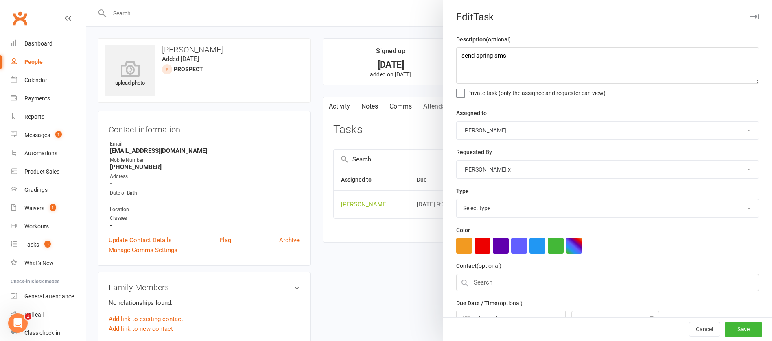
select select "12048"
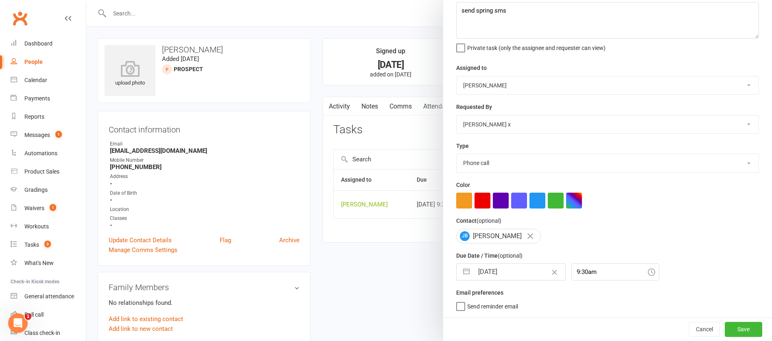
click at [519, 270] on input "[DATE]" at bounding box center [520, 272] width 92 height 16
select select "7"
select select "2025"
select select "8"
select select "2025"
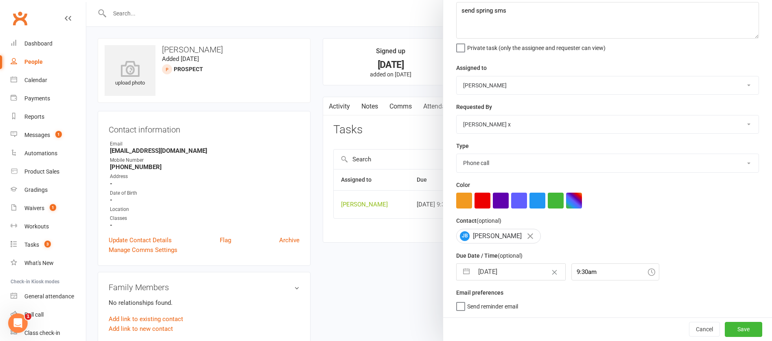
select select "9"
select select "2025"
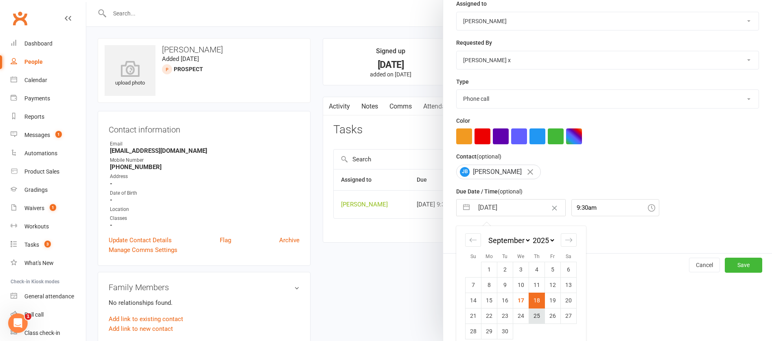
click at [532, 321] on td "25" at bounding box center [537, 316] width 16 height 15
type input "[DATE]"
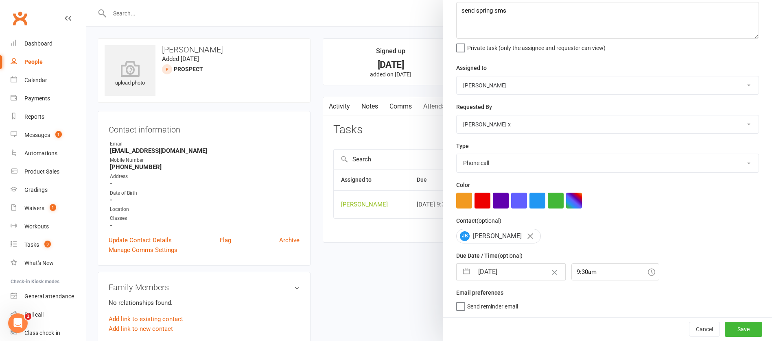
scroll to position [48, 0]
click at [725, 328] on button "Save" at bounding box center [743, 329] width 37 height 15
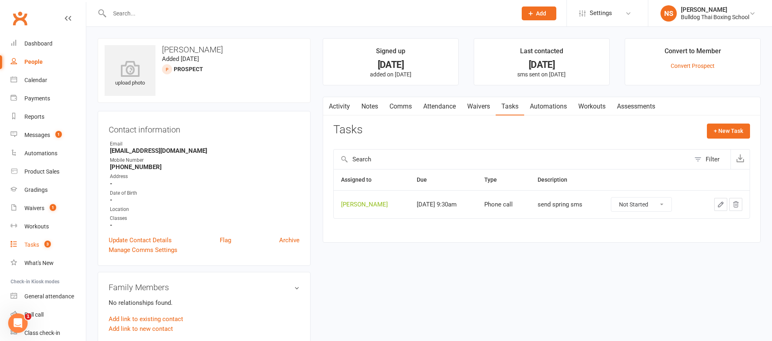
click at [33, 245] on div "Tasks" at bounding box center [31, 245] width 15 height 7
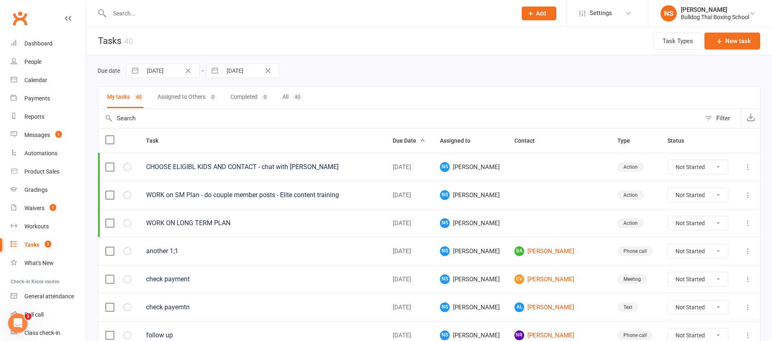
scroll to position [122, 0]
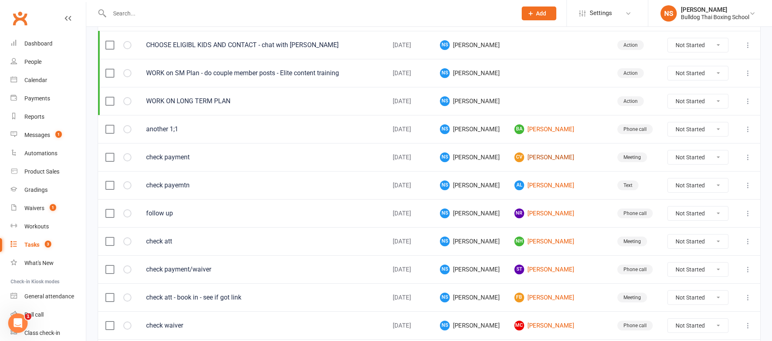
click at [555, 158] on link "CV [PERSON_NAME]" at bounding box center [558, 158] width 88 height 10
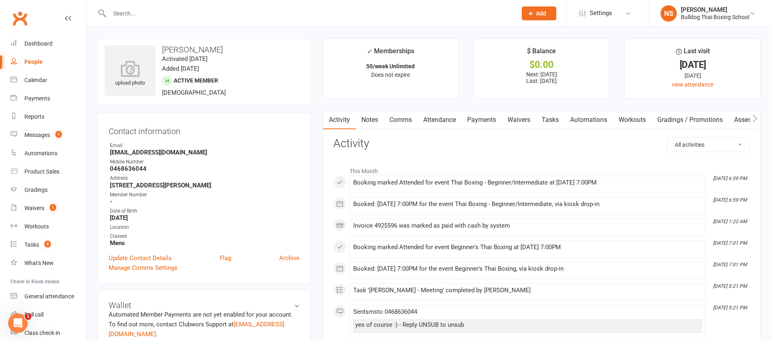
drag, startPoint x: 553, startPoint y: 120, endPoint x: 553, endPoint y: 126, distance: 5.7
click at [553, 120] on link "Tasks" at bounding box center [550, 120] width 28 height 19
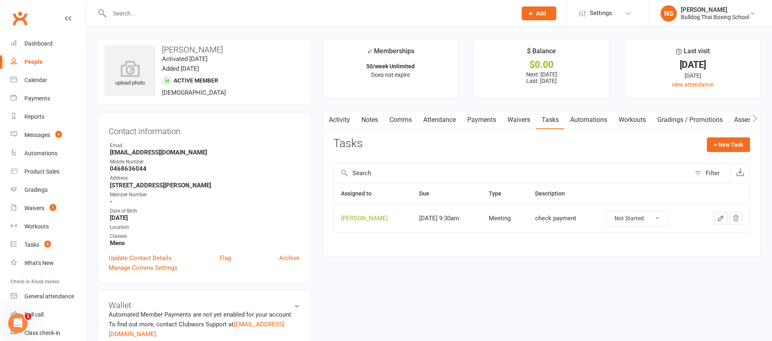
drag, startPoint x: 659, startPoint y: 216, endPoint x: 656, endPoint y: 223, distance: 7.9
click at [659, 215] on select "Not Started In Progress Waiting Complete" at bounding box center [637, 219] width 60 height 14
click at [607, 212] on select "Not Started In Progress Waiting Complete" at bounding box center [637, 219] width 60 height 14
select select "unstarted"
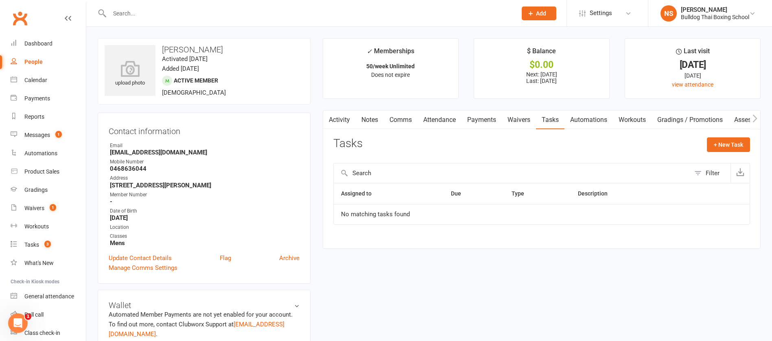
click at [335, 118] on link "Activity" at bounding box center [339, 120] width 33 height 19
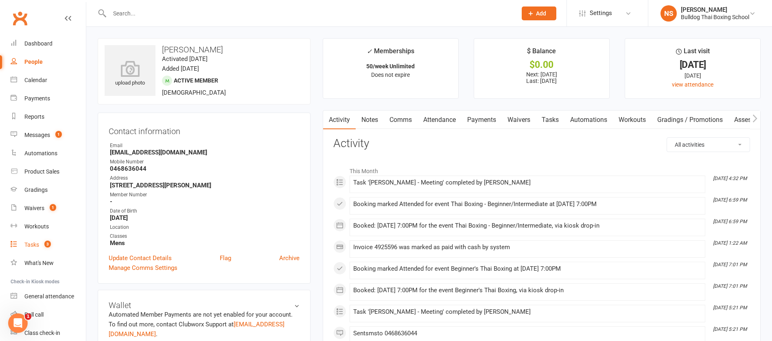
click at [38, 244] on div "Tasks" at bounding box center [31, 245] width 15 height 7
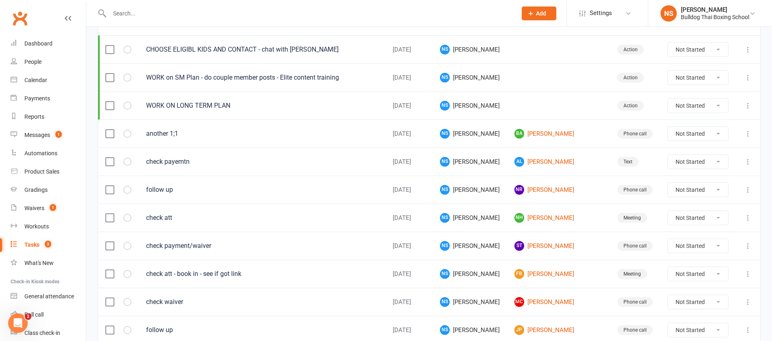
scroll to position [122, 0]
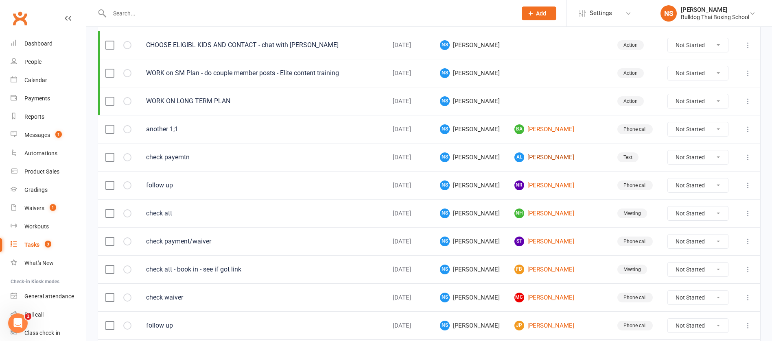
click at [561, 156] on link "AL [PERSON_NAME]" at bounding box center [558, 158] width 88 height 10
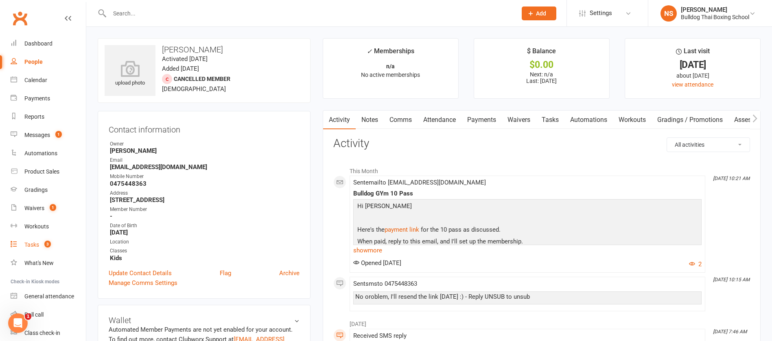
drag, startPoint x: 36, startPoint y: 246, endPoint x: 29, endPoint y: 250, distance: 7.8
click at [36, 246] on div "Tasks" at bounding box center [31, 245] width 15 height 7
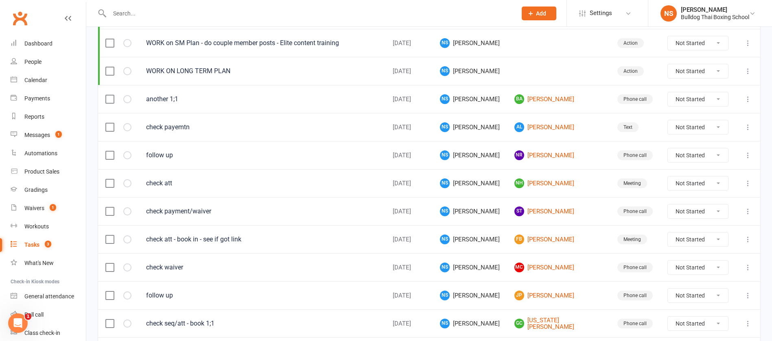
scroll to position [183, 0]
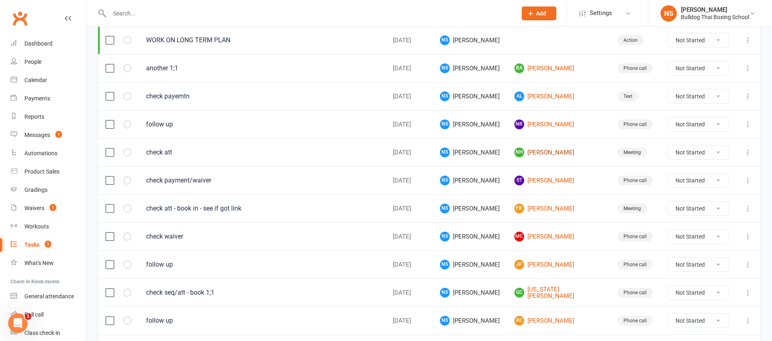
click at [556, 154] on link "NH [PERSON_NAME]" at bounding box center [558, 153] width 88 height 10
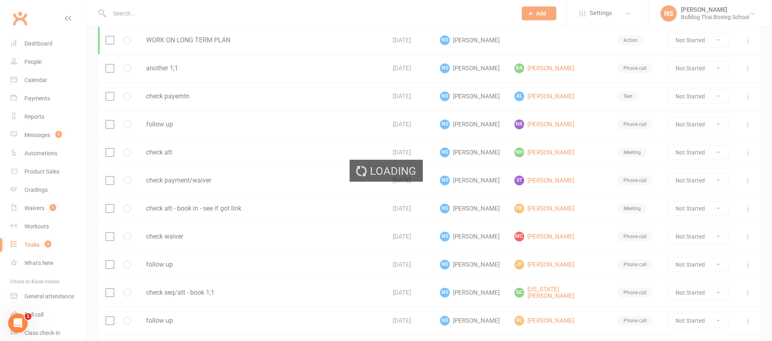
click at [556, 153] on ui-view "Prospect Member Non-attending contact Class / event Appointment Grading event T…" at bounding box center [386, 270] width 772 height 902
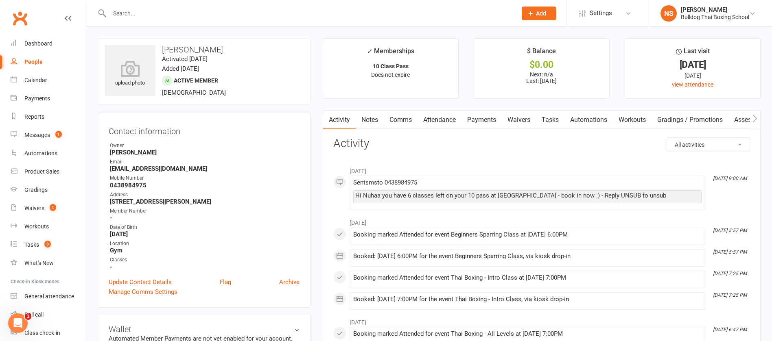
click at [551, 112] on link "Tasks" at bounding box center [550, 120] width 28 height 19
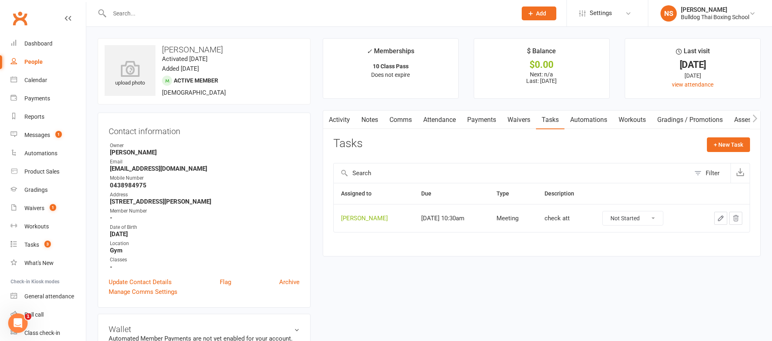
click at [721, 213] on button "button" at bounding box center [720, 218] width 13 height 13
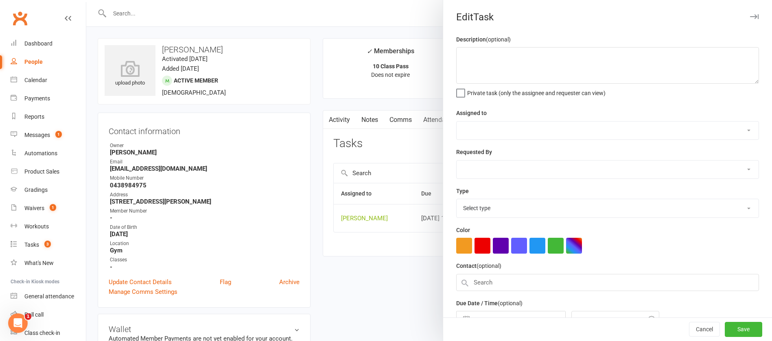
type textarea "check att"
select select "12940"
type input "[DATE]"
type input "10:30am"
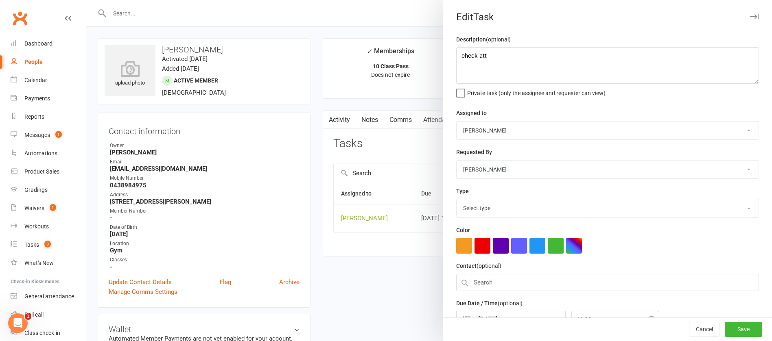
select select "12049"
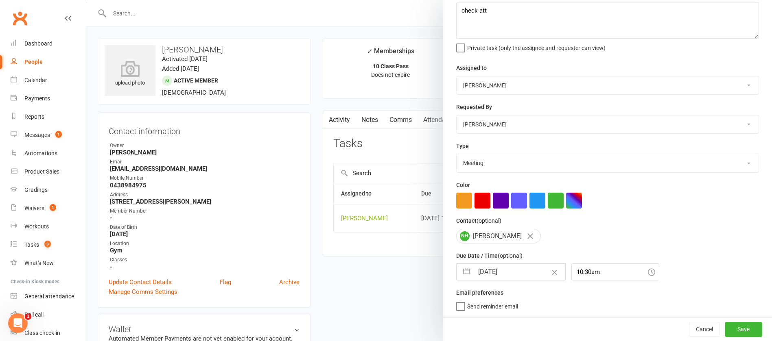
click at [515, 267] on input "[DATE]" at bounding box center [520, 272] width 92 height 16
select select "7"
select select "2025"
select select "8"
select select "2025"
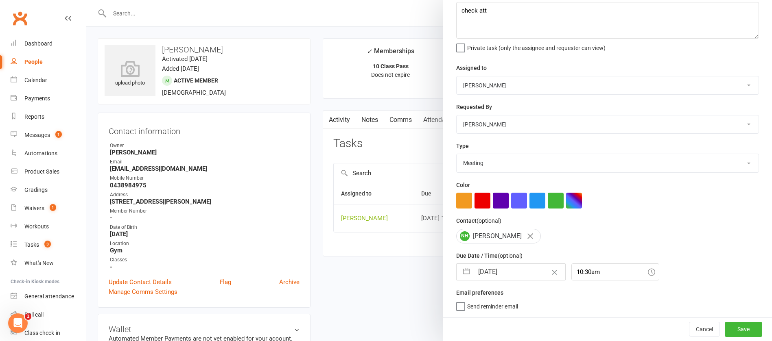
select select "9"
select select "2025"
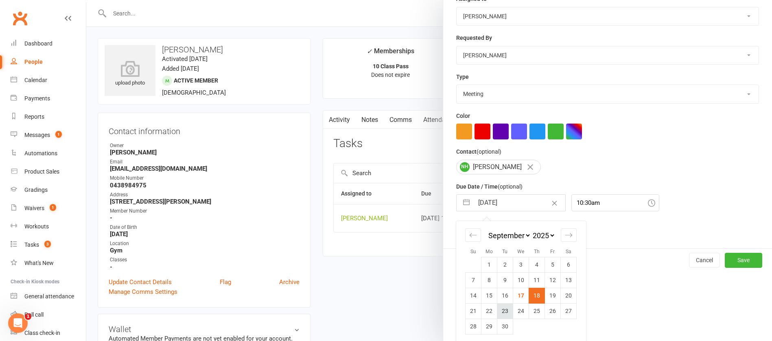
scroll to position [120, 0]
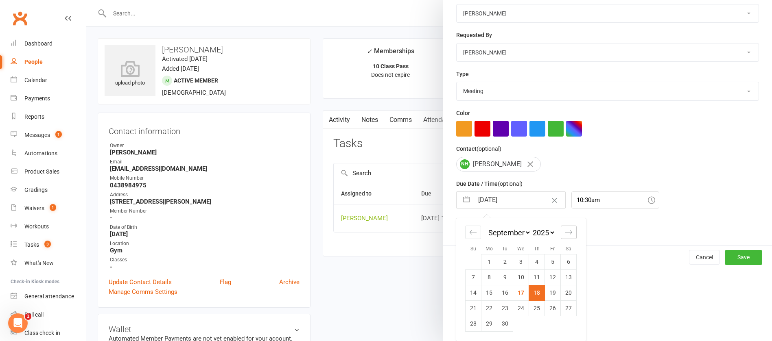
click at [566, 230] on icon "Move forward to switch to the next month." at bounding box center [569, 233] width 8 height 8
select select "10"
select select "2025"
click at [530, 304] on td "23" at bounding box center [537, 308] width 16 height 15
type input "[DATE]"
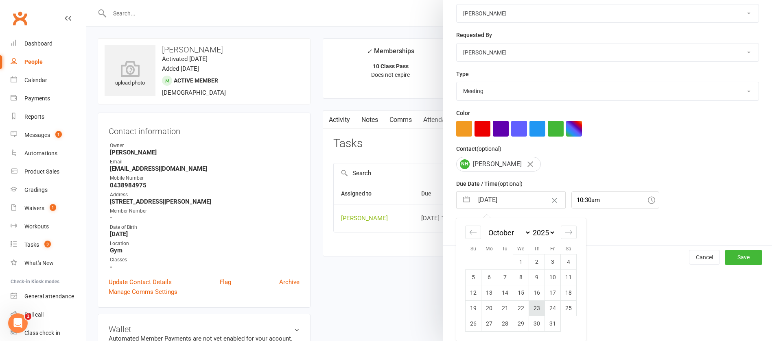
scroll to position [48, 0]
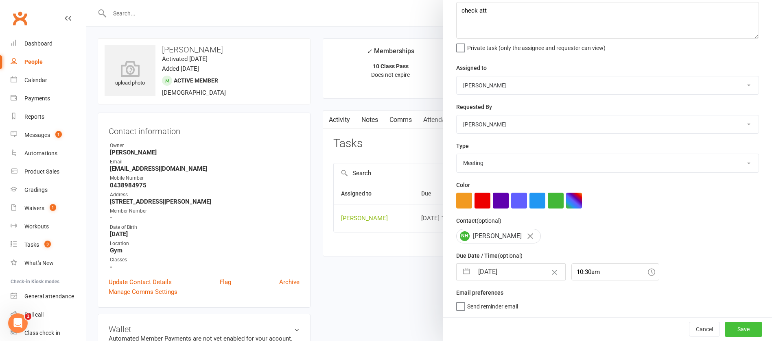
click at [729, 329] on button "Save" at bounding box center [743, 329] width 37 height 15
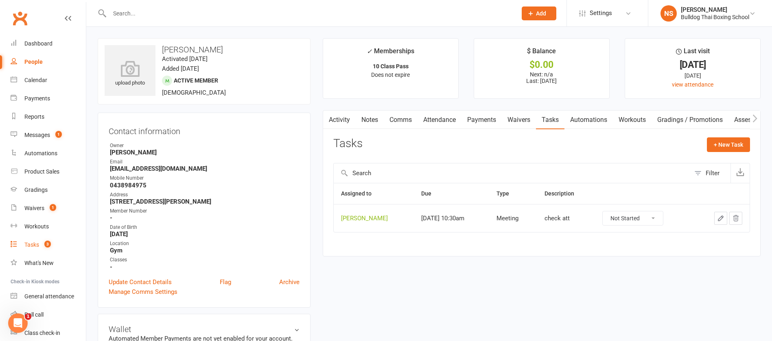
click at [40, 241] on link "Tasks 3" at bounding box center [48, 245] width 75 height 18
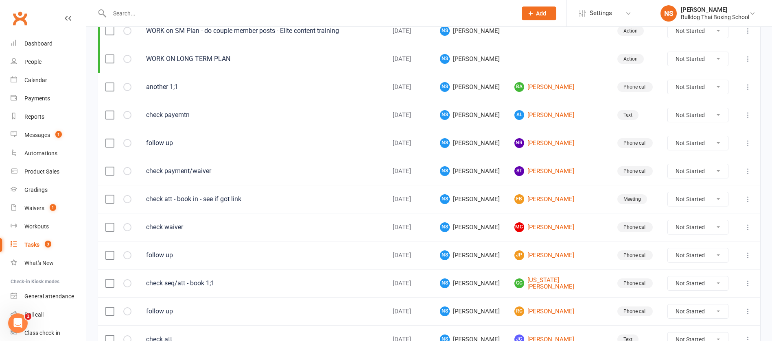
scroll to position [183, 0]
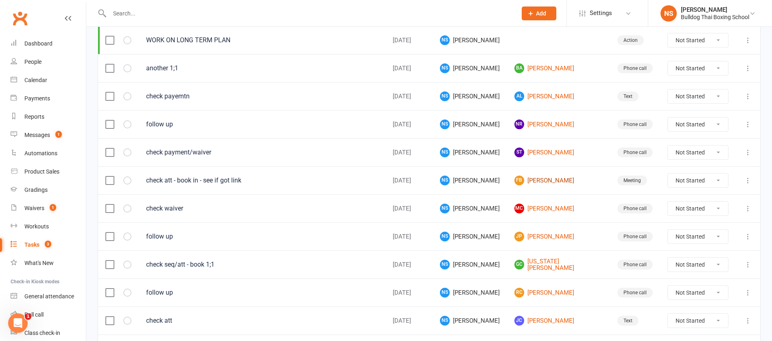
click at [547, 179] on link "FB [PERSON_NAME]" at bounding box center [558, 181] width 88 height 10
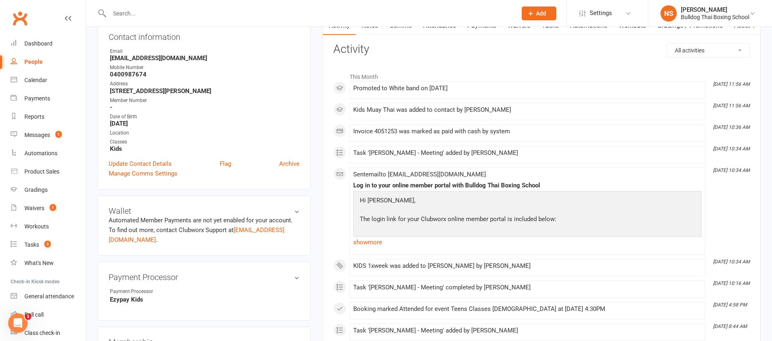
scroll to position [122, 0]
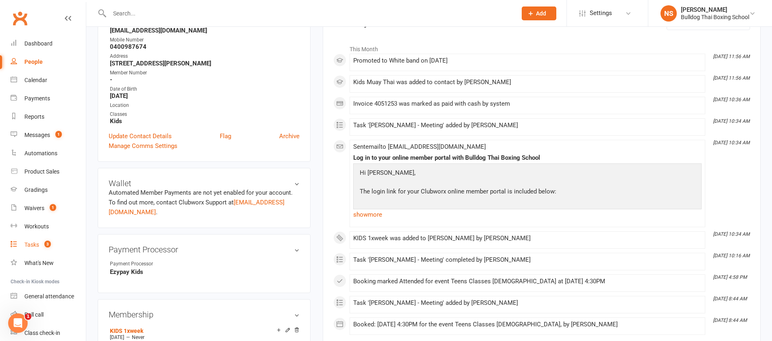
click at [24, 246] on link "Tasks 3" at bounding box center [48, 245] width 75 height 18
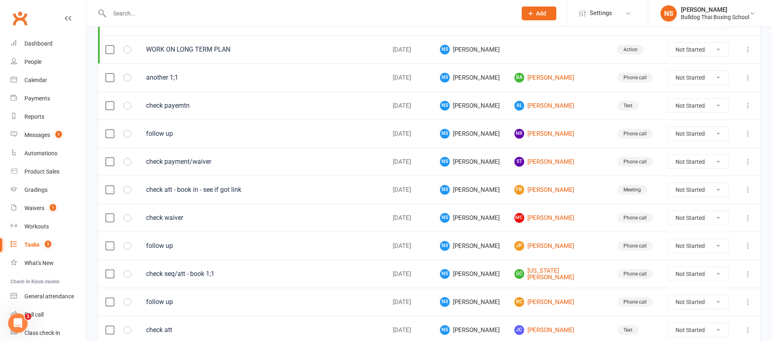
scroll to position [183, 0]
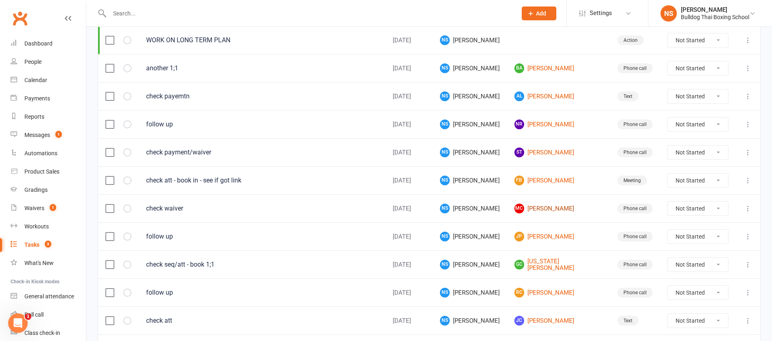
click at [558, 208] on link "MC [PERSON_NAME]" at bounding box center [558, 209] width 88 height 10
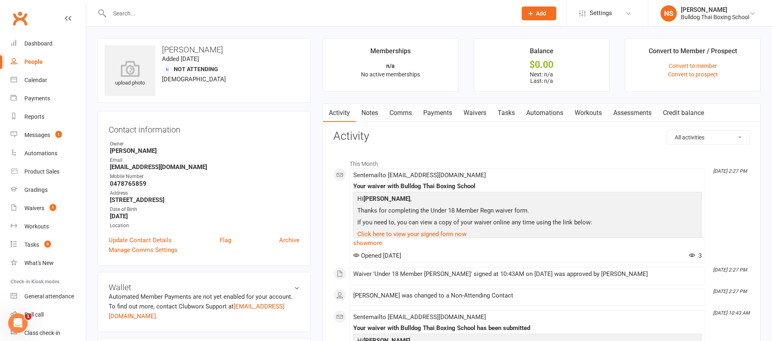
click at [512, 115] on link "Tasks" at bounding box center [506, 113] width 28 height 19
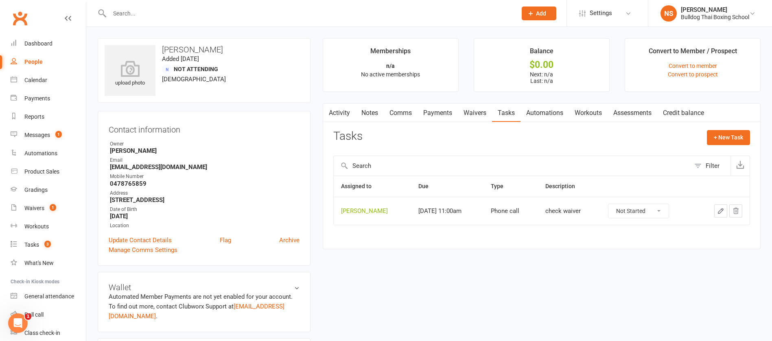
click at [664, 212] on select "Not Started In Progress Waiting Complete" at bounding box center [638, 211] width 60 height 14
click at [608, 204] on select "Not Started In Progress Waiting Complete" at bounding box center [638, 211] width 60 height 14
select select "unstarted"
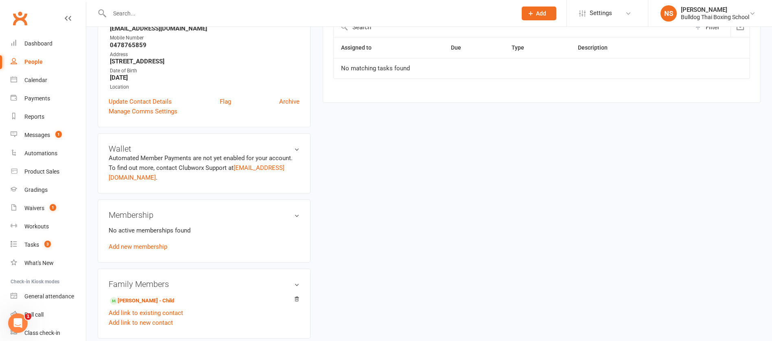
scroll to position [252, 0]
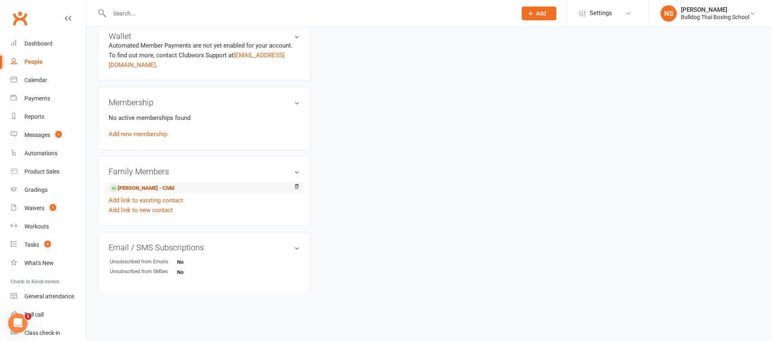
click at [166, 189] on link "[PERSON_NAME] - Child" at bounding box center [142, 188] width 64 height 9
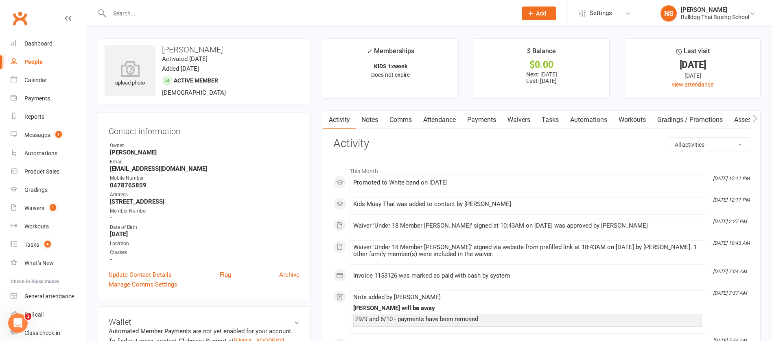
click at [558, 116] on link "Tasks" at bounding box center [550, 120] width 28 height 19
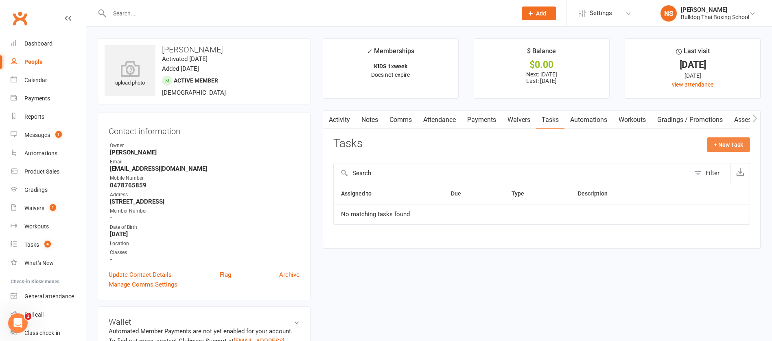
click at [728, 145] on button "+ New Task" at bounding box center [728, 145] width 43 height 15
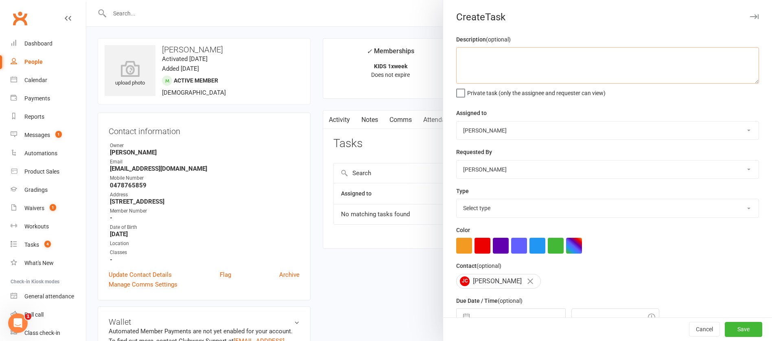
click at [473, 71] on textarea at bounding box center [607, 65] width 303 height 37
type textarea "check att"
click at [464, 208] on select "Select type Action E-mail Meeting Phone call Text Add new task type" at bounding box center [608, 208] width 302 height 18
select select "12049"
click at [457, 201] on select "Select type Action E-mail Meeting Phone call Text Add new task type" at bounding box center [608, 208] width 302 height 18
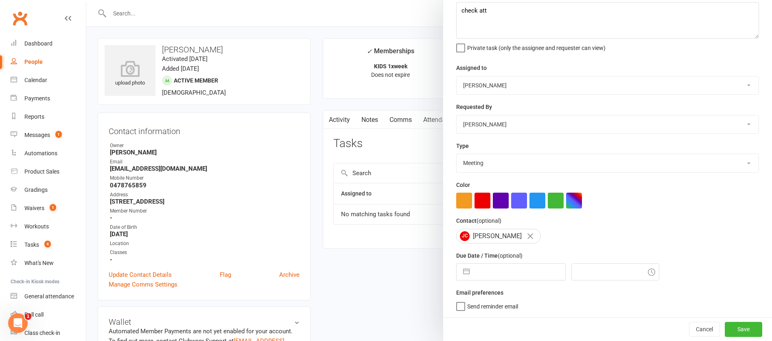
click at [513, 276] on input "text" at bounding box center [520, 272] width 92 height 16
select select "7"
select select "2025"
select select "8"
select select "2025"
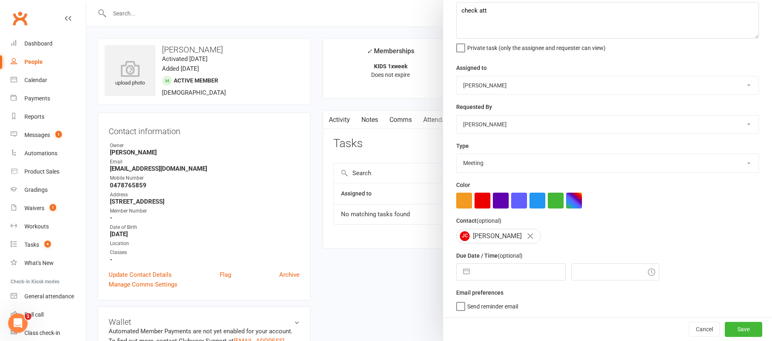
select select "9"
select select "2025"
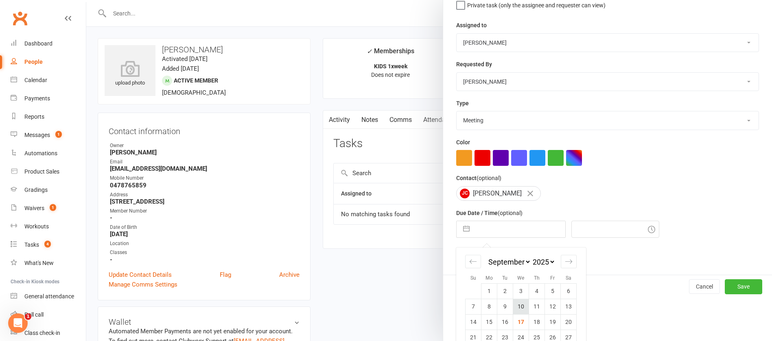
scroll to position [120, 0]
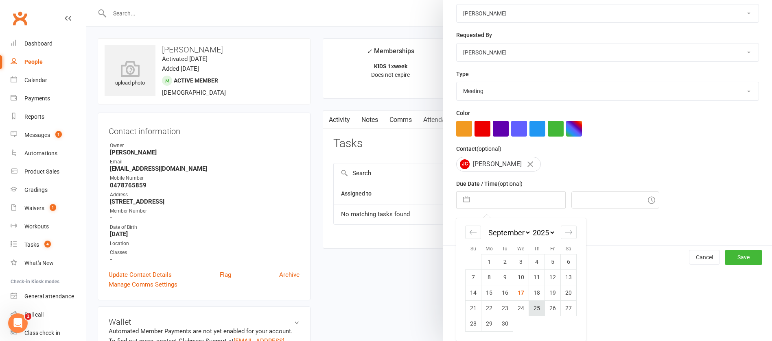
click at [531, 307] on td "25" at bounding box center [537, 308] width 16 height 15
type input "[DATE]"
type input "4:45pm"
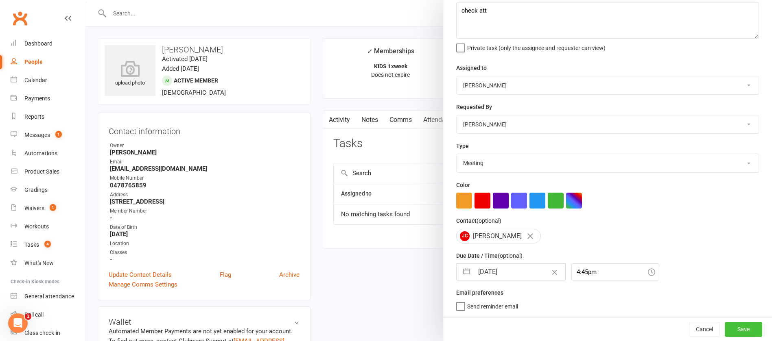
drag, startPoint x: 719, startPoint y: 328, endPoint x: 495, endPoint y: 260, distance: 233.8
click at [725, 325] on button "Save" at bounding box center [743, 329] width 37 height 15
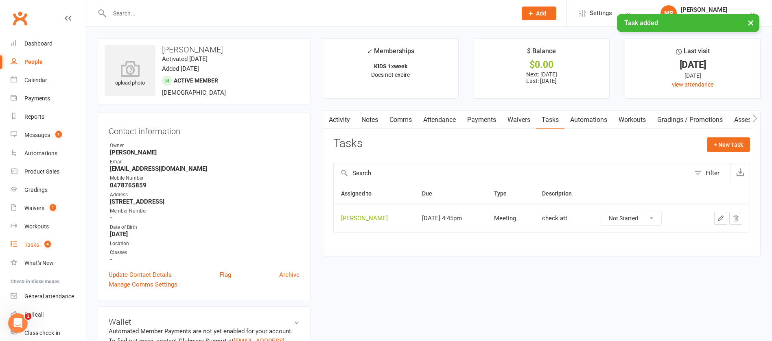
click at [39, 243] on link "Tasks 4" at bounding box center [48, 245] width 75 height 18
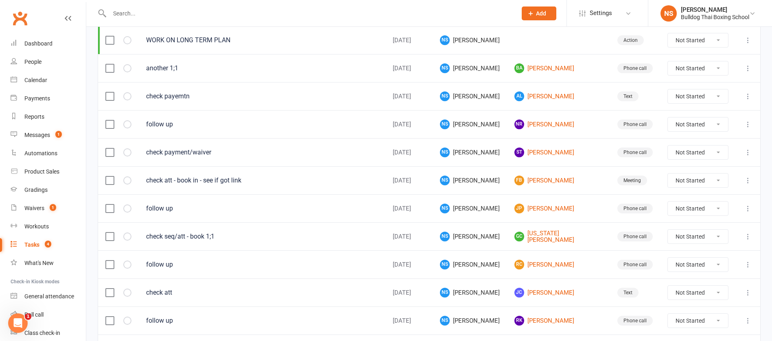
scroll to position [244, 0]
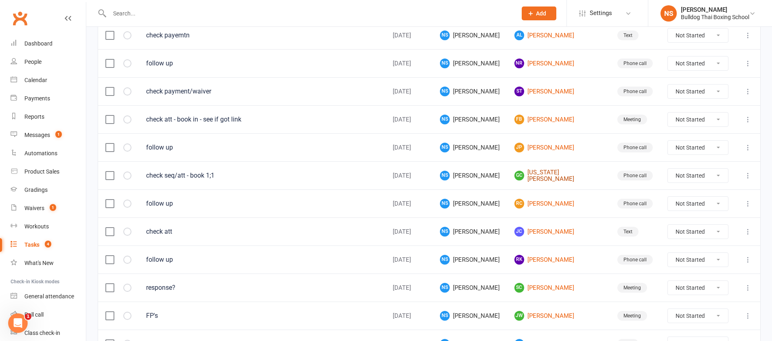
click at [559, 175] on link "GC [US_STATE][PERSON_NAME]" at bounding box center [558, 175] width 88 height 13
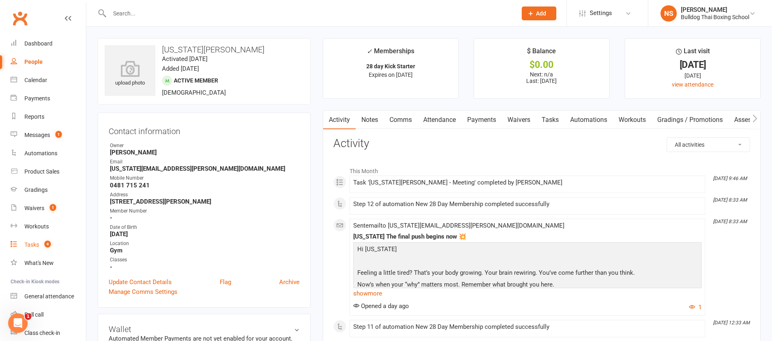
click at [33, 243] on div "Tasks" at bounding box center [31, 245] width 15 height 7
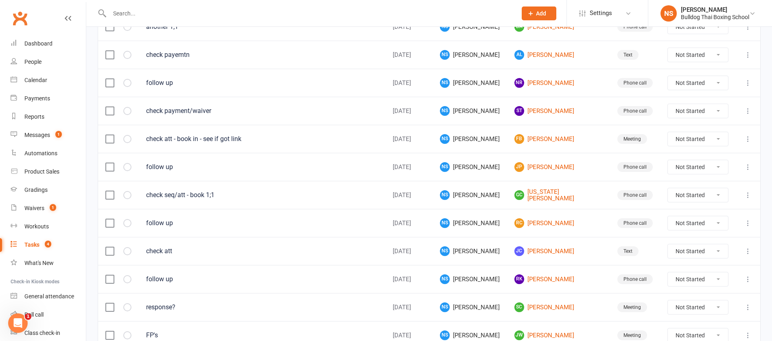
scroll to position [244, 0]
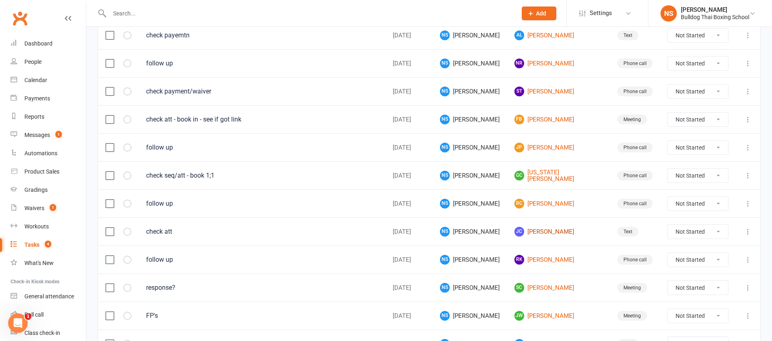
click at [549, 228] on link "[PERSON_NAME]" at bounding box center [558, 232] width 88 height 10
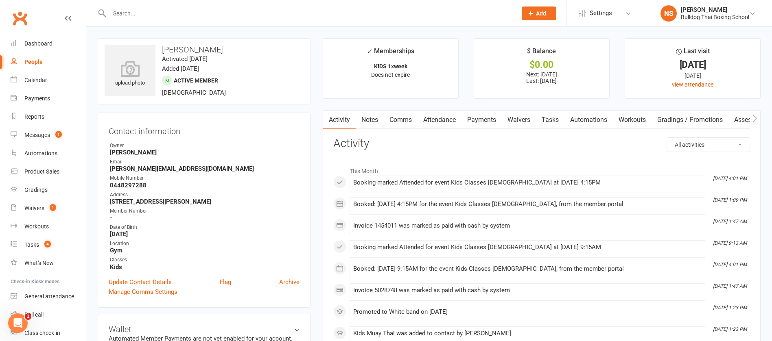
click at [549, 115] on link "Tasks" at bounding box center [550, 120] width 28 height 19
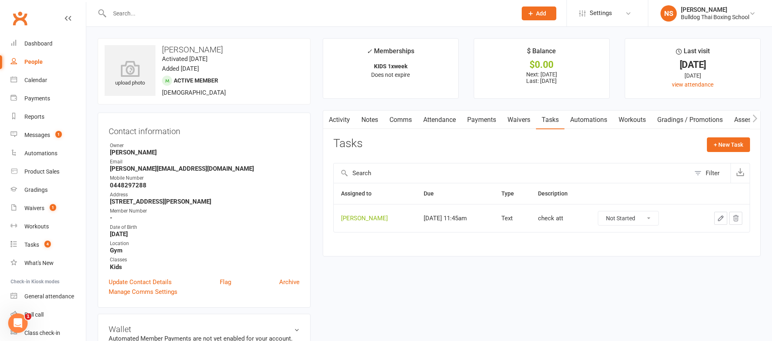
click at [720, 218] on icon "button" at bounding box center [720, 218] width 7 height 7
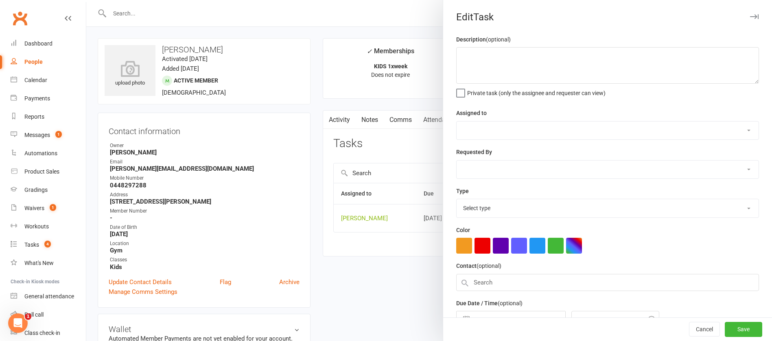
type textarea "check att"
select select "12940"
type input "[DATE]"
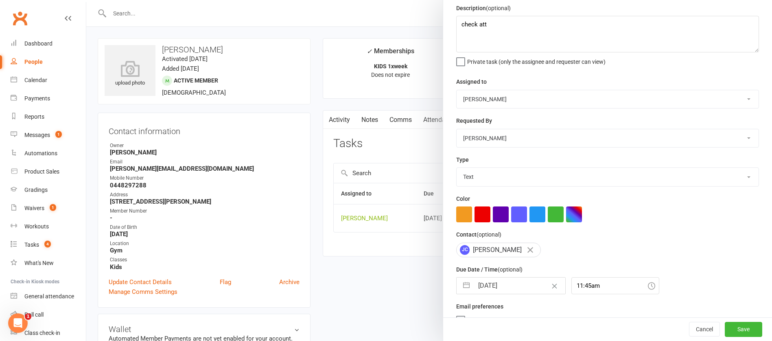
scroll to position [48, 0]
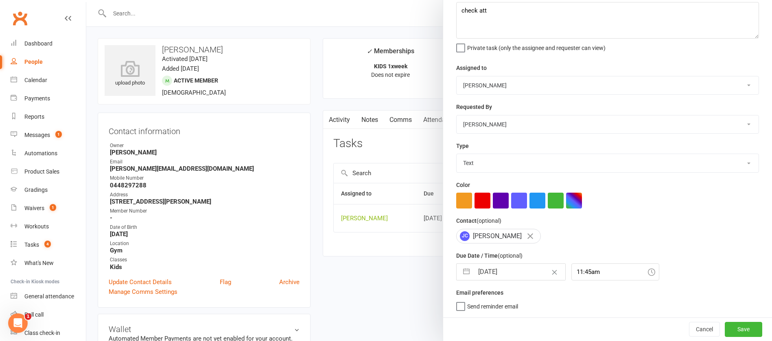
click at [511, 271] on input "[DATE]" at bounding box center [520, 272] width 92 height 16
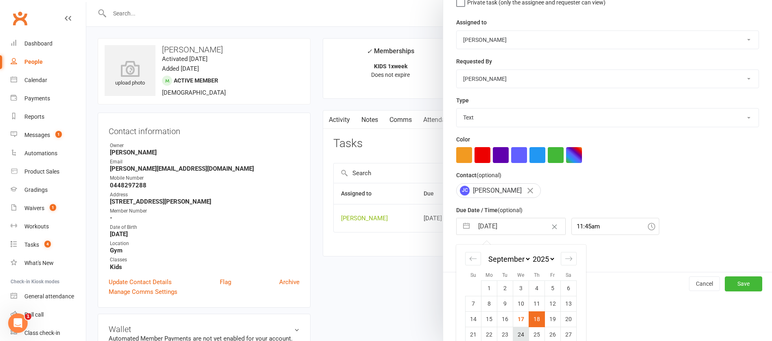
scroll to position [120, 0]
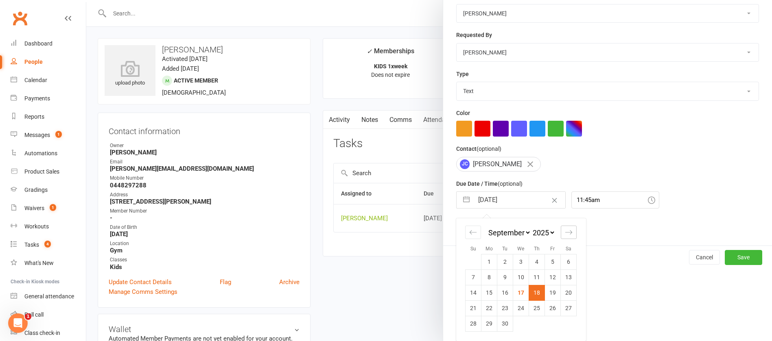
click at [566, 231] on icon "Move forward to switch to the next month." at bounding box center [568, 232] width 7 height 4
click at [530, 259] on td "2" at bounding box center [537, 261] width 16 height 15
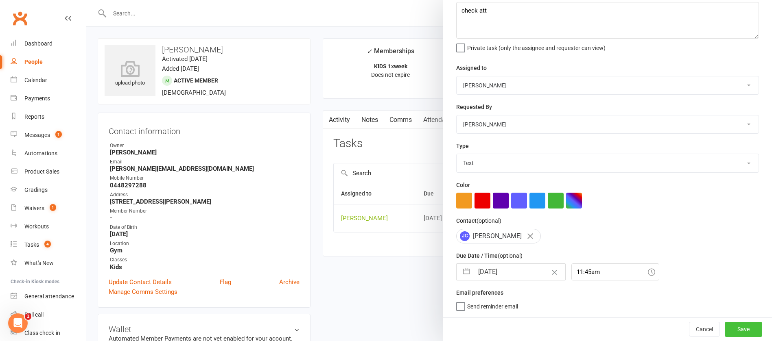
drag, startPoint x: 724, startPoint y: 329, endPoint x: 706, endPoint y: 306, distance: 29.3
click at [725, 330] on button "Save" at bounding box center [743, 329] width 37 height 15
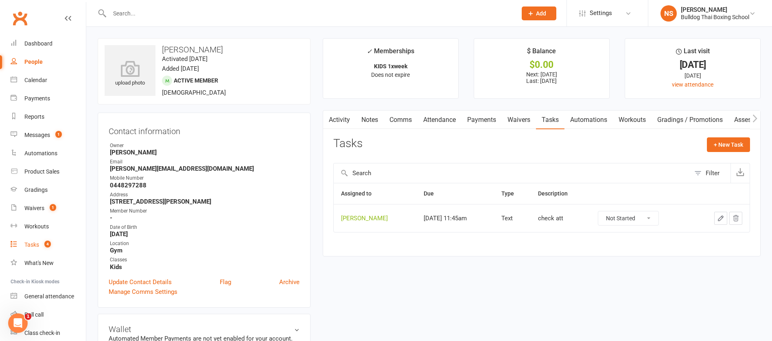
click at [32, 246] on div "Tasks" at bounding box center [31, 245] width 15 height 7
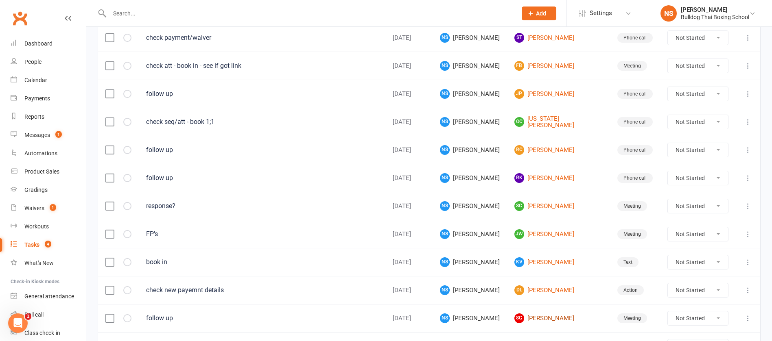
scroll to position [366, 0]
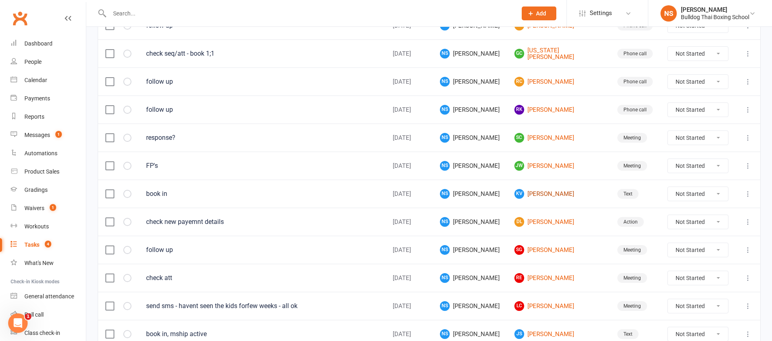
click at [558, 193] on link "KV [PERSON_NAME]" at bounding box center [558, 194] width 88 height 10
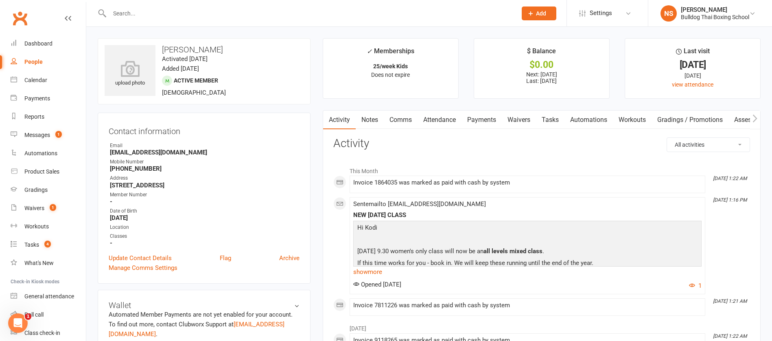
click at [554, 115] on link "Tasks" at bounding box center [550, 120] width 28 height 19
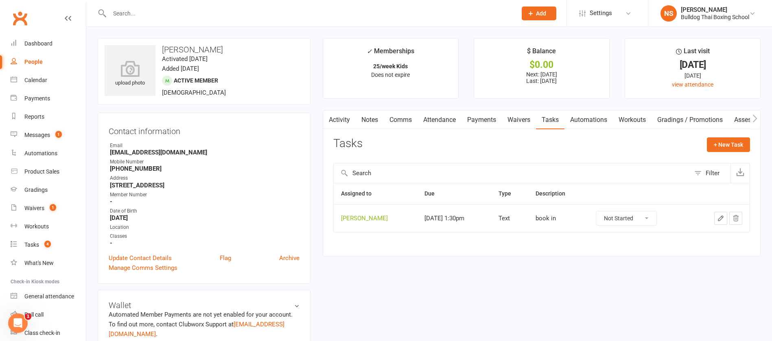
click at [719, 219] on icon "button" at bounding box center [720, 218] width 5 height 5
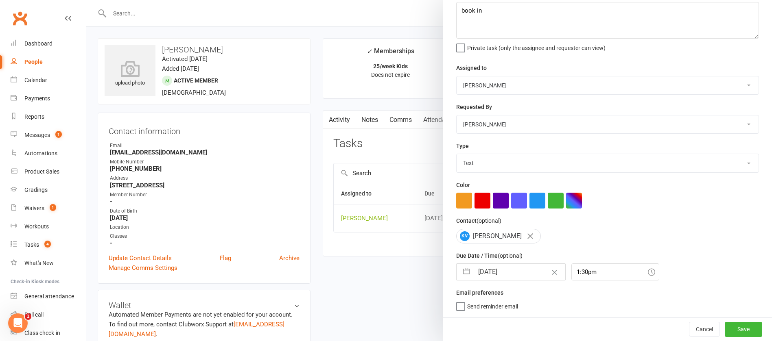
click at [523, 269] on input "[DATE]" at bounding box center [520, 272] width 92 height 16
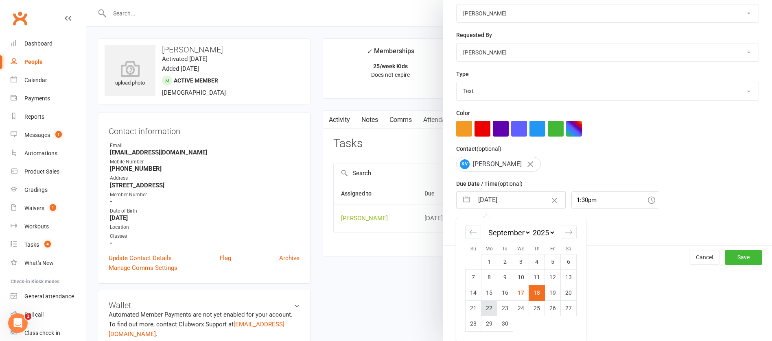
click at [486, 306] on td "22" at bounding box center [490, 308] width 16 height 15
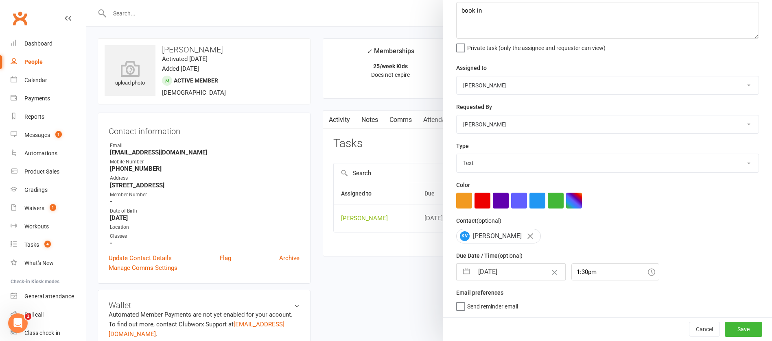
scroll to position [48, 0]
click at [494, 11] on textarea "book in" at bounding box center [607, 20] width 303 height 37
click at [725, 330] on button "Save" at bounding box center [743, 329] width 37 height 15
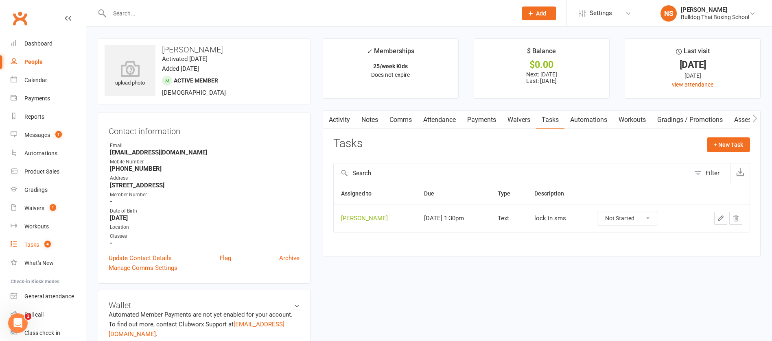
drag, startPoint x: 36, startPoint y: 240, endPoint x: 31, endPoint y: 246, distance: 8.7
click at [36, 240] on link "Tasks 4" at bounding box center [48, 245] width 75 height 18
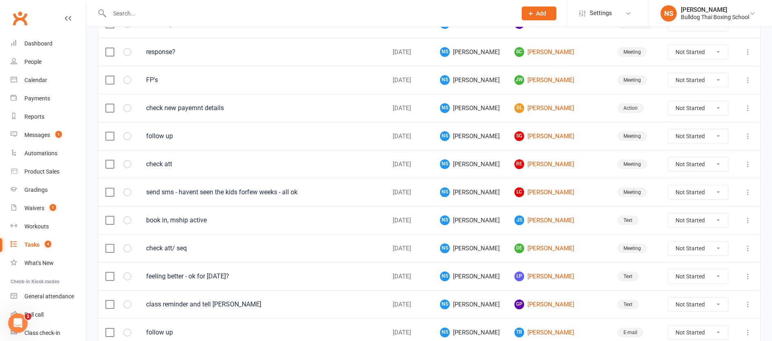
scroll to position [574, 0]
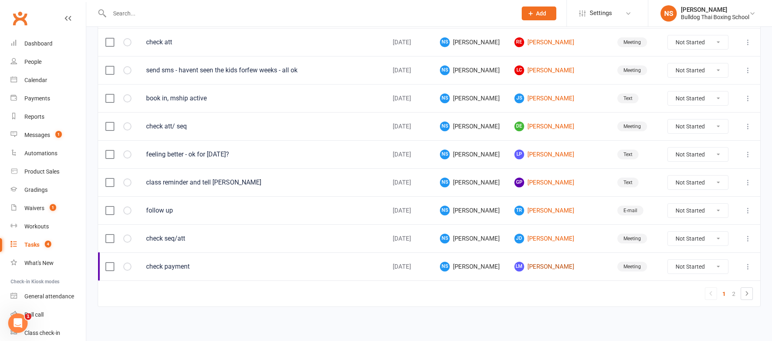
click at [557, 265] on link "LM [PERSON_NAME]" at bounding box center [558, 267] width 88 height 10
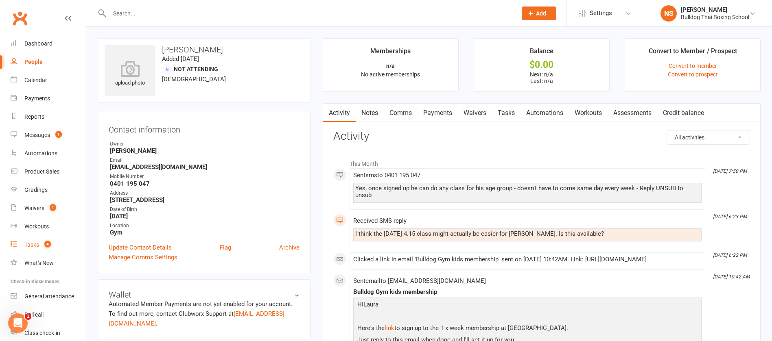
click at [30, 247] on div "Tasks" at bounding box center [31, 245] width 15 height 7
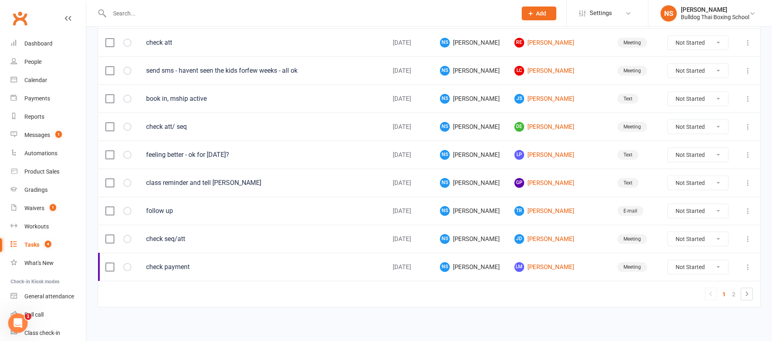
scroll to position [574, 0]
click at [547, 242] on link "[PERSON_NAME] [PERSON_NAME]" at bounding box center [558, 239] width 88 height 10
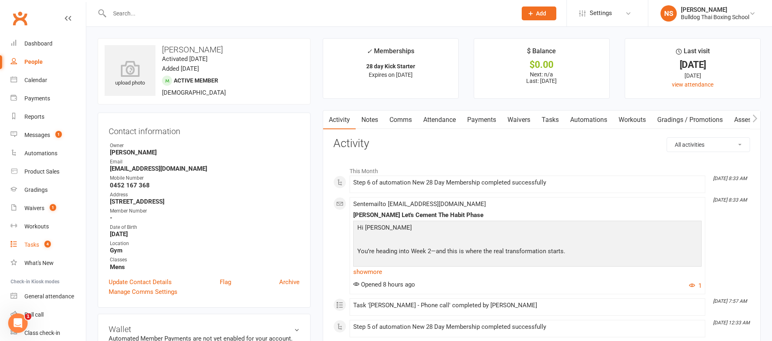
click at [34, 243] on div "Tasks" at bounding box center [31, 245] width 15 height 7
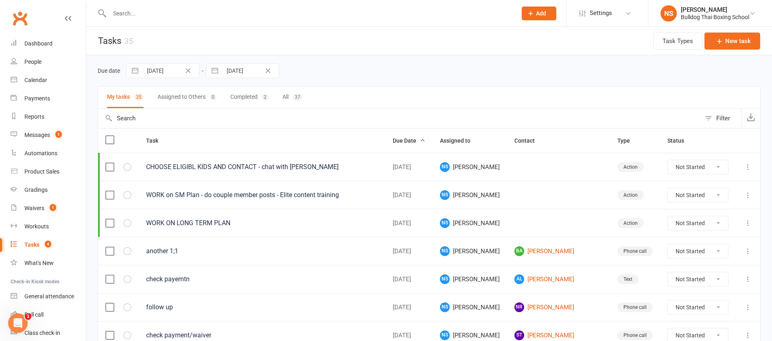
click at [617, 195] on div "Action" at bounding box center [630, 195] width 26 height 10
